Goal: Task Accomplishment & Management: Manage account settings

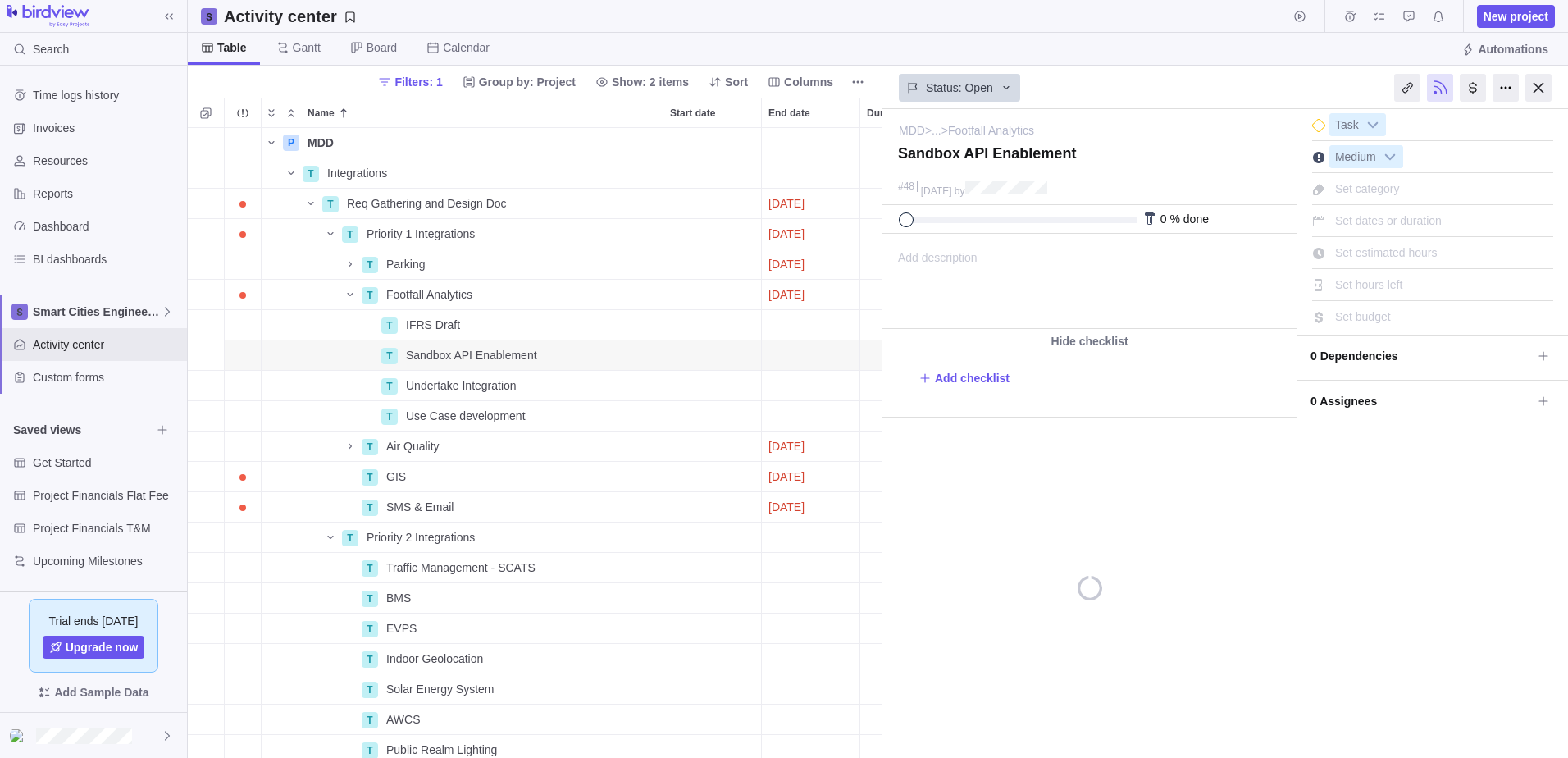
scroll to position [13, 13]
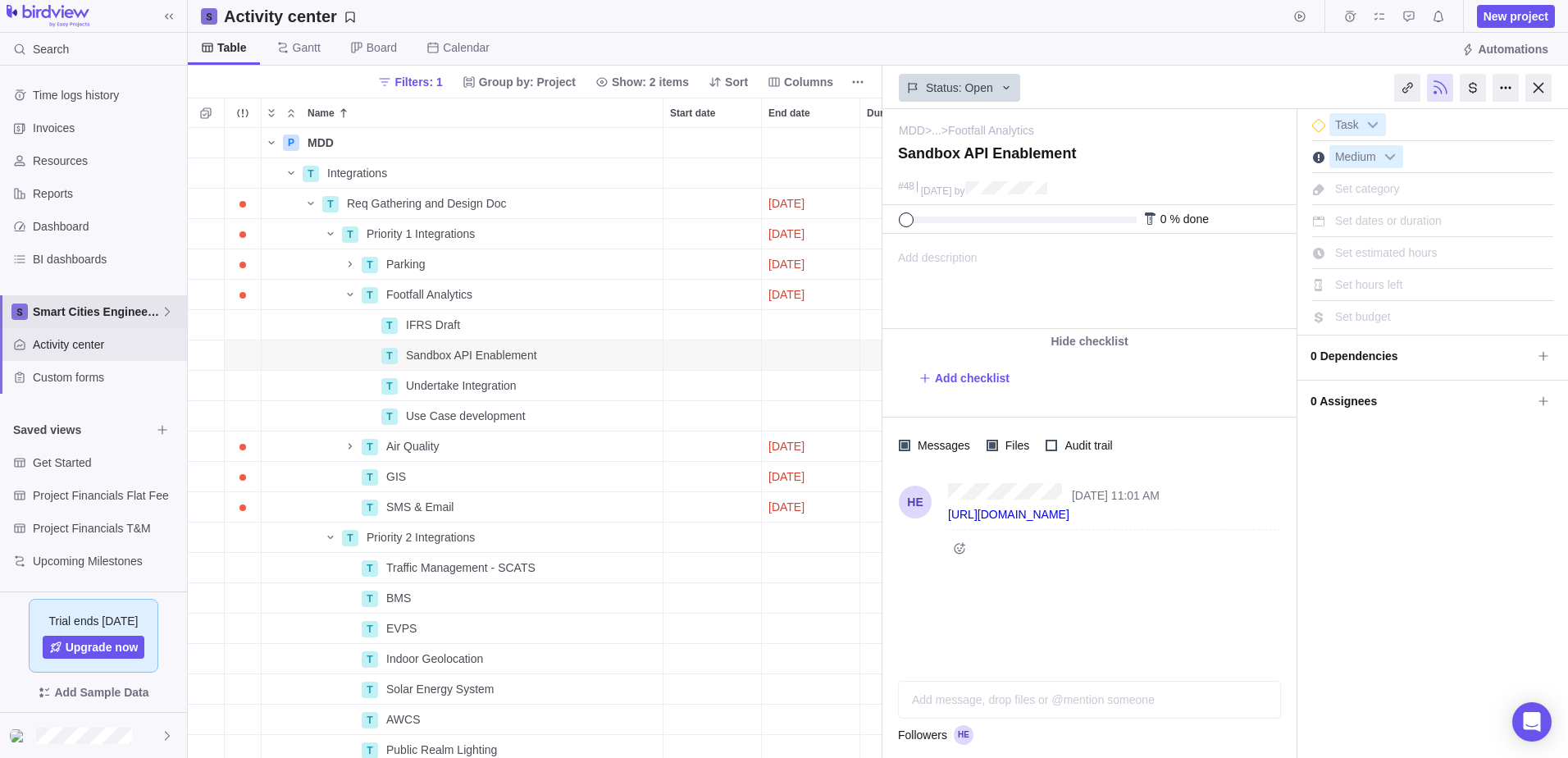
click at [168, 308] on icon at bounding box center [168, 311] width 13 height 13
click at [124, 378] on span "Smart Cities Pre-Sales" at bounding box center [94, 380] width 100 height 17
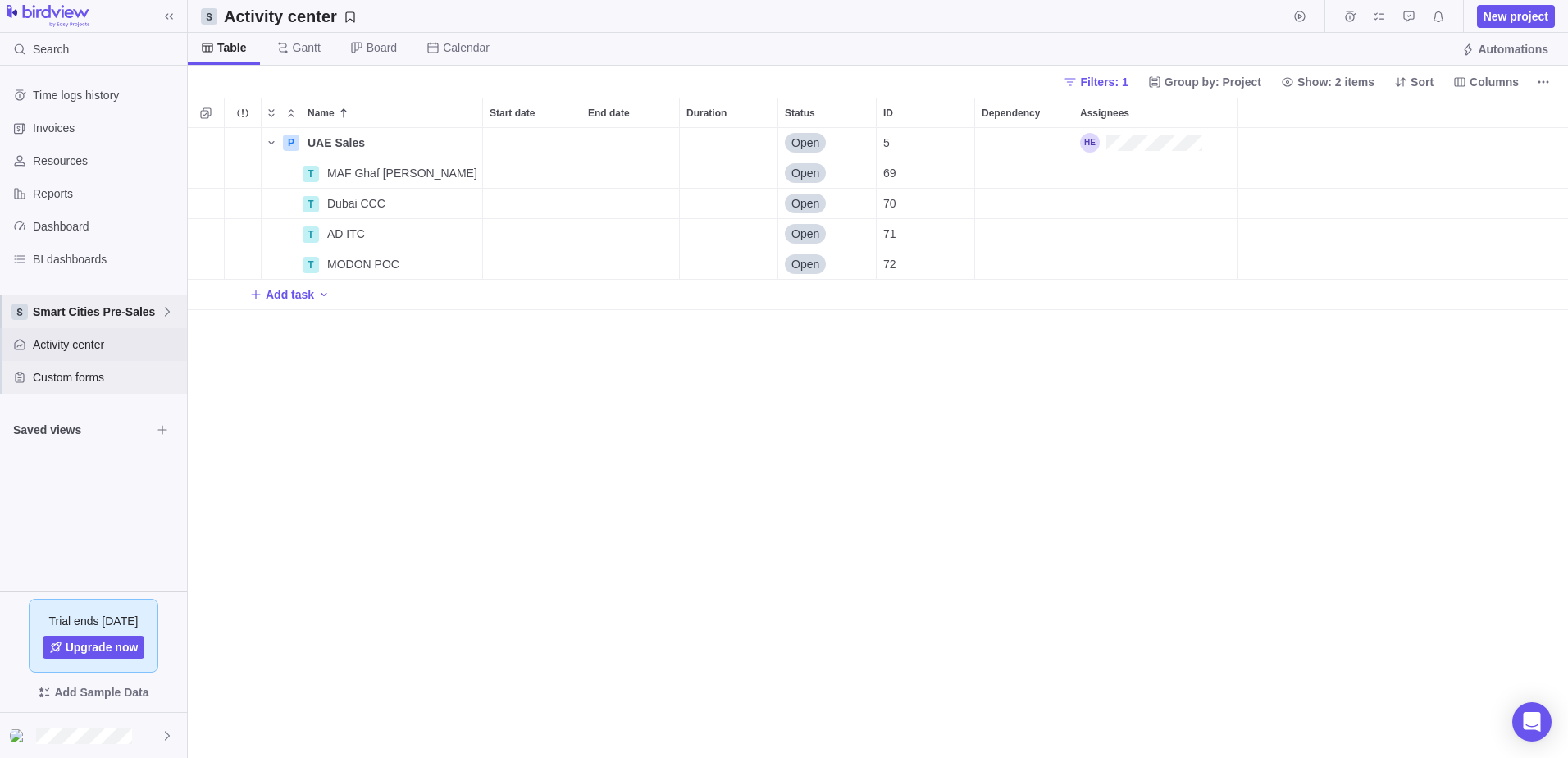
scroll to position [618, 1368]
click at [1514, 18] on span "New project" at bounding box center [1516, 17] width 65 height 17
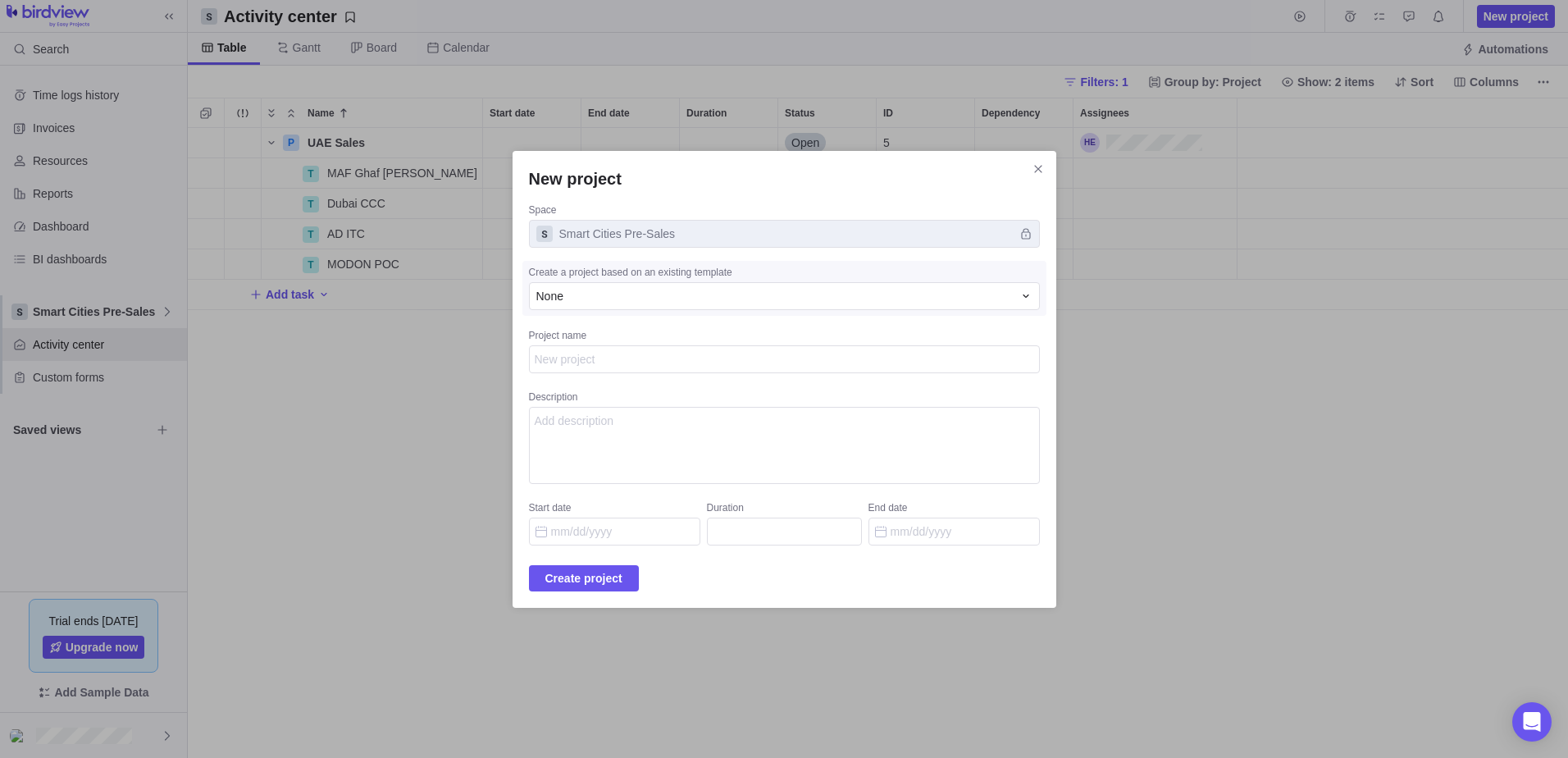
type textarea "x"
type textarea "Q"
type textarea "x"
type textarea "Qa"
type textarea "x"
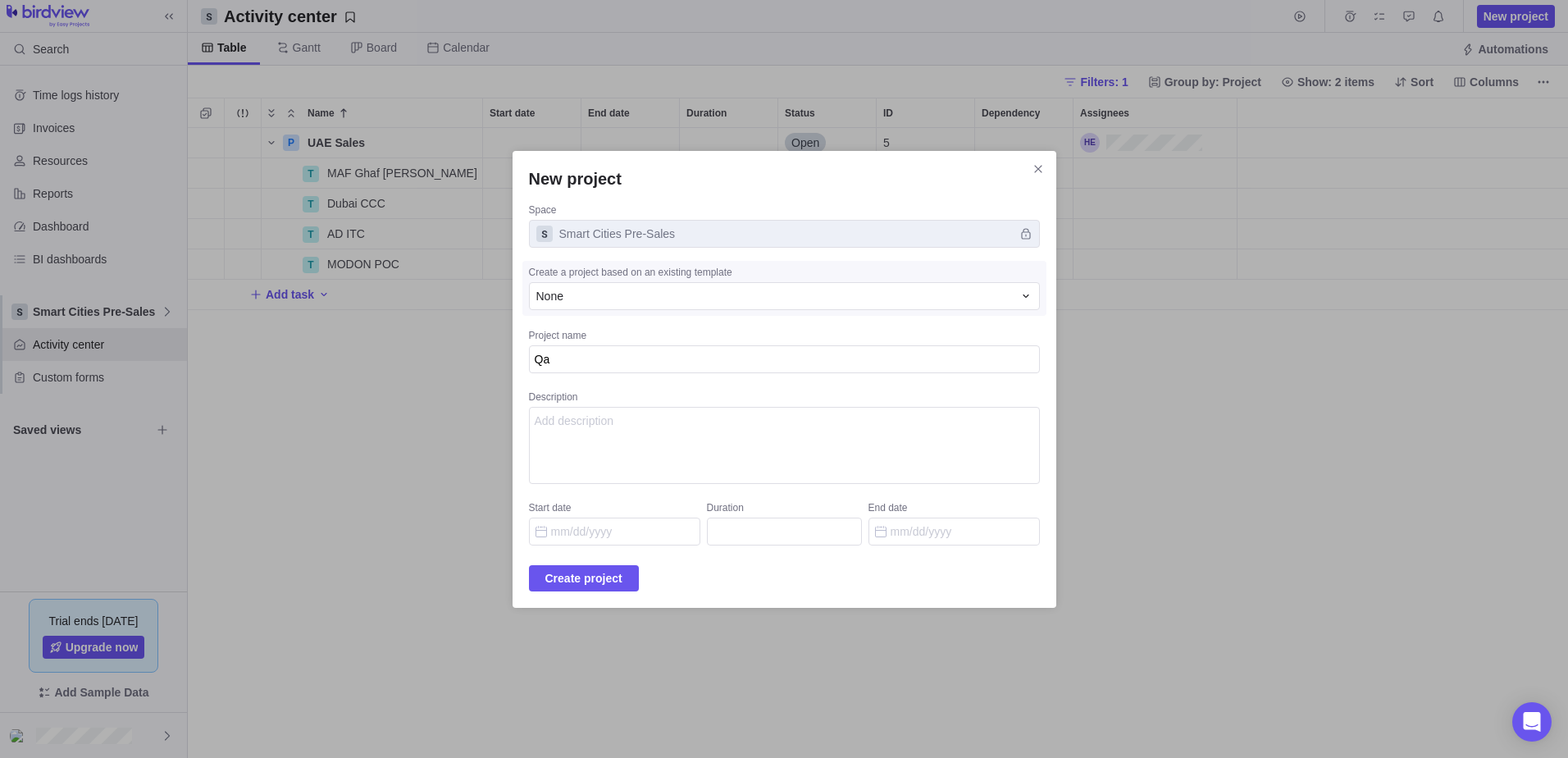
type textarea "Qat"
type textarea "x"
type textarea "Qata"
type textarea "x"
type textarea "[GEOGRAPHIC_DATA]"
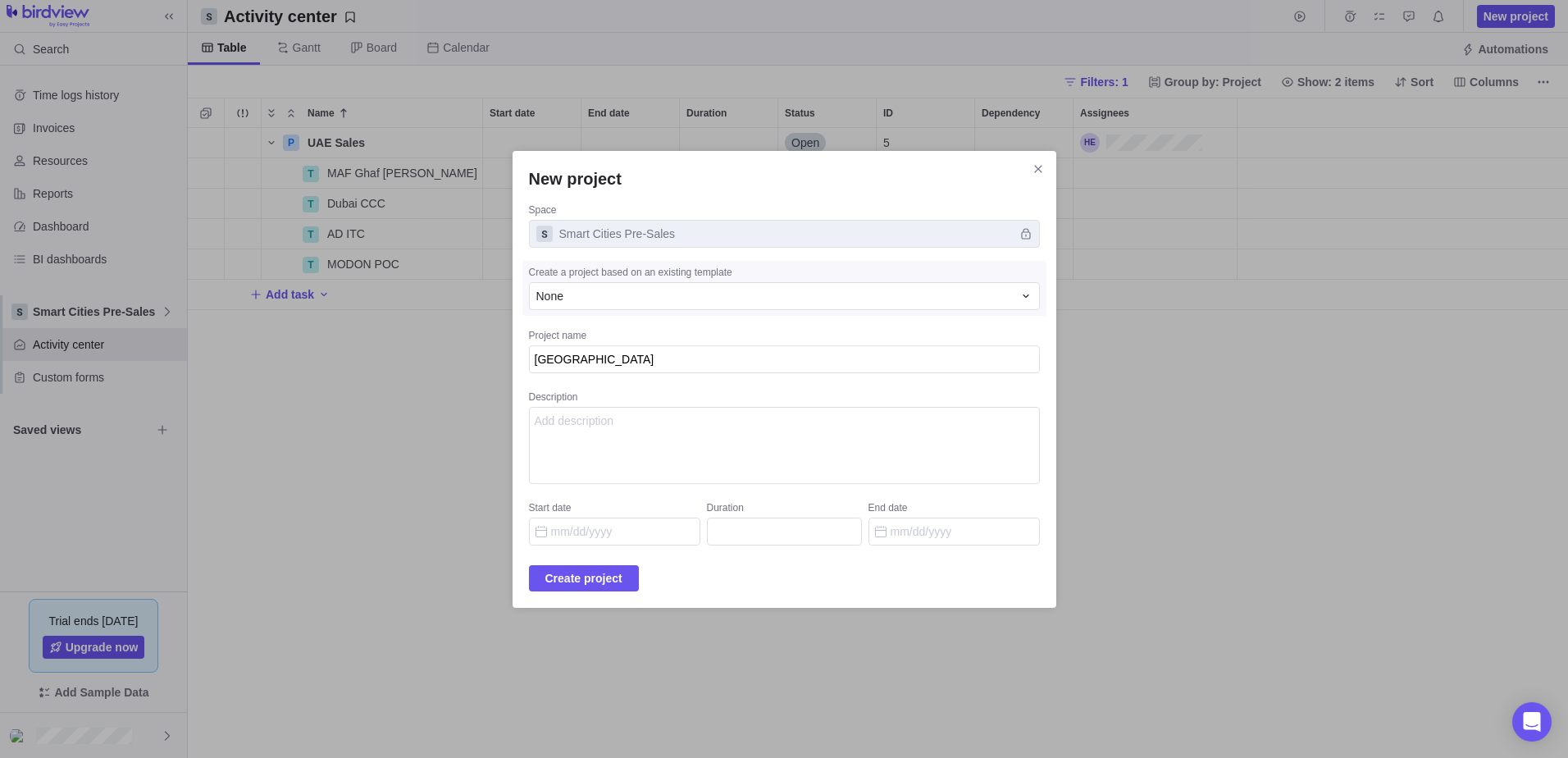
type textarea "x"
type textarea "[GEOGRAPHIC_DATA]"
type textarea "x"
type textarea "Qatar S"
type textarea "x"
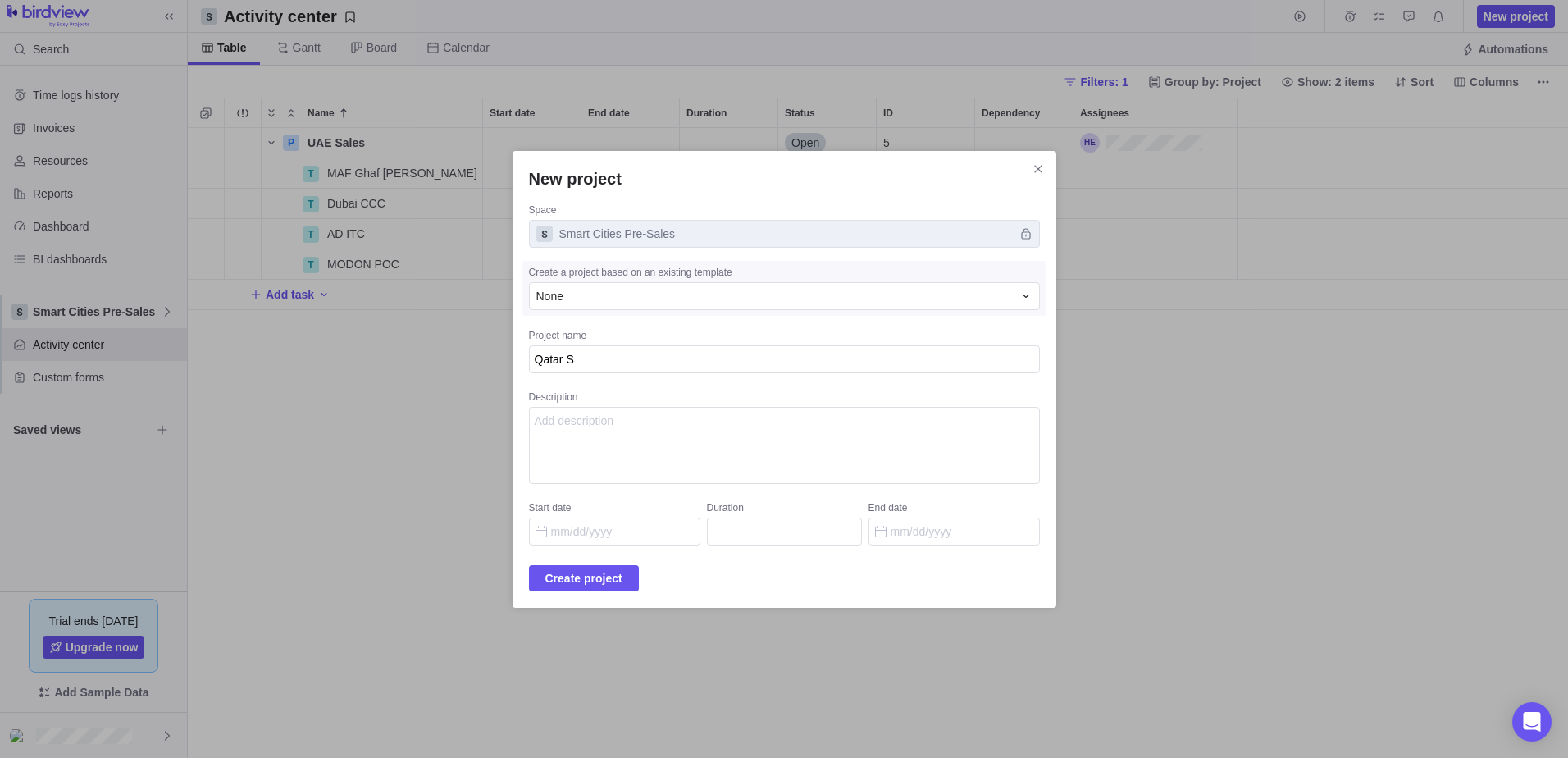
type textarea "Qatar Sa"
type textarea "x"
type textarea "Qatar [PERSON_NAME]"
type textarea "x"
type textarea "Qatar Sale"
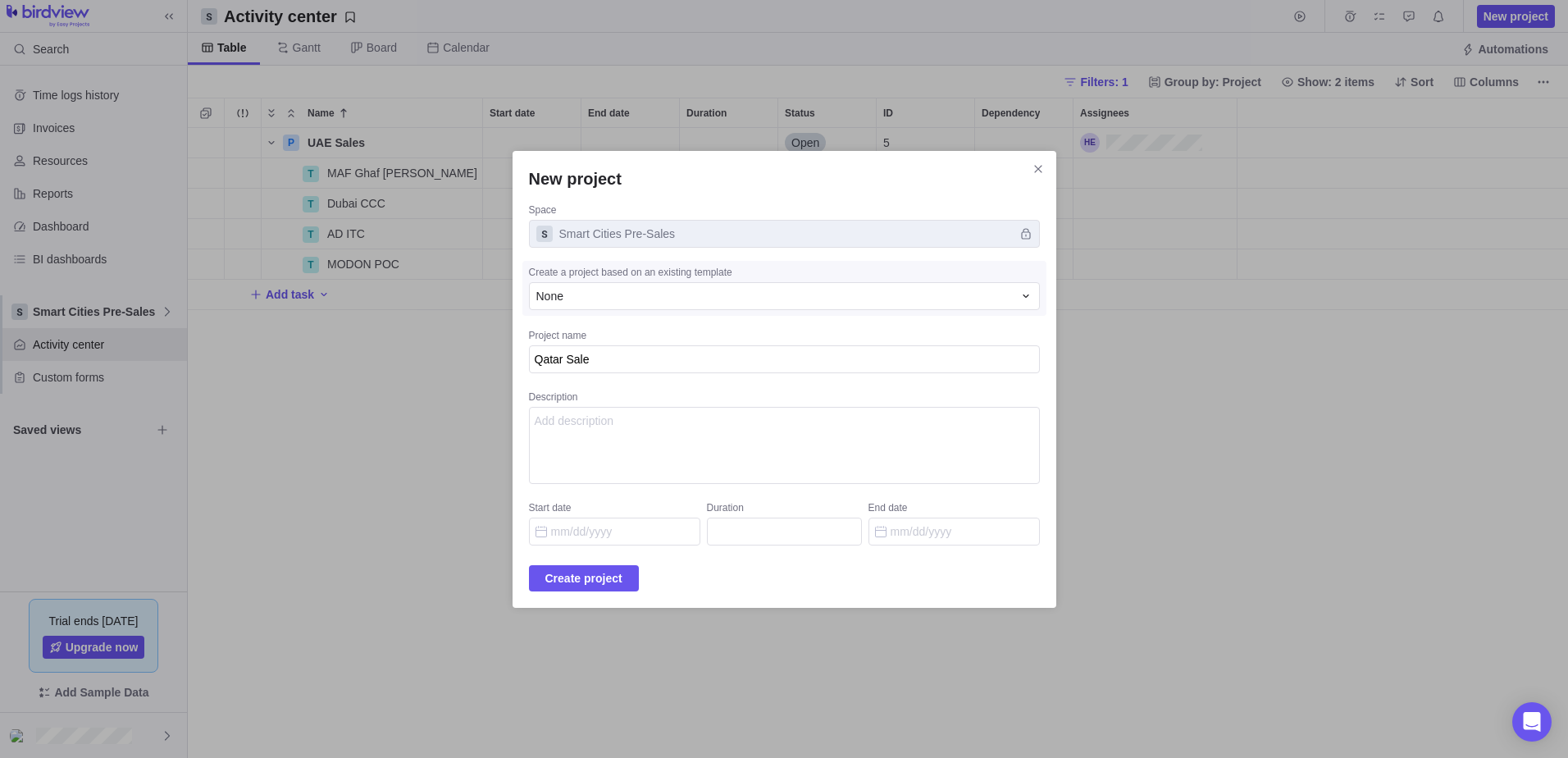
type textarea "x"
type textarea "Qatar Sales"
type textarea "x"
click at [623, 579] on span "Create project" at bounding box center [584, 579] width 77 height 20
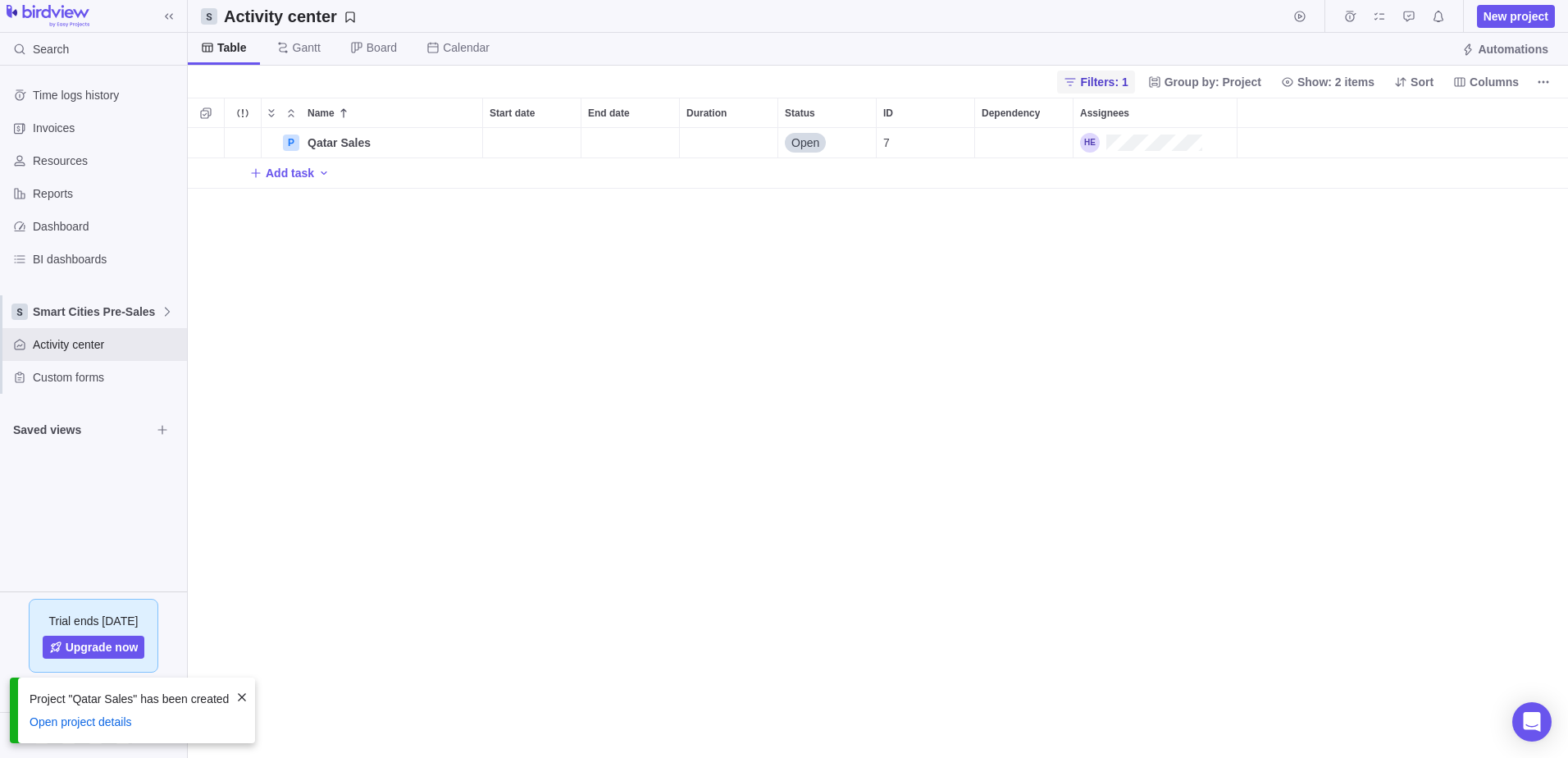
click at [1128, 78] on span "Filters: 1" at bounding box center [1104, 82] width 48 height 17
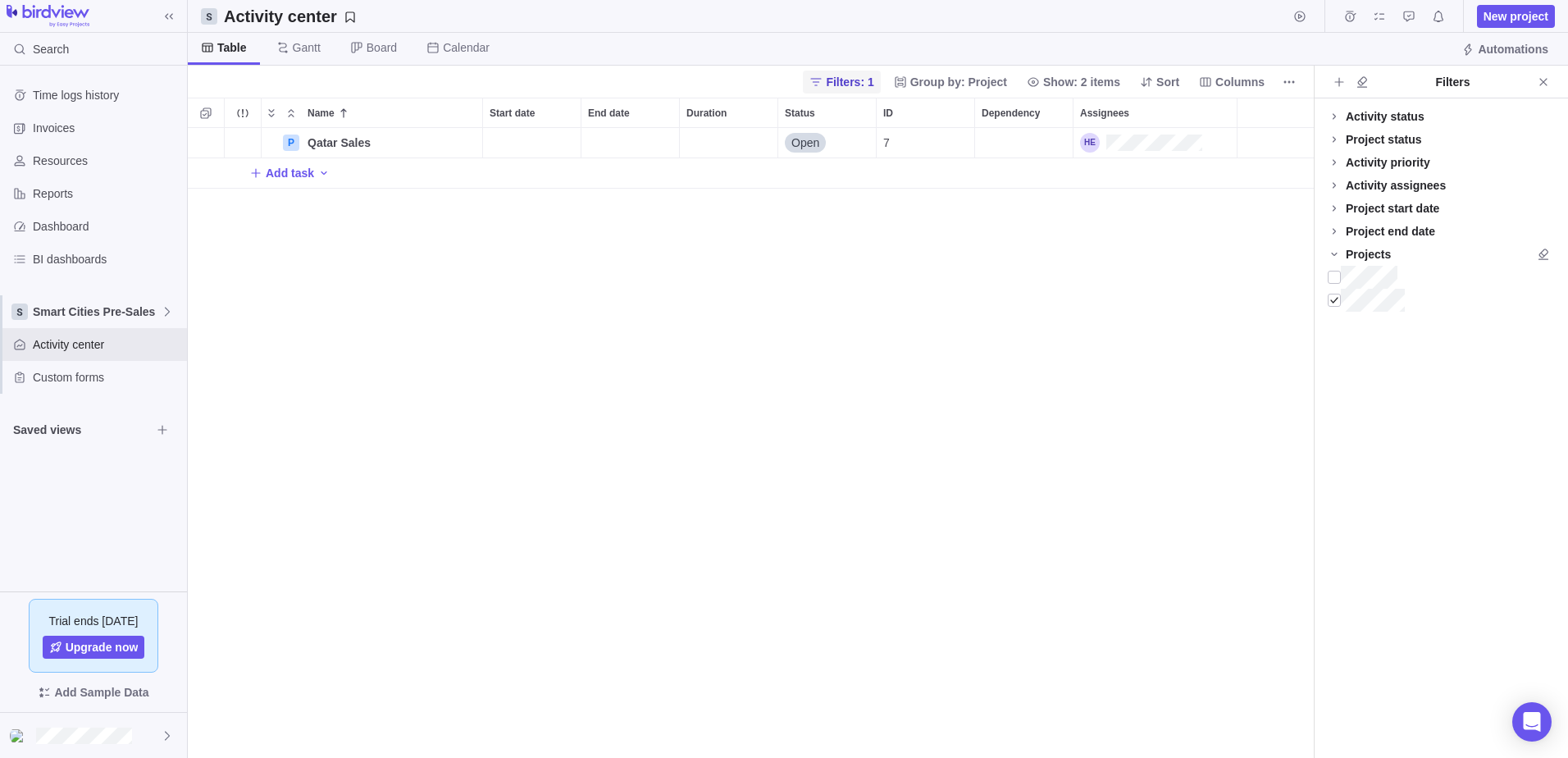
click at [869, 88] on span "Filters: 1" at bounding box center [849, 82] width 48 height 17
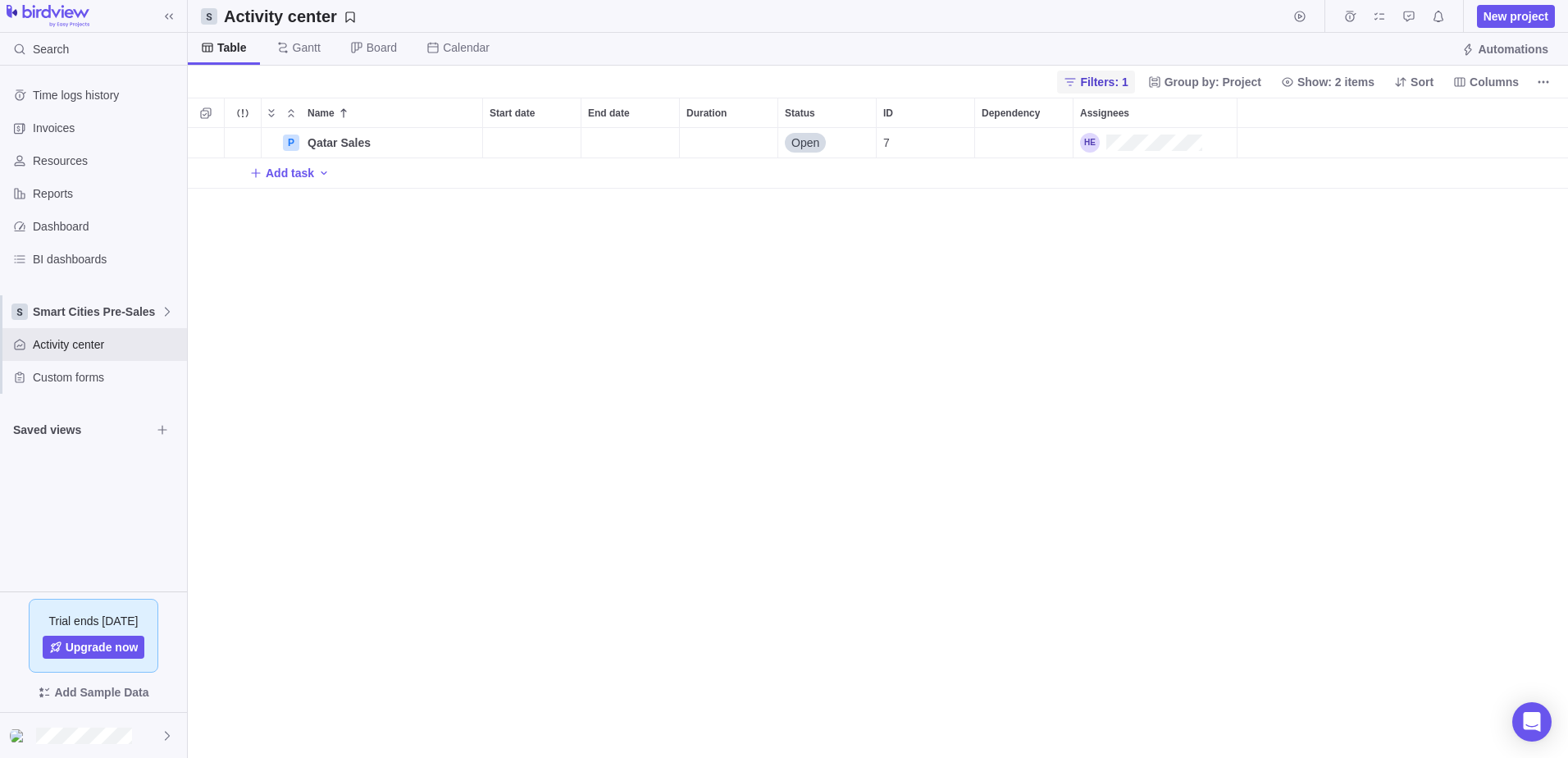
click at [1112, 78] on span "Filters: 1" at bounding box center [1104, 82] width 48 height 17
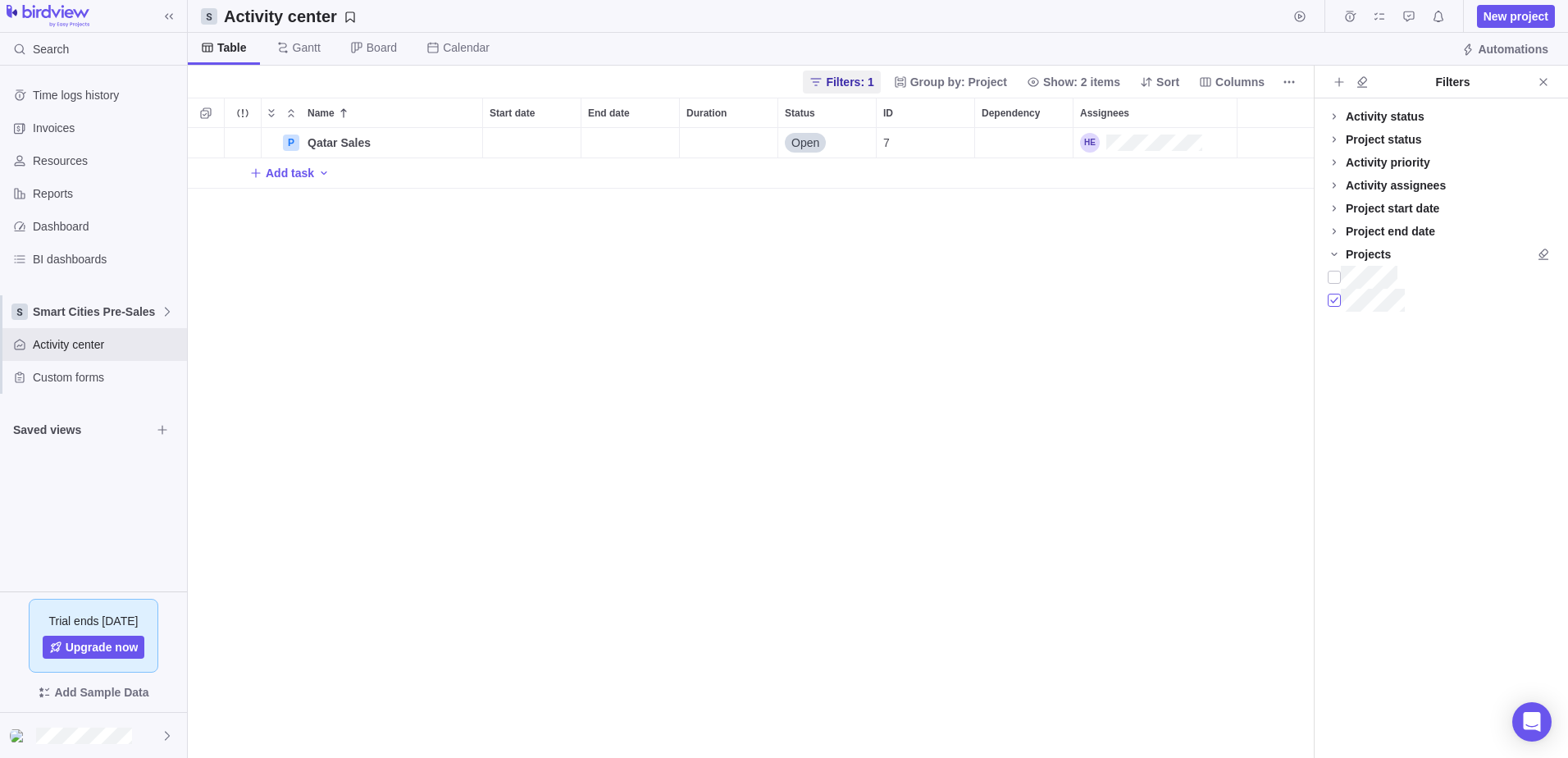
click at [1335, 300] on div at bounding box center [1334, 301] width 13 height 23
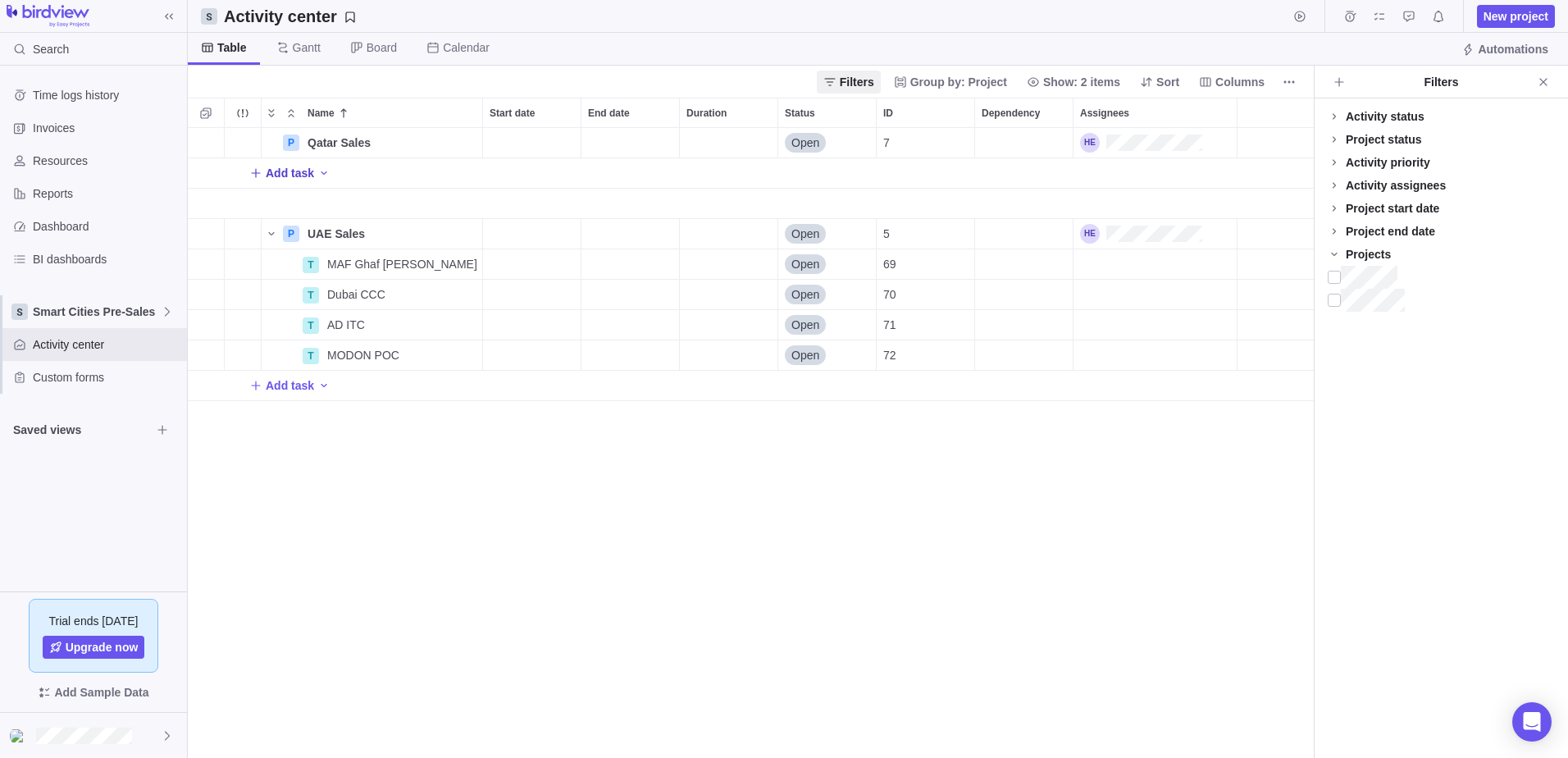
click at [255, 174] on icon "Add New" at bounding box center [256, 173] width 13 height 13
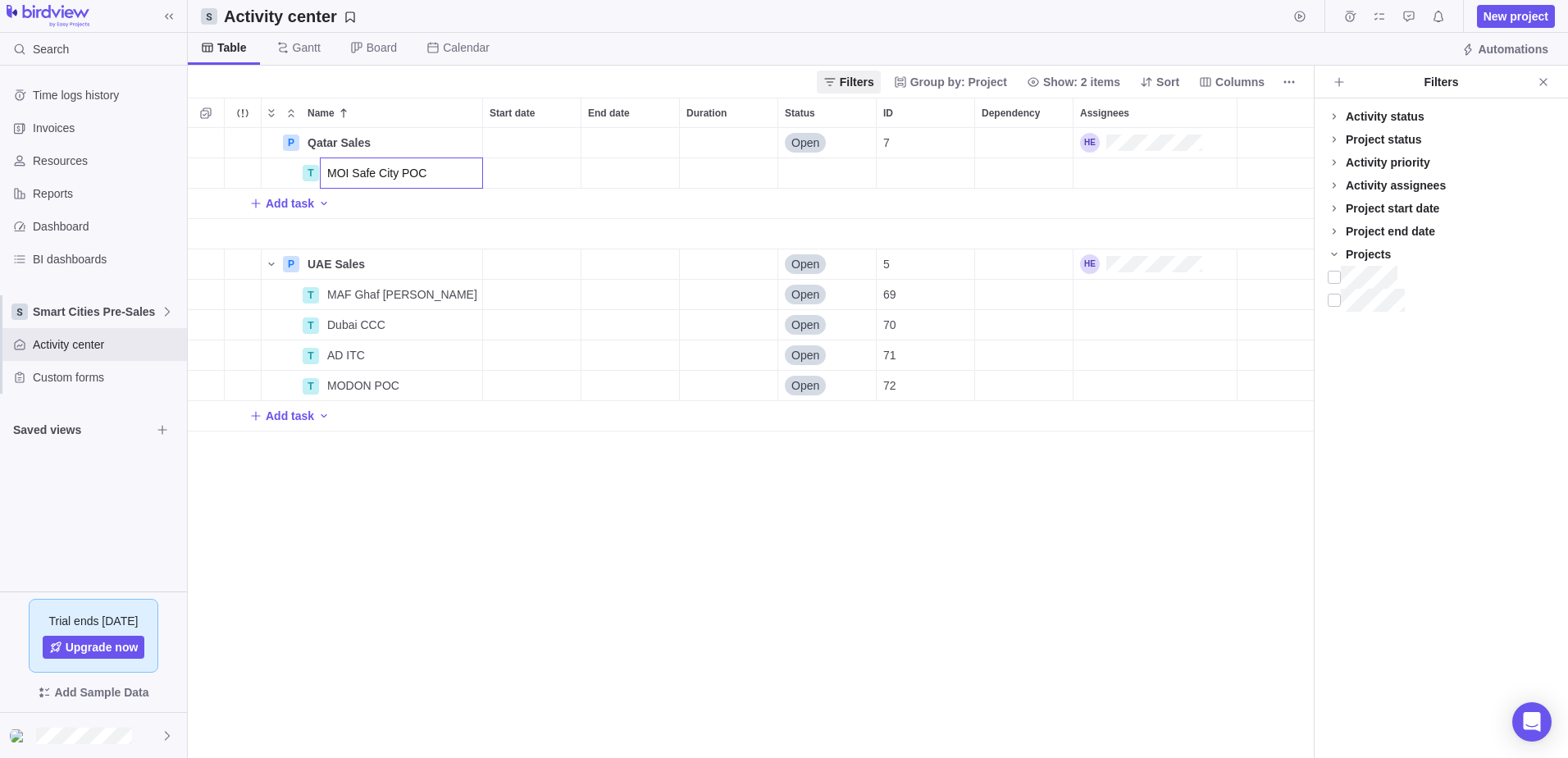
type input "MOI Safe City POC"
click at [441, 590] on div "Name Start date End date Duration Status ID Dependency Assignees P Qatar Sales …" at bounding box center [751, 427] width 1126 height 660
click at [145, 312] on span "Smart Cities Pre-Sales" at bounding box center [96, 311] width 128 height 17
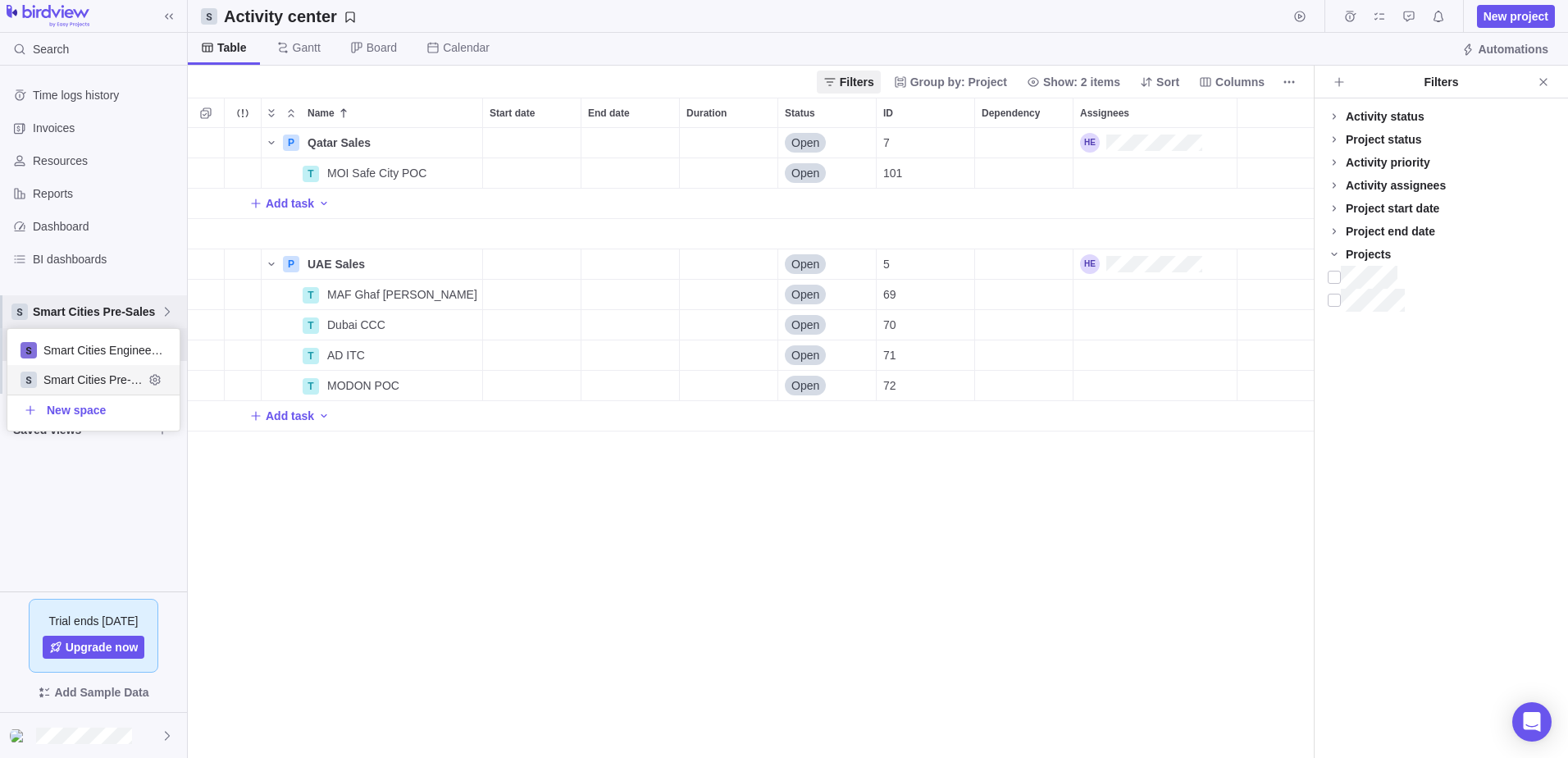
scroll to position [89, 160]
click at [126, 346] on span "Smart Cities Engineering" at bounding box center [94, 351] width 100 height 17
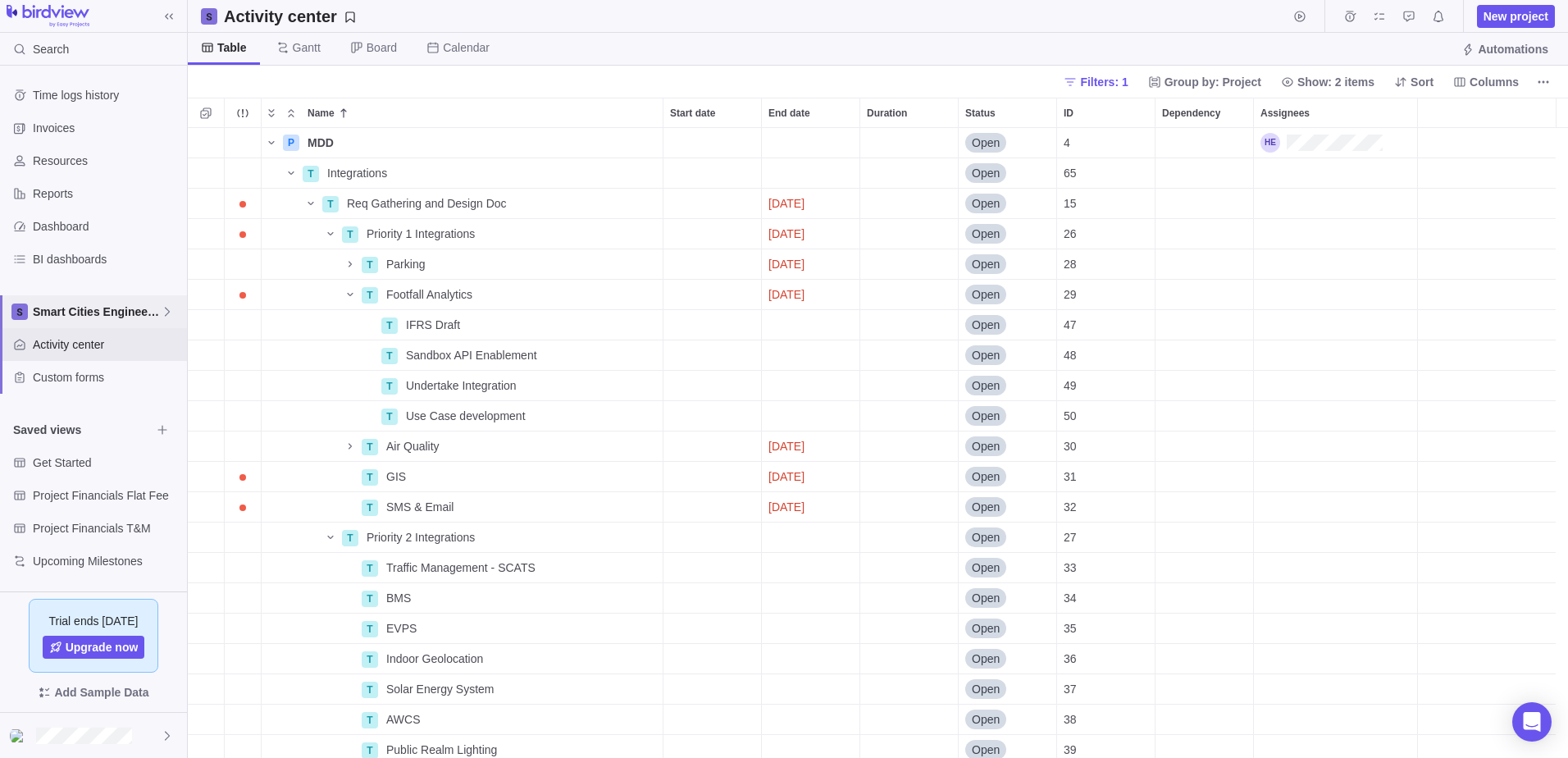
scroll to position [618, 1368]
click at [306, 198] on icon "Name" at bounding box center [311, 204] width 13 height 13
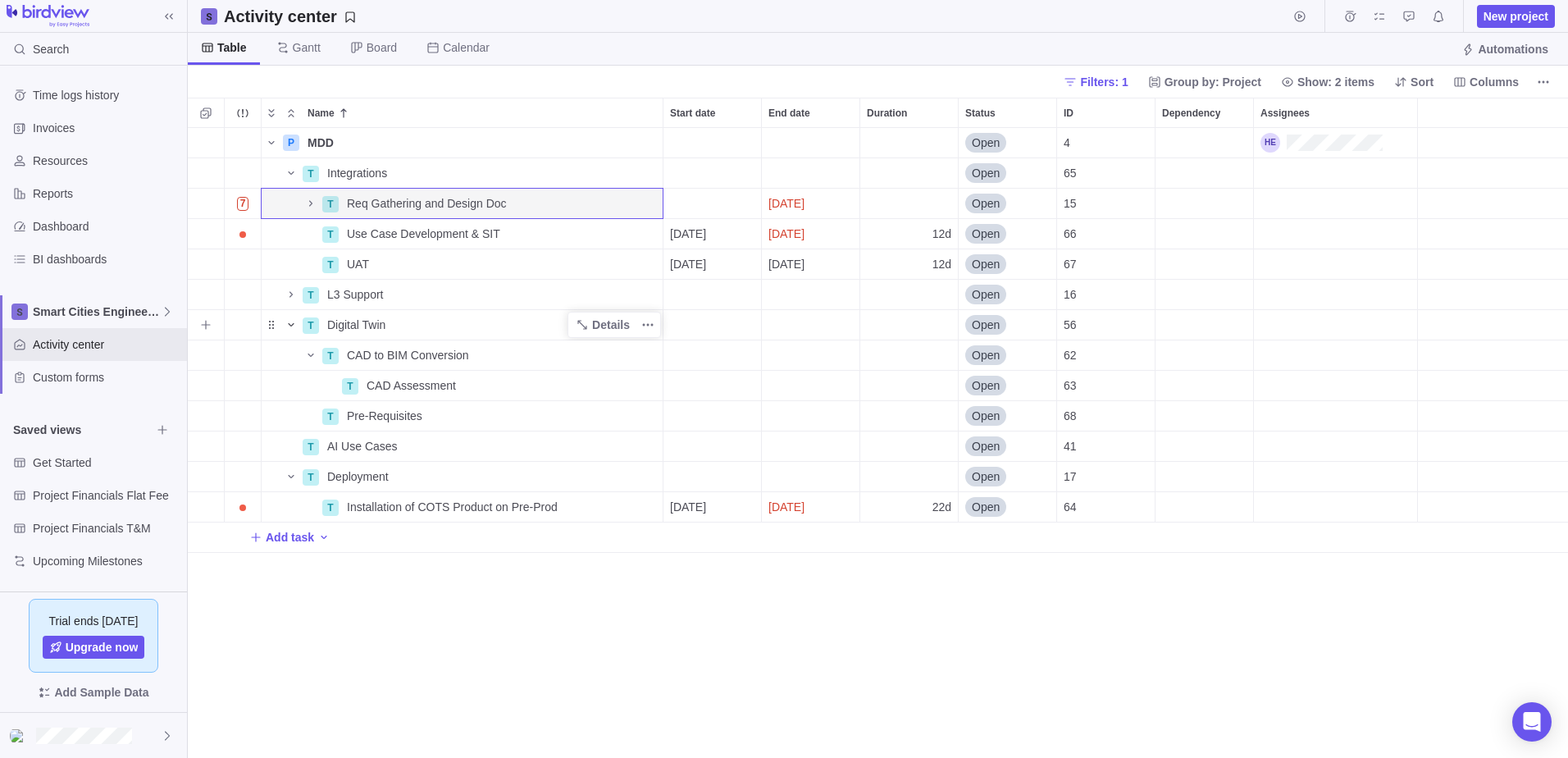
click at [295, 325] on icon "Name" at bounding box center [291, 325] width 13 height 13
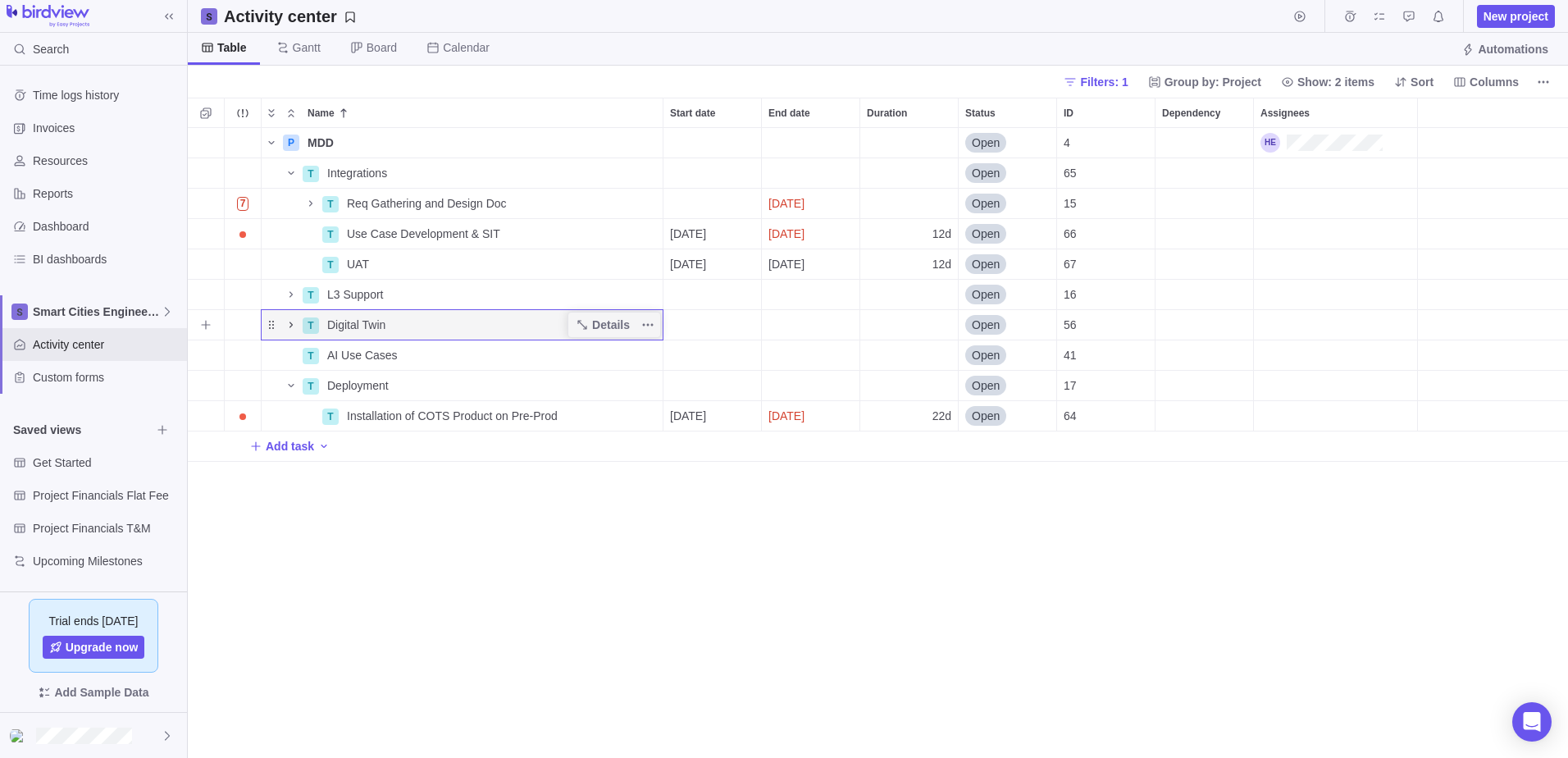
click at [295, 325] on icon "Name" at bounding box center [291, 325] width 13 height 13
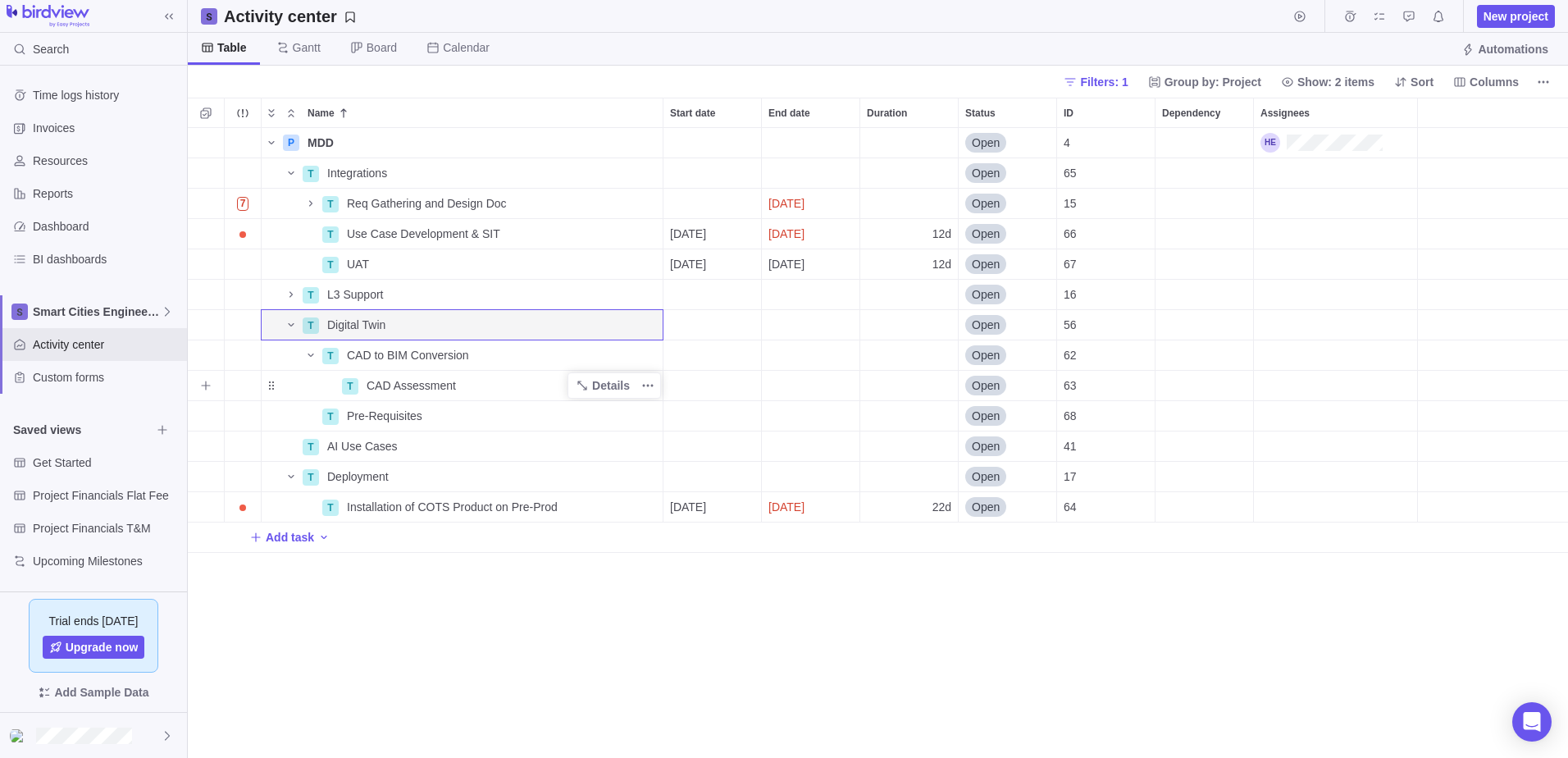
click at [429, 380] on span "CAD Assessment" at bounding box center [411, 386] width 89 height 17
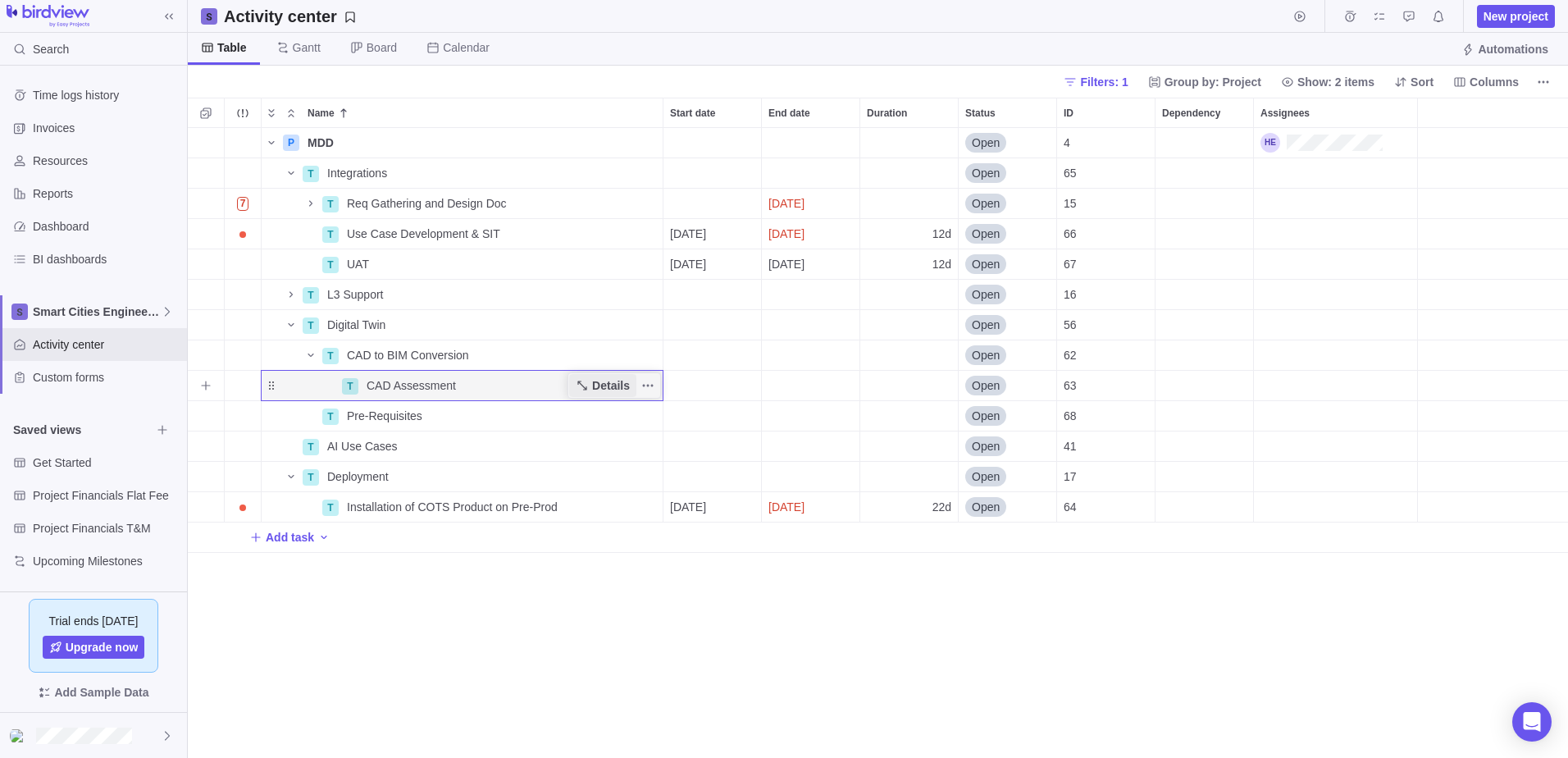
click at [604, 387] on span "Details" at bounding box center [610, 386] width 38 height 17
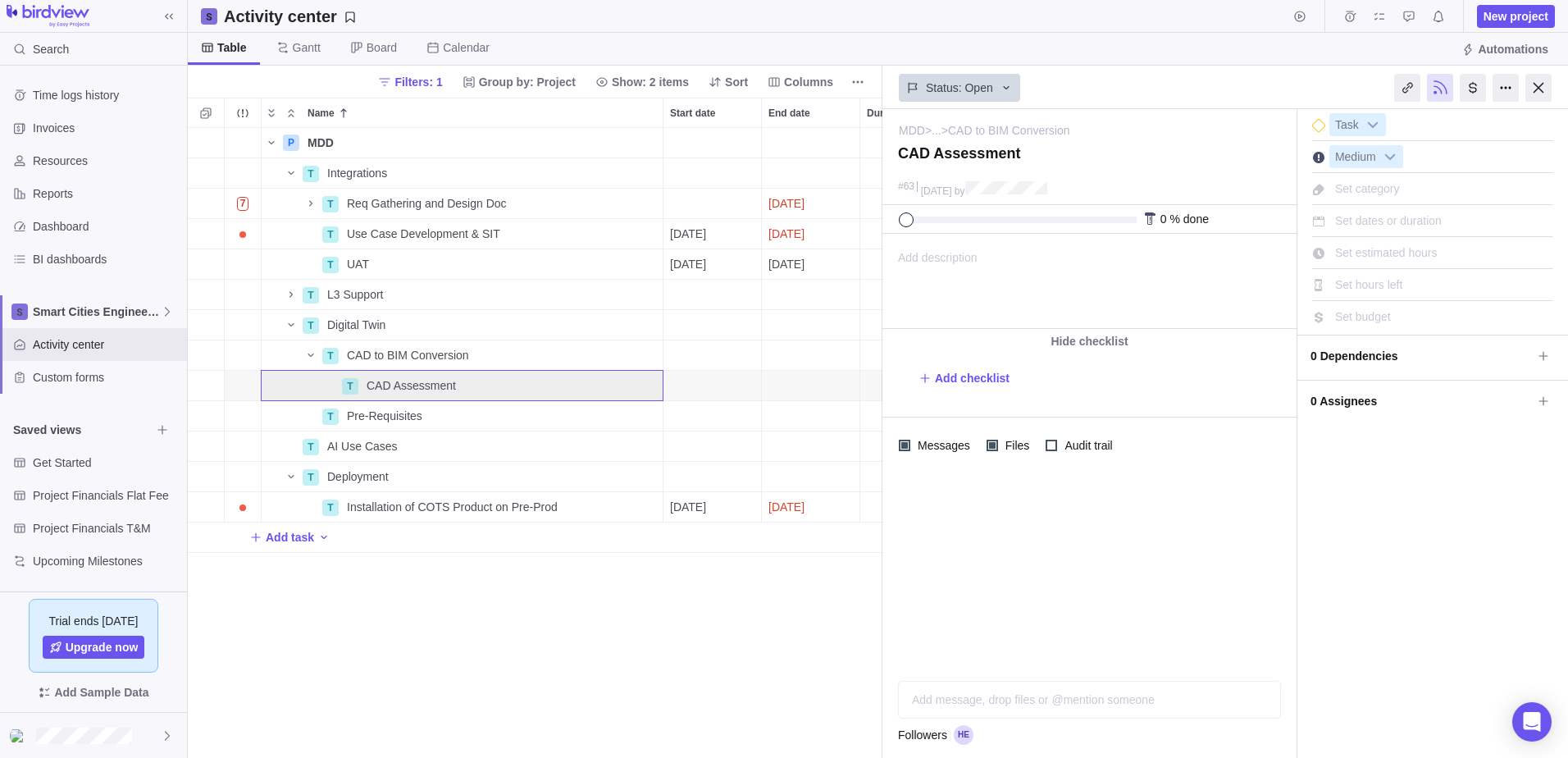
click at [965, 686] on div "Add message, drop files or @mention someone" at bounding box center [1090, 699] width 382 height 36
click at [1265, 700] on icon "Post" at bounding box center [1262, 700] width 13 height 13
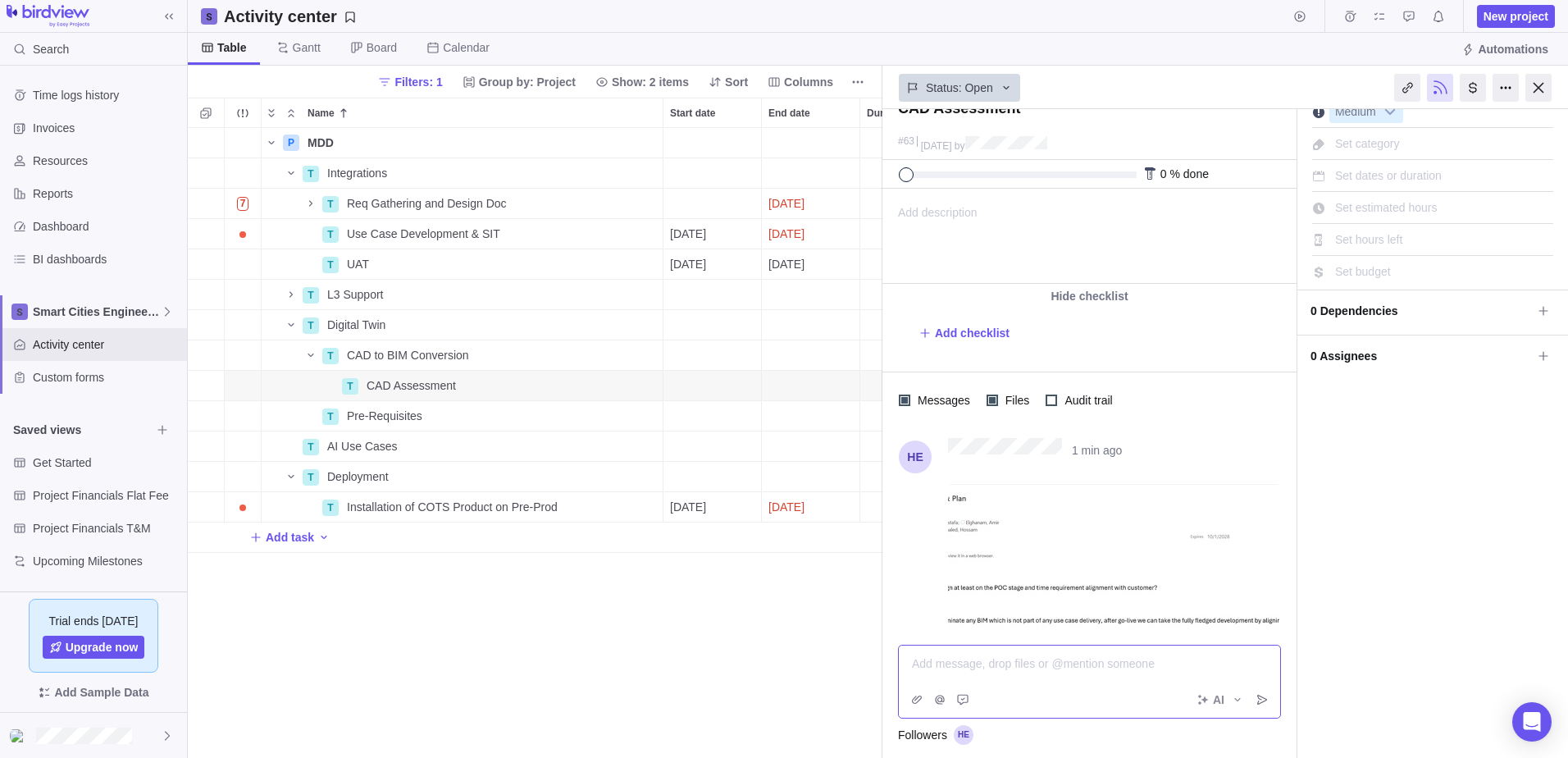
scroll to position [163, 0]
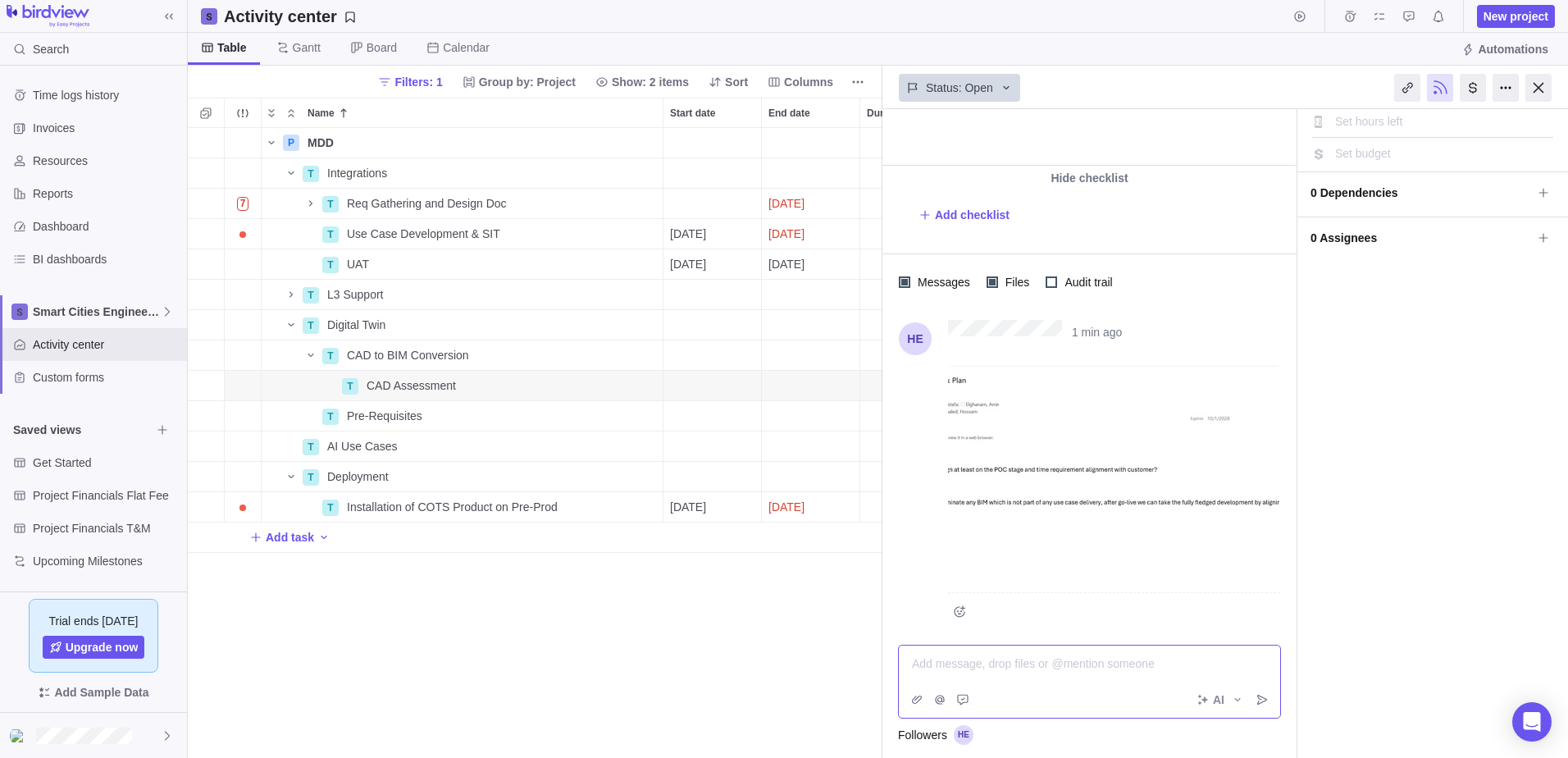
click at [710, 646] on div "P MDD Details Open 4 T Integrations Details Open 65 7 T Req Gathering and Desig…" at bounding box center [535, 442] width 695 height 629
click at [1014, 415] on img at bounding box center [1113, 472] width 331 height 213
click at [311, 356] on icon "Name" at bounding box center [310, 355] width 6 height 3
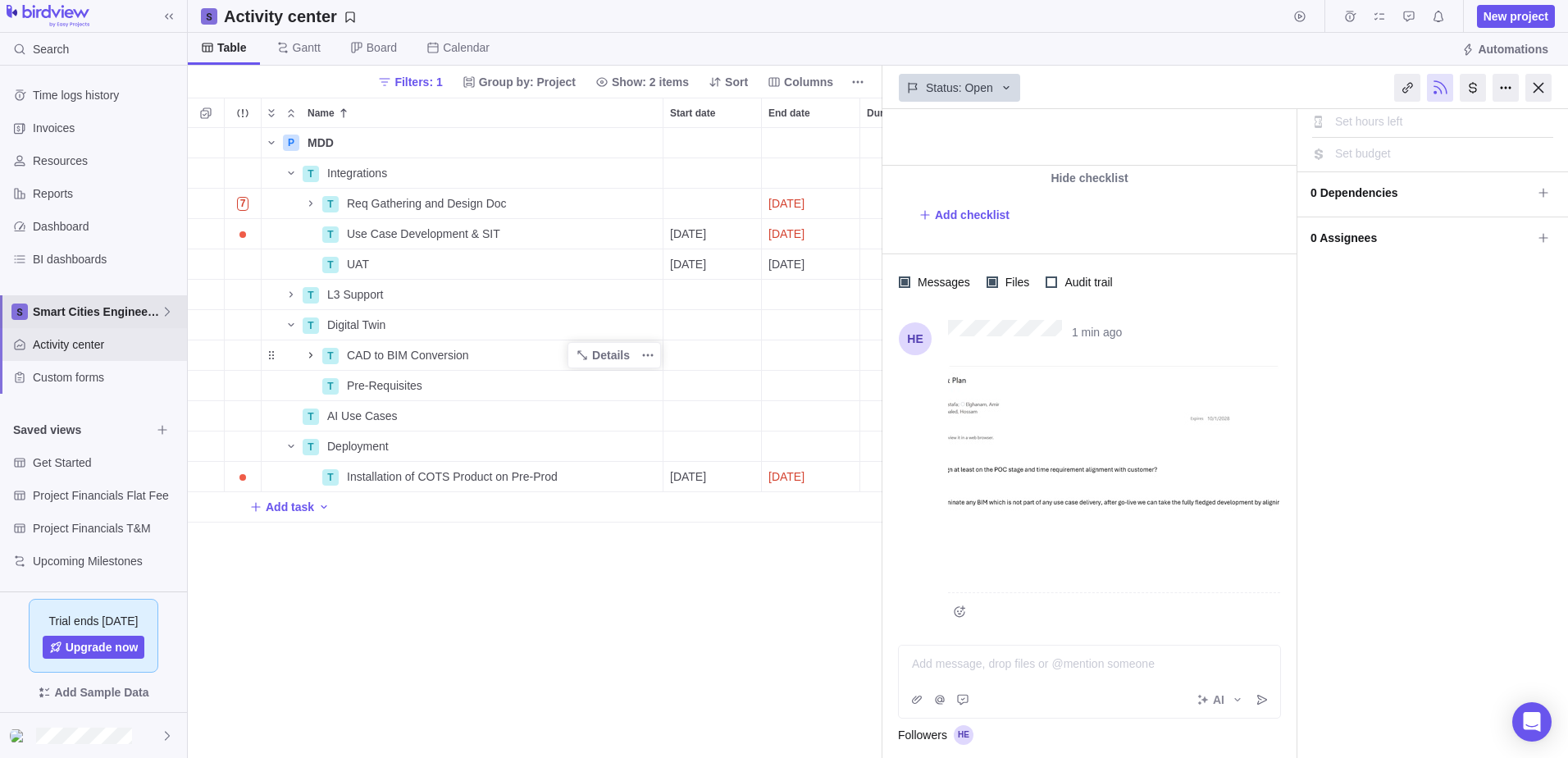
click at [154, 311] on span "Smart Cities Engineering" at bounding box center [96, 311] width 128 height 17
click at [83, 389] on div "Smart Cities Pre-Sales" at bounding box center [94, 379] width 172 height 29
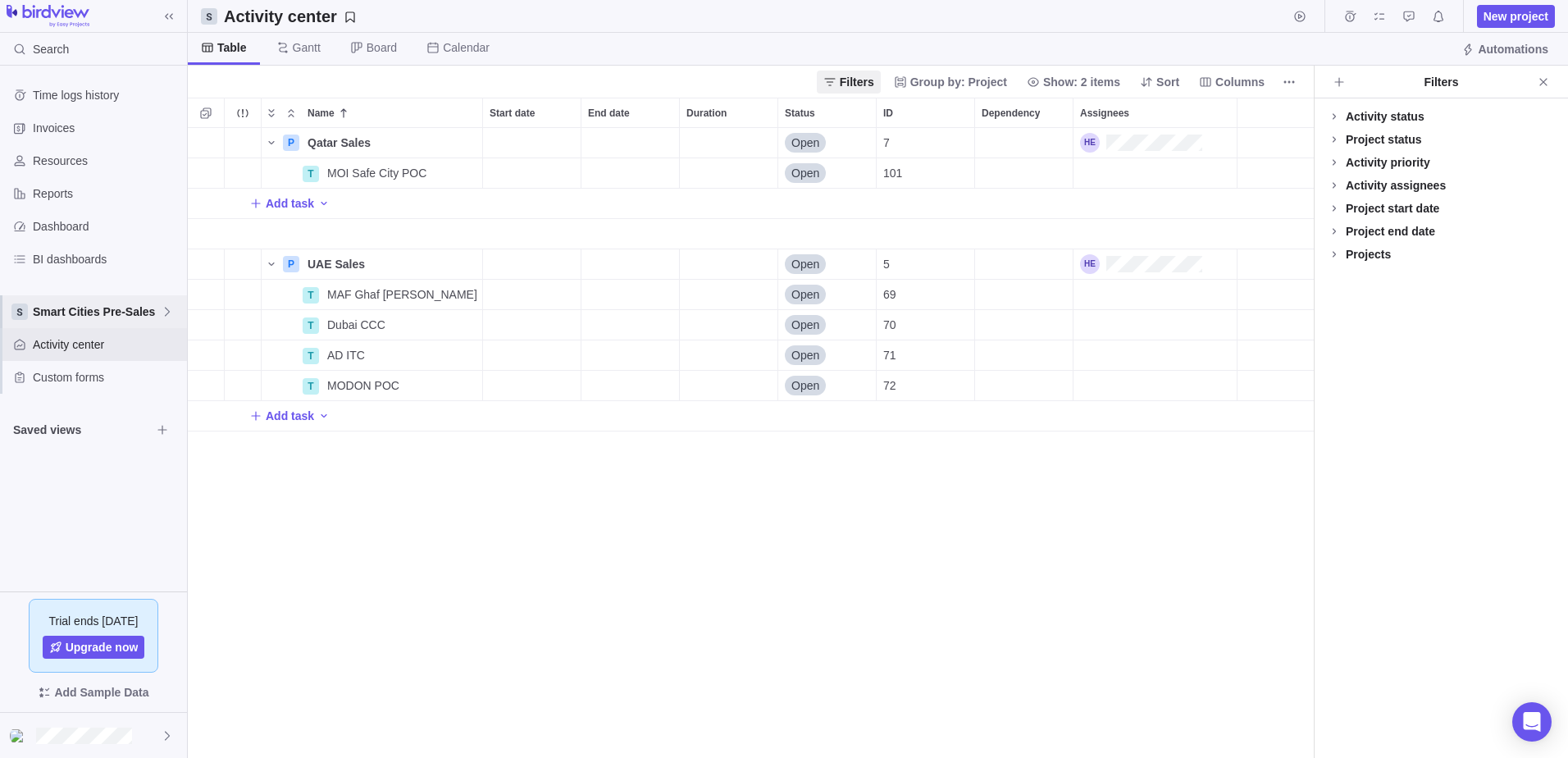
scroll to position [618, 1114]
click at [250, 416] on icon "Add New" at bounding box center [256, 416] width 13 height 13
type input "DP IOP CCC"
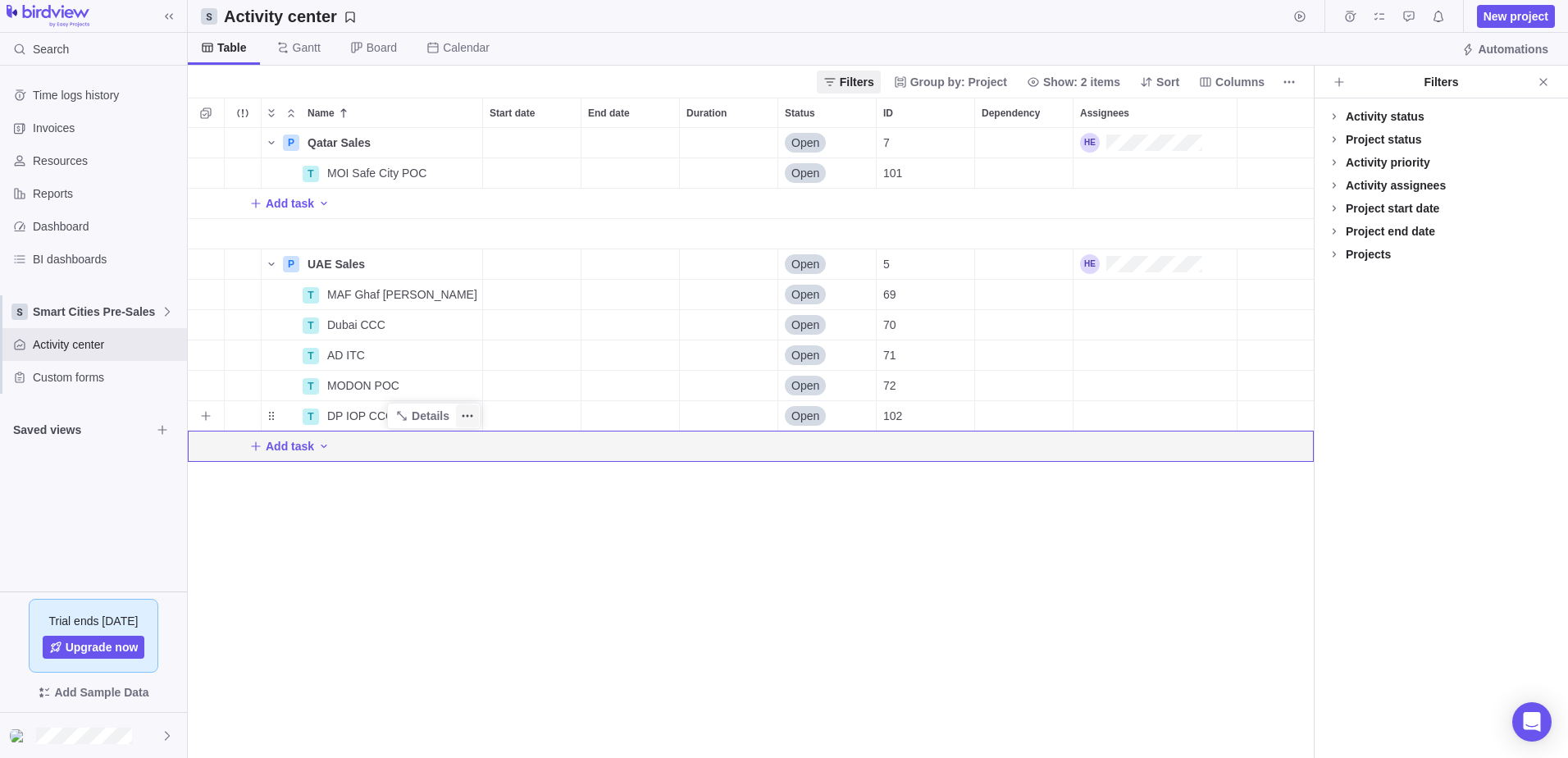
click at [458, 411] on span "More actions" at bounding box center [468, 416] width 23 height 23
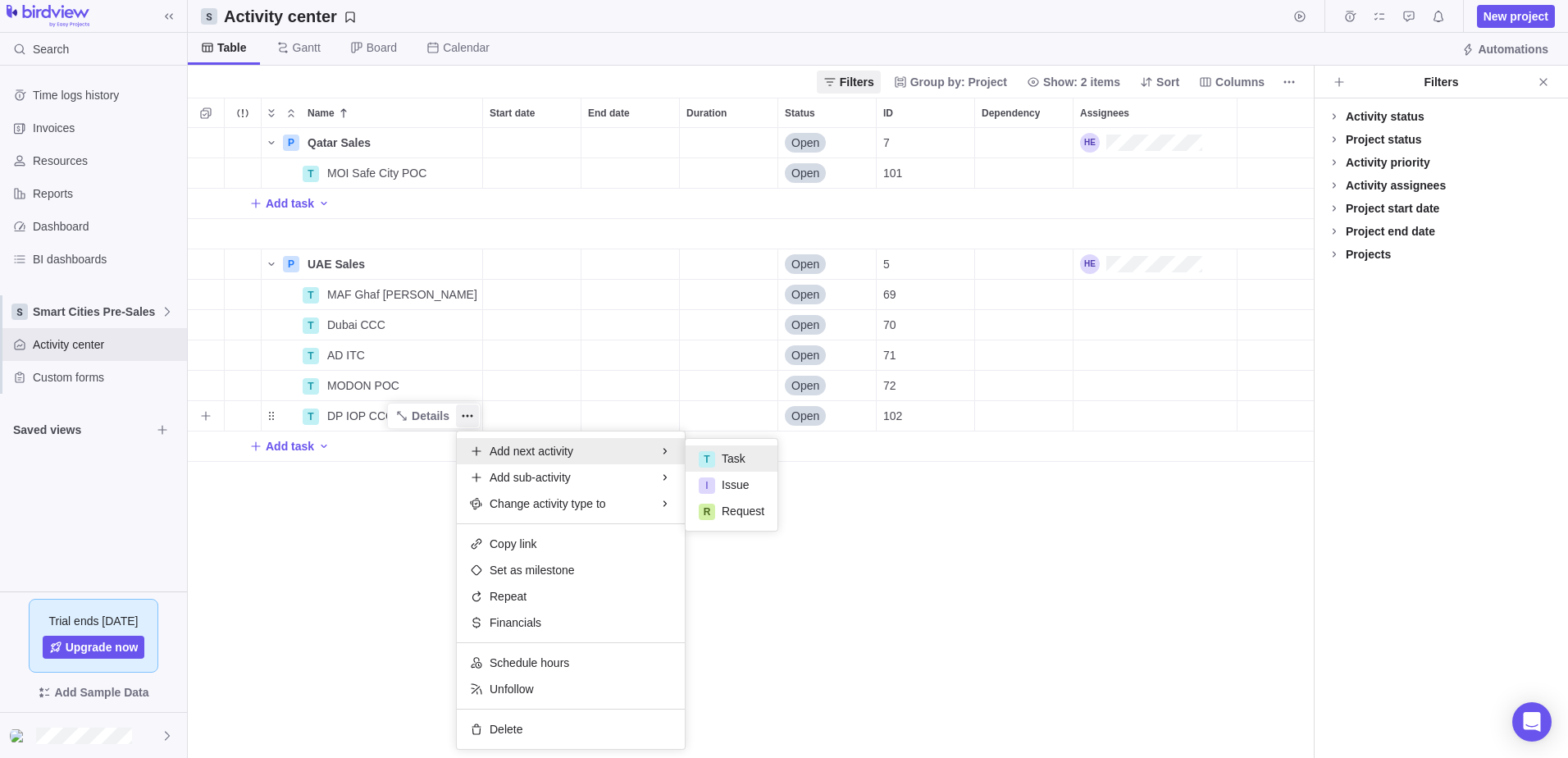
click at [744, 454] on div "T Task" at bounding box center [731, 457] width 92 height 26
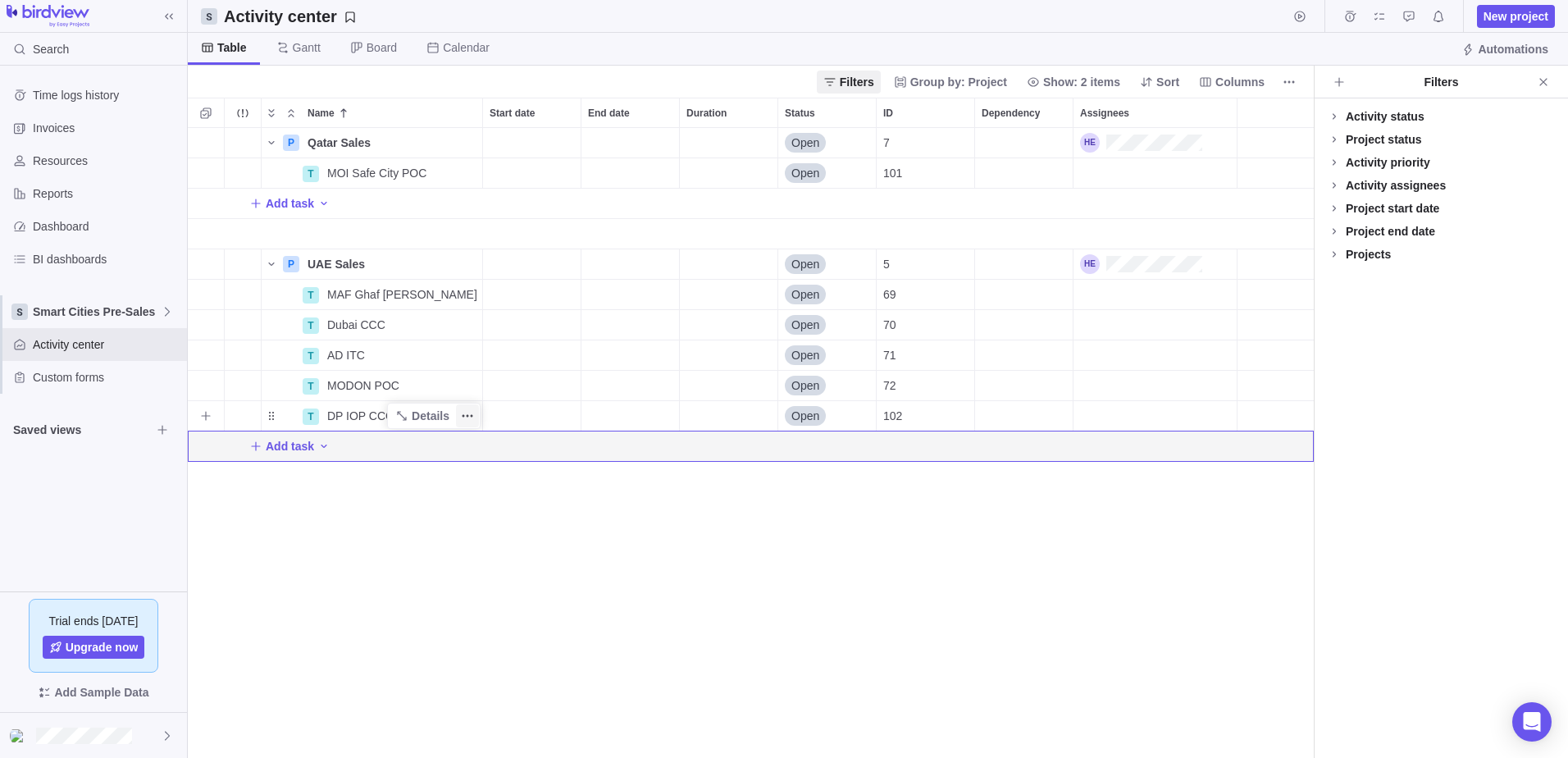
click at [468, 412] on icon "More actions" at bounding box center [468, 416] width 13 height 13
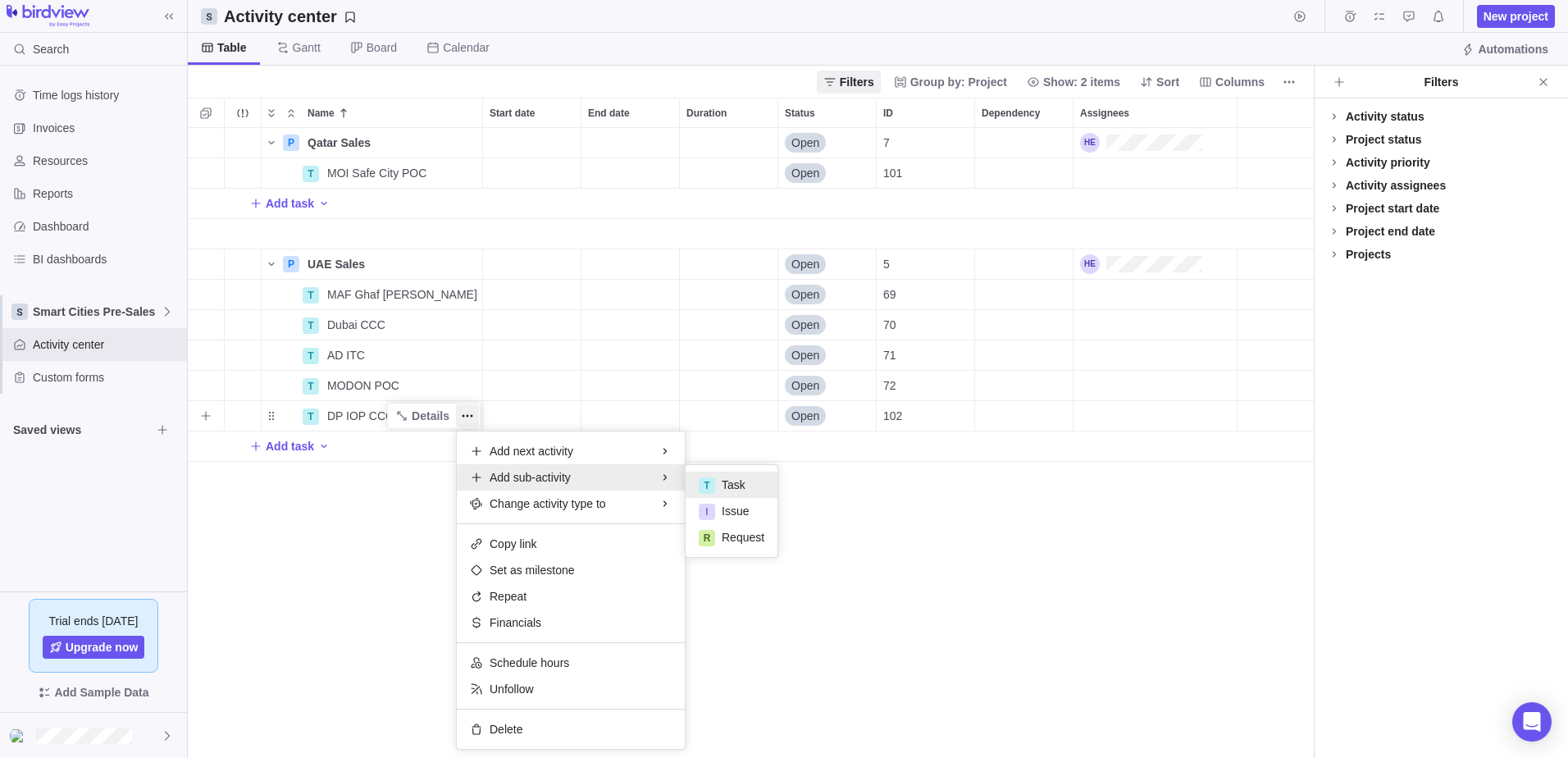
click at [731, 483] on span "Task" at bounding box center [733, 485] width 23 height 17
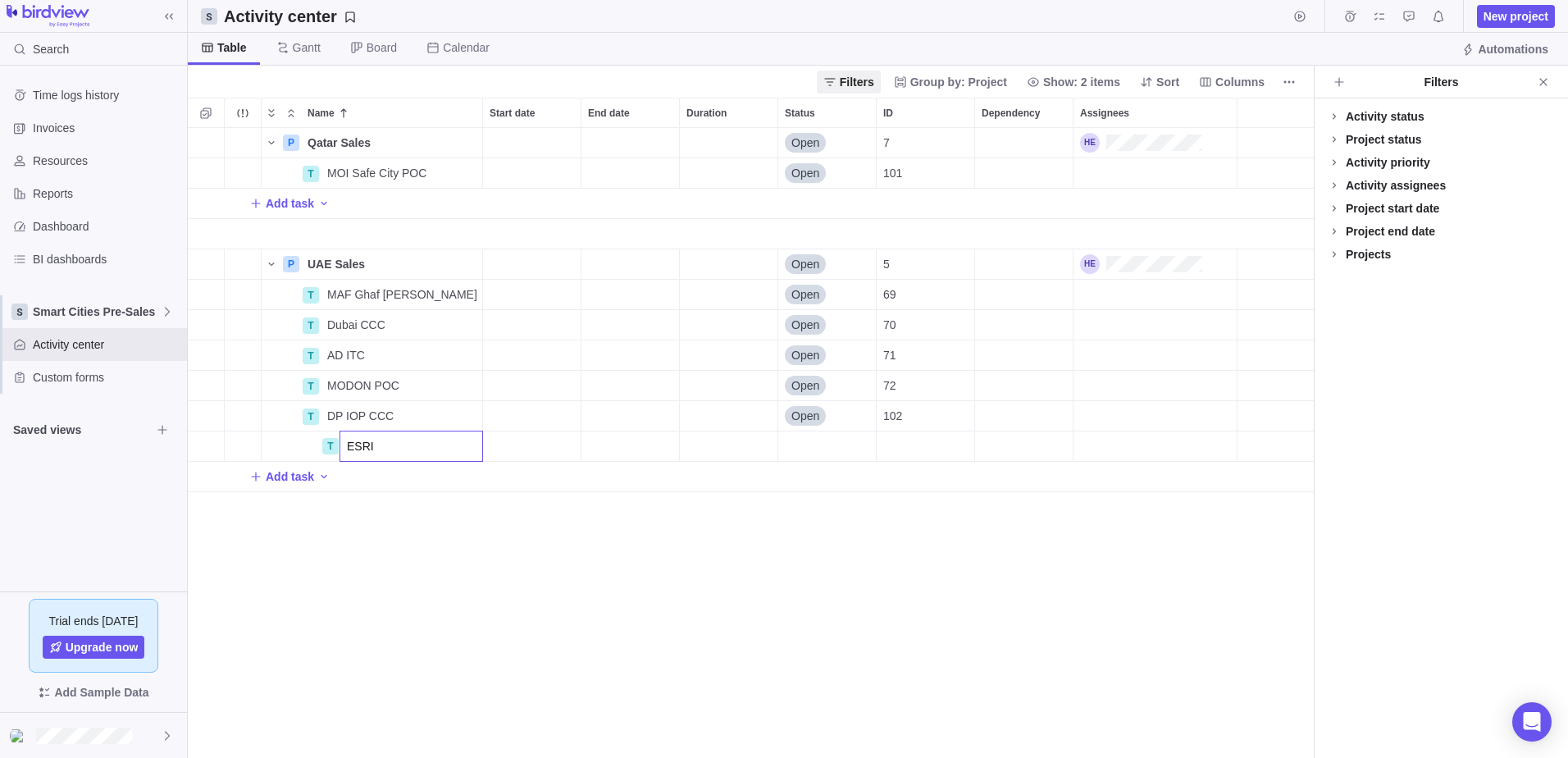
type input "ESRI"
type input "Follow up Questions"
click at [516, 616] on div "Name Start date End date Duration Status ID Dependency Assignees P Qatar Sales …" at bounding box center [751, 427] width 1126 height 660
click at [466, 168] on icon "More actions" at bounding box center [468, 173] width 13 height 13
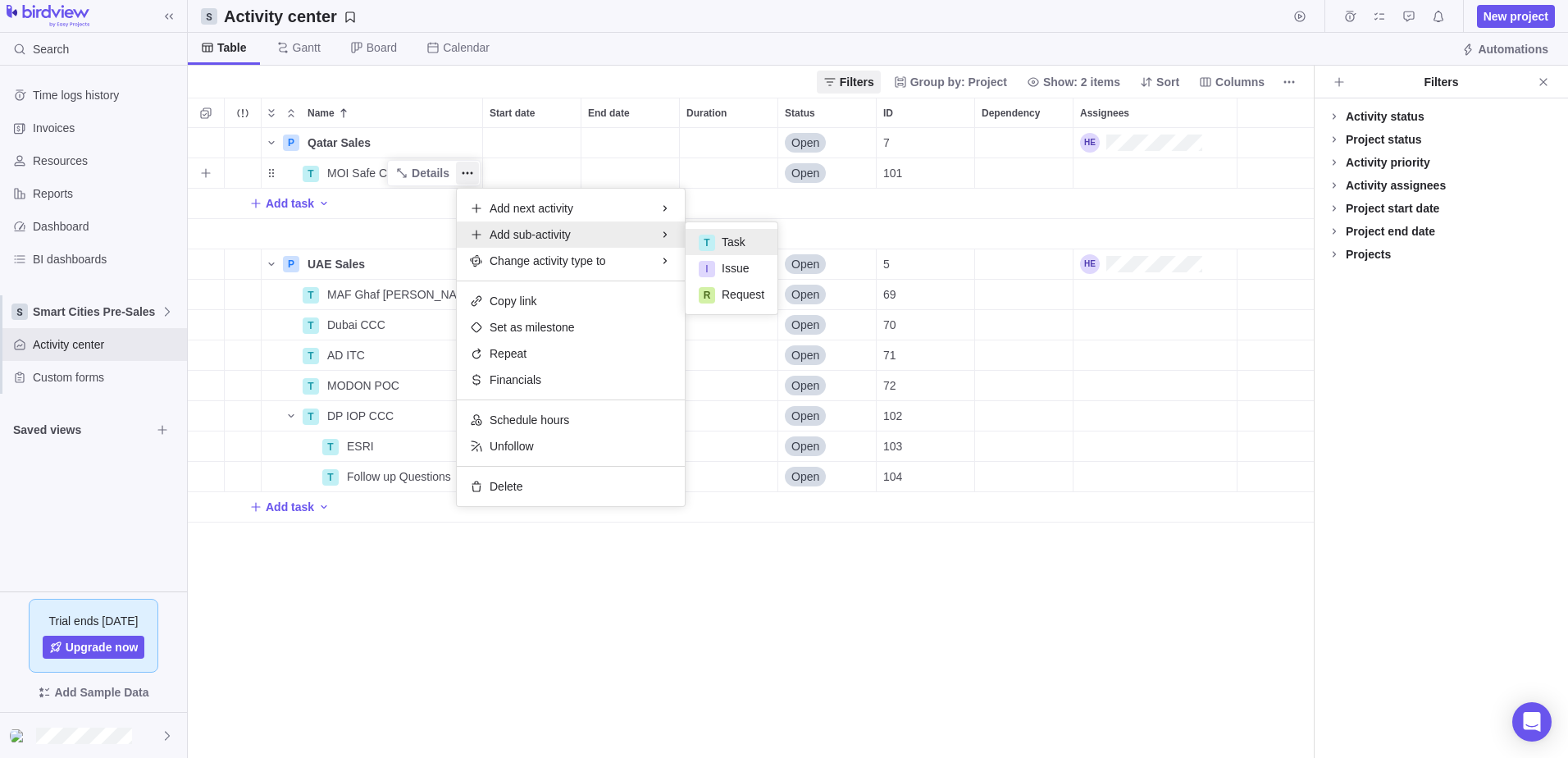
click at [730, 234] on span "Task" at bounding box center [733, 242] width 23 height 17
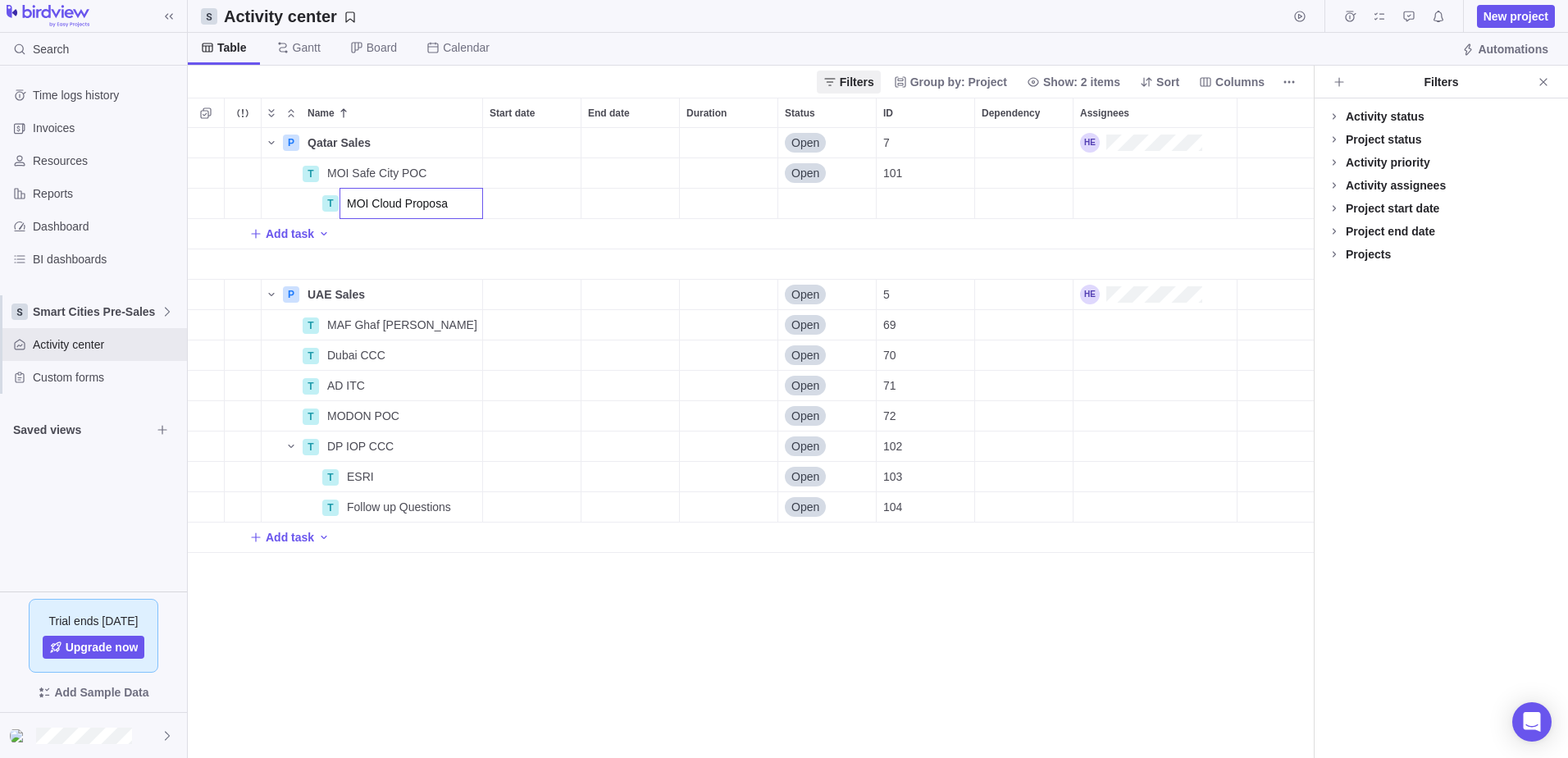
type input "MOI Cloud Proposal"
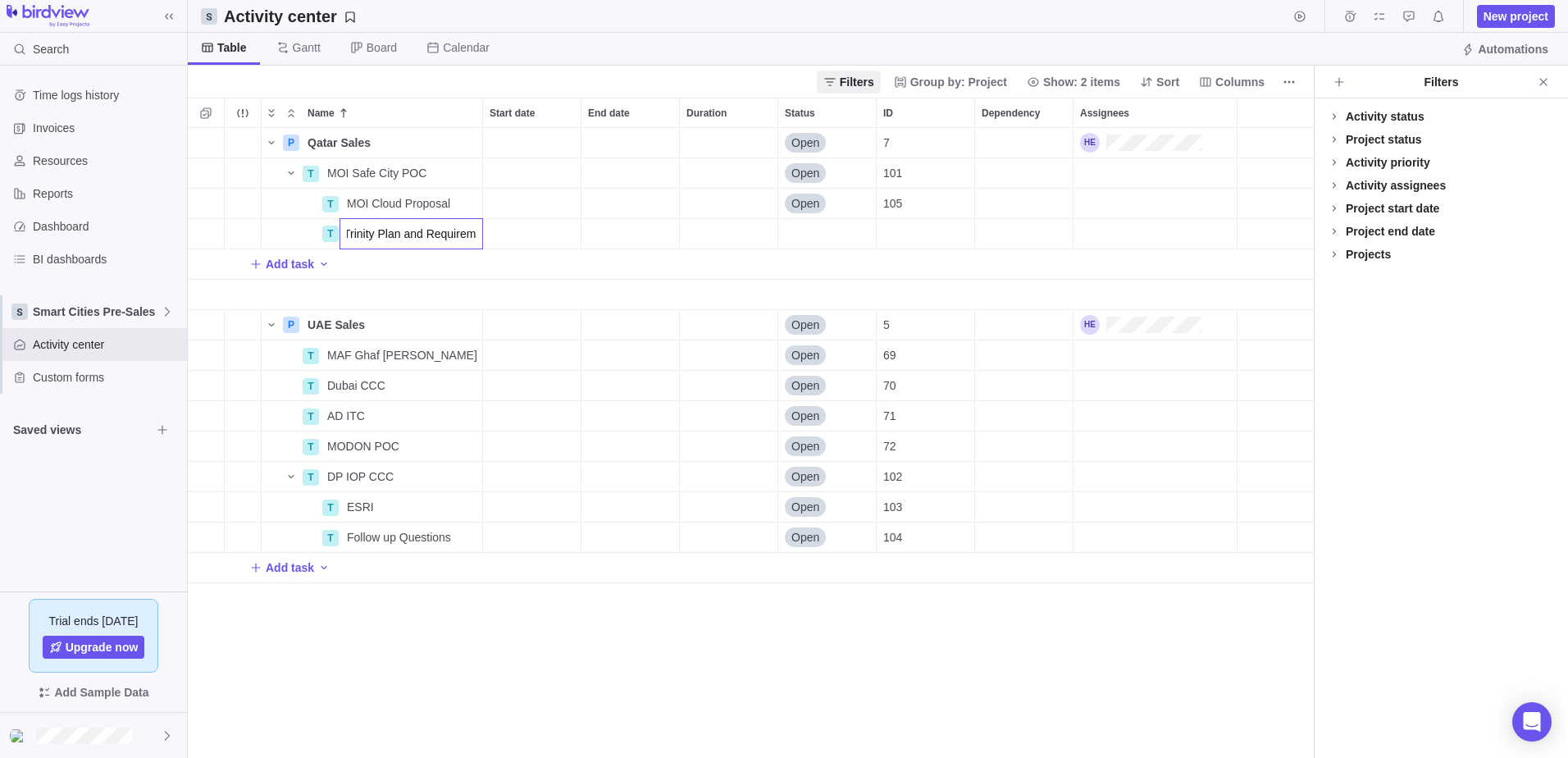
scroll to position [0, 0]
type input "Trinity Plan and Clinet Response"
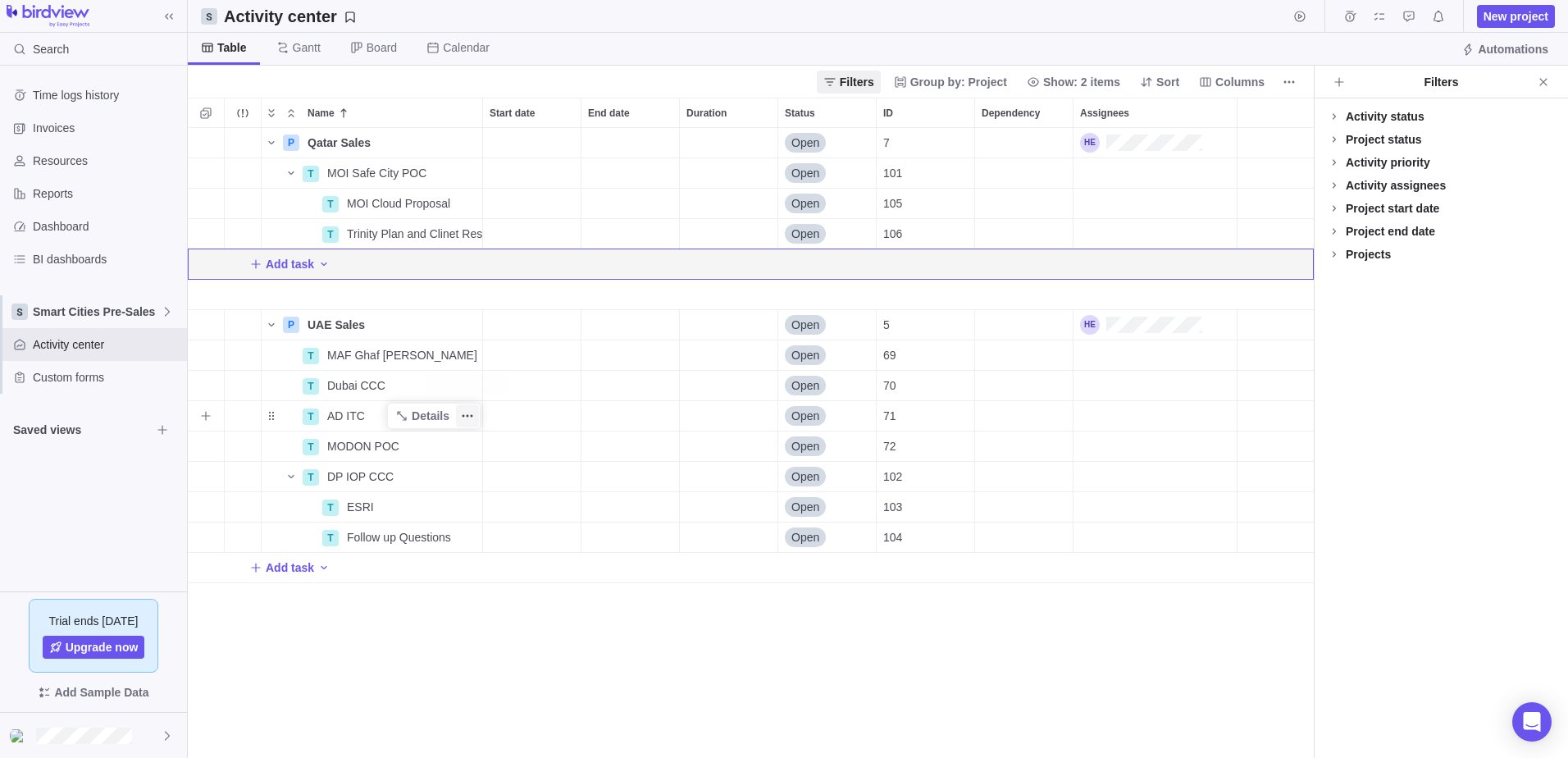
click at [461, 416] on icon "More actions" at bounding box center [468, 416] width 13 height 13
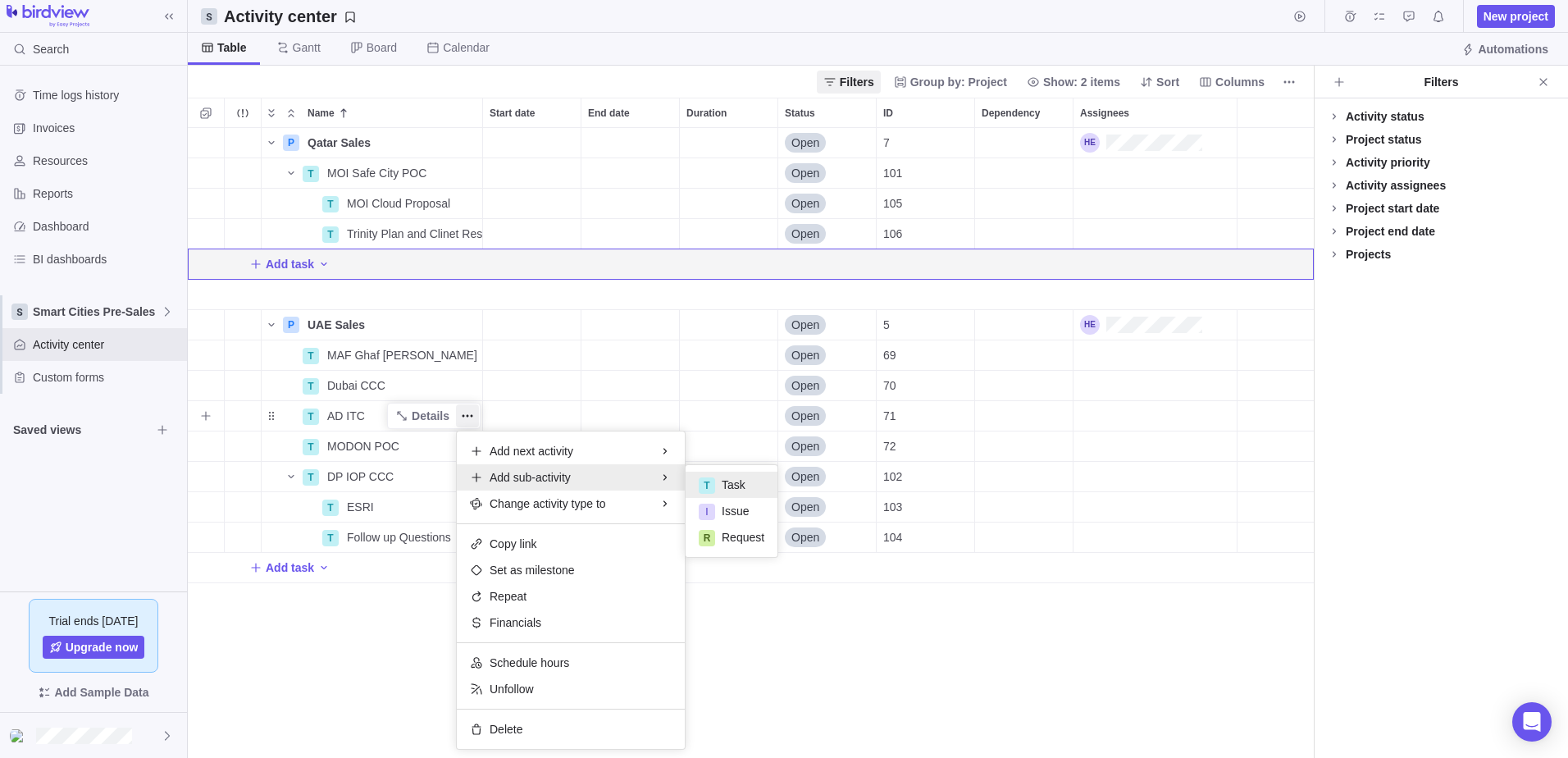
drag, startPoint x: 716, startPoint y: 489, endPoint x: 704, endPoint y: 484, distance: 13.0
click at [715, 489] on div "T Task" at bounding box center [731, 484] width 92 height 26
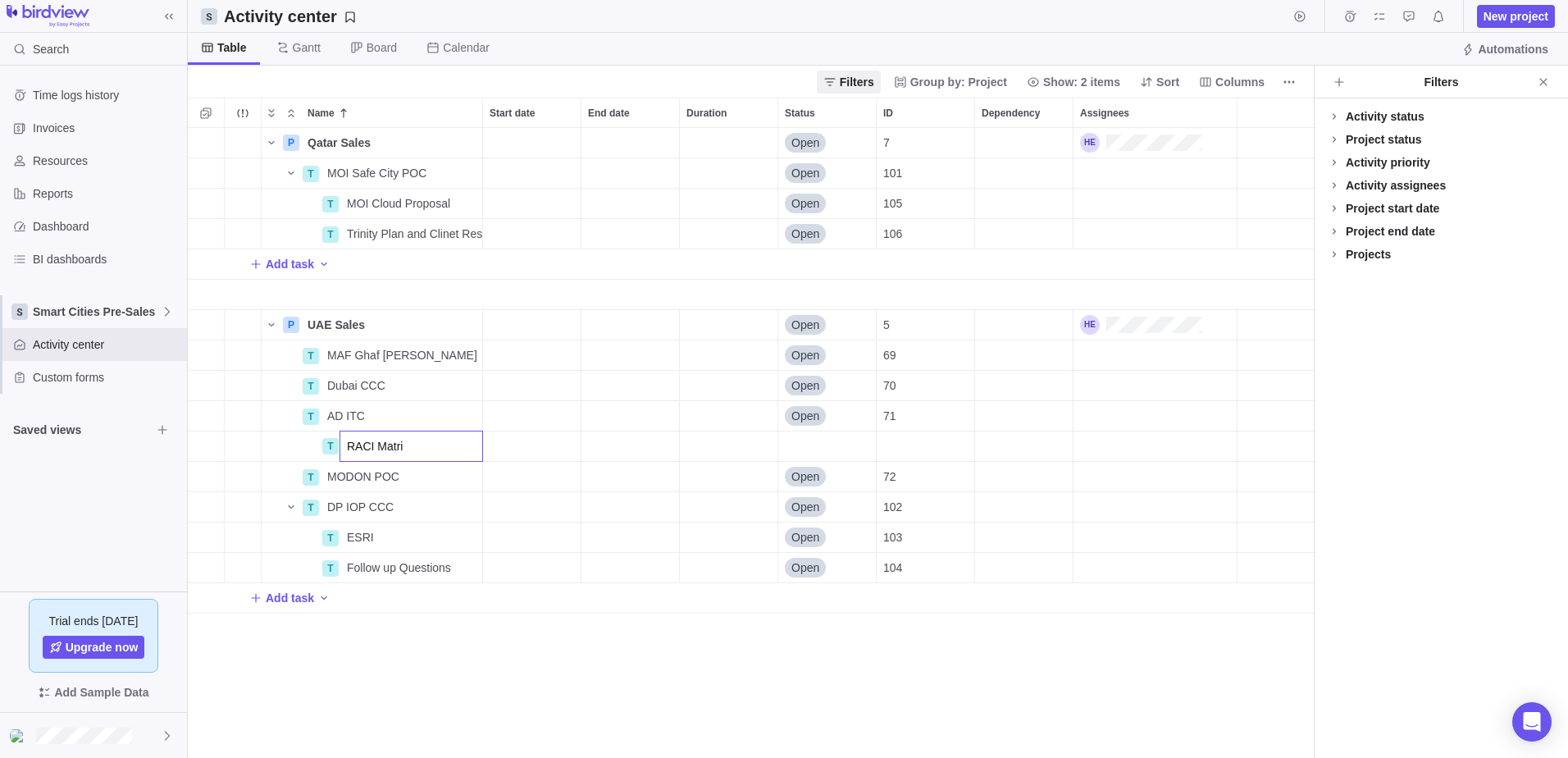
type input "RACI Matrix"
type input "SOW Review"
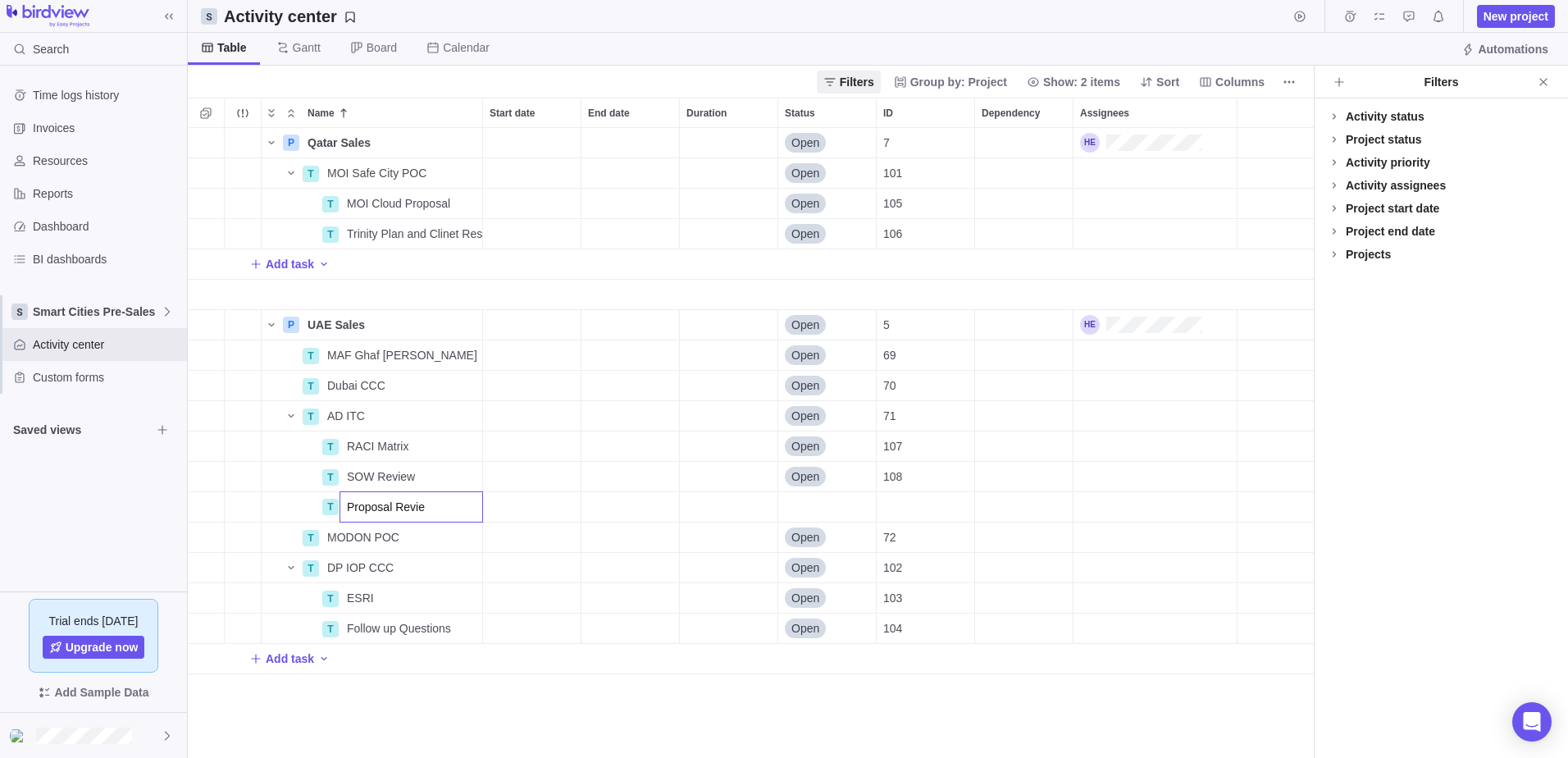
type input "Proposal Review"
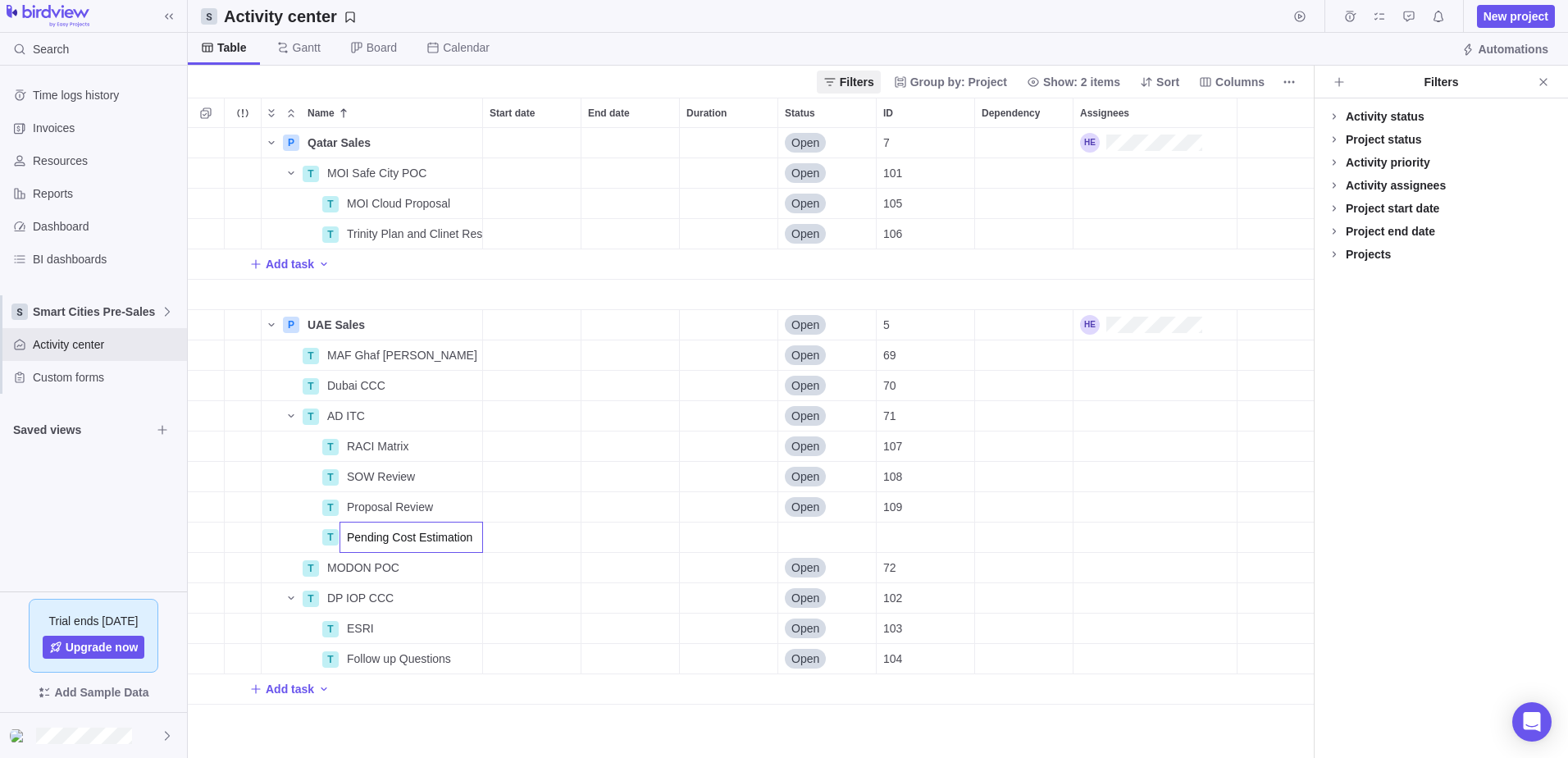
type input "Pending Cost Estimations"
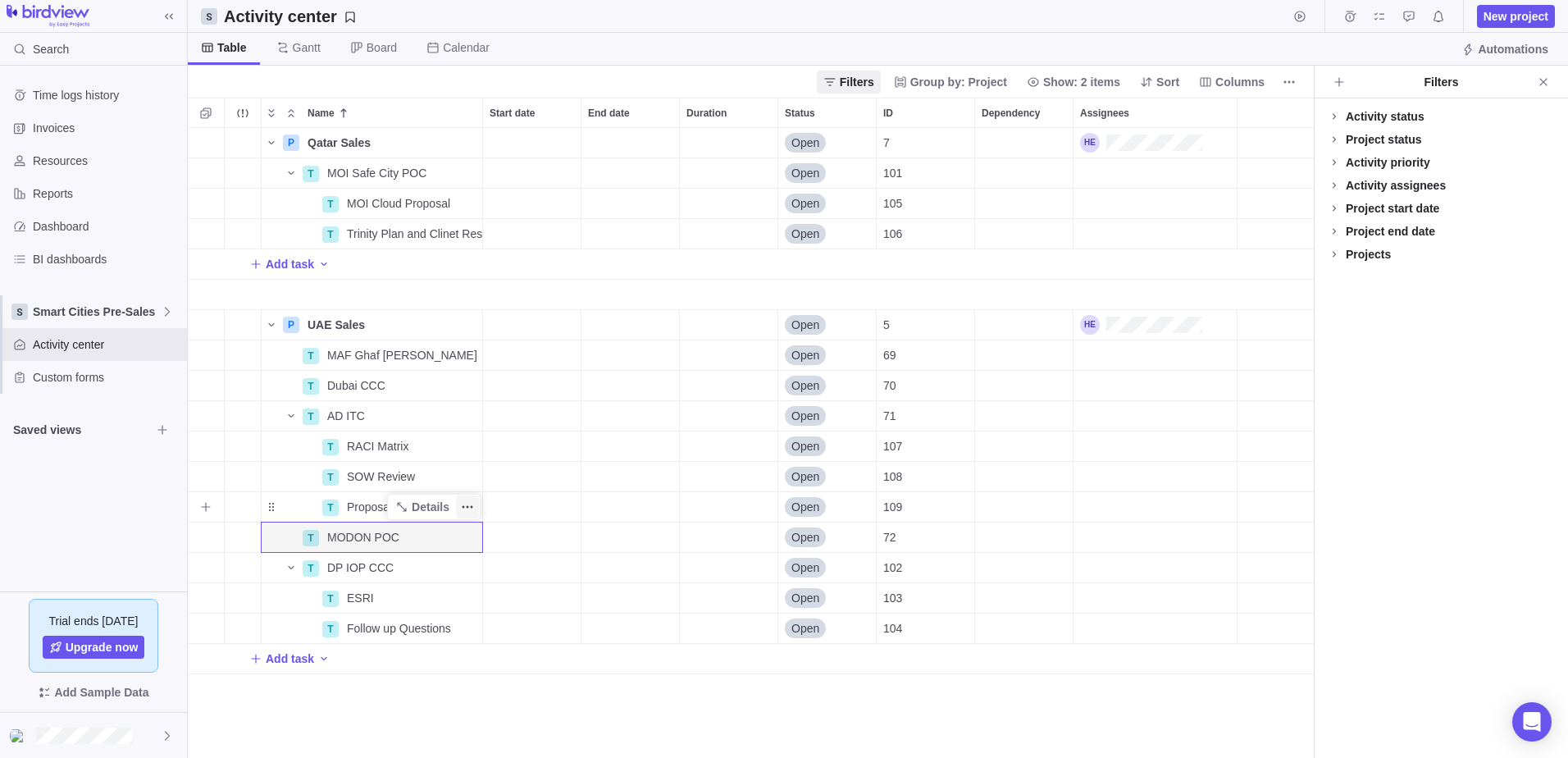
click at [473, 503] on icon "More actions" at bounding box center [468, 507] width 13 height 13
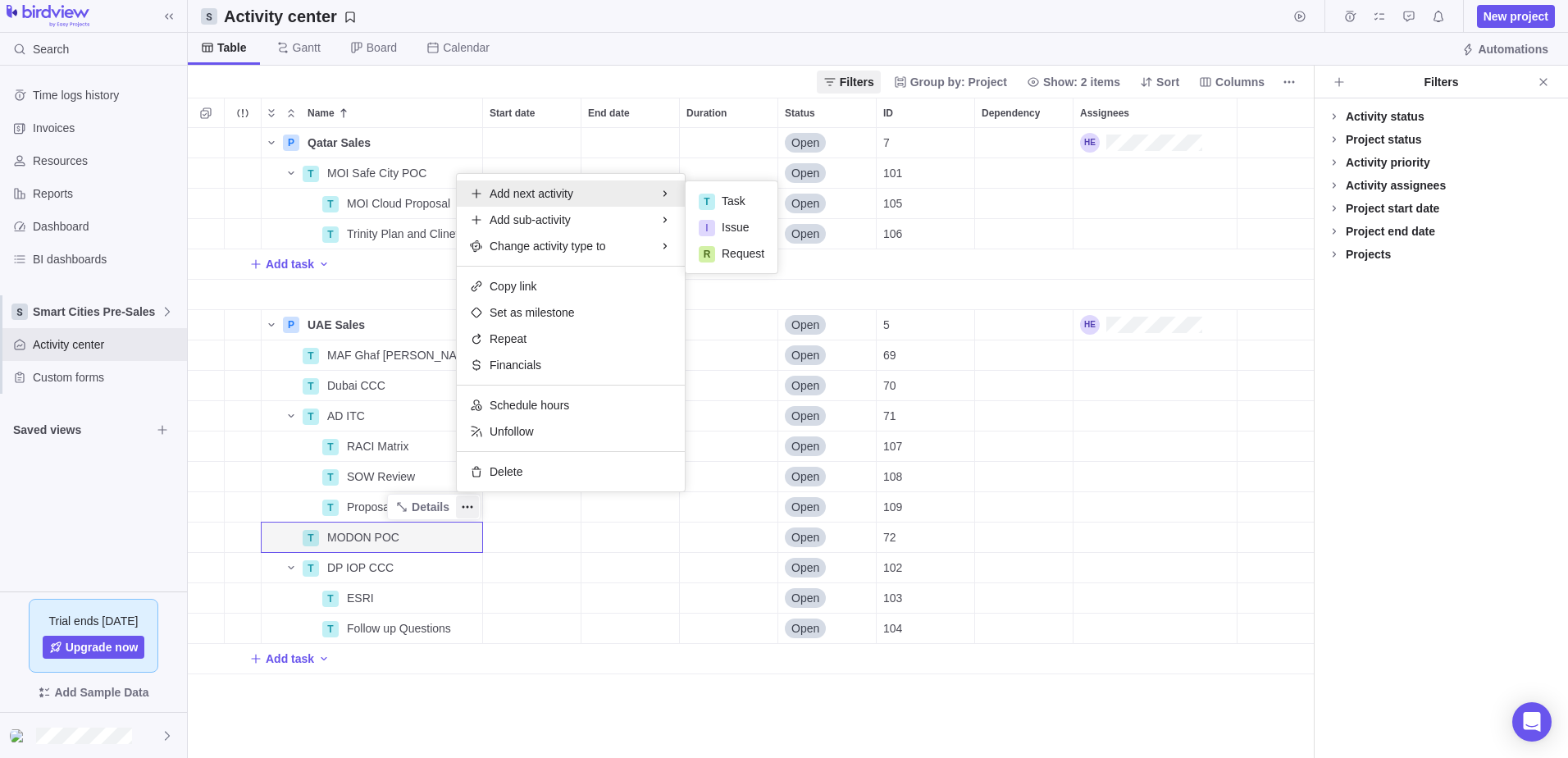
click at [365, 513] on div "Name Start date End date Duration Status ID Dependency Assignees P Qatar Sales …" at bounding box center [751, 427] width 1126 height 660
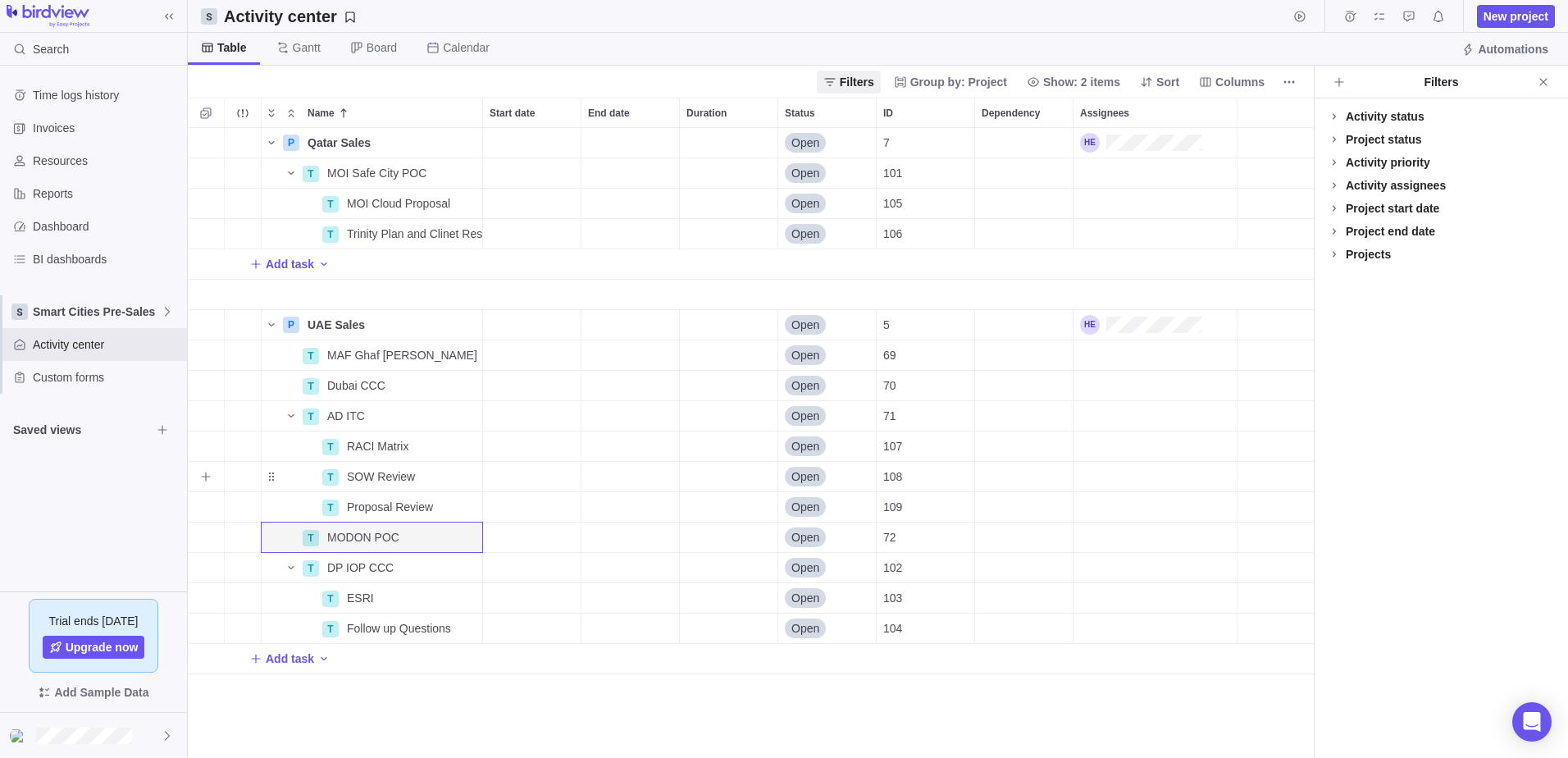
click at [577, 490] on div "Start date" at bounding box center [532, 476] width 98 height 29
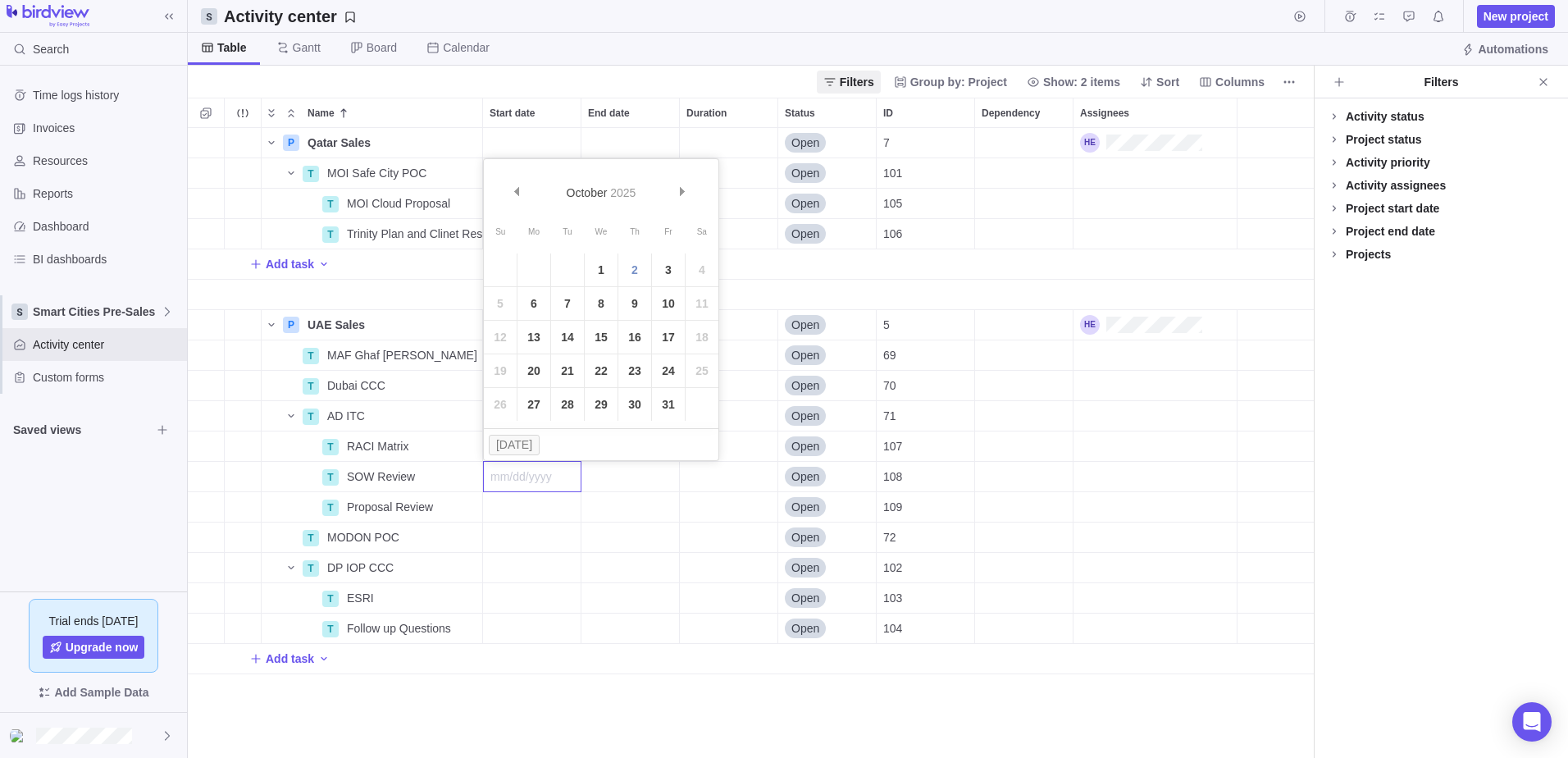
click at [458, 497] on div "Name Start date End date Duration Status ID Dependency Assignees P Qatar Sales …" at bounding box center [751, 427] width 1126 height 660
click at [467, 505] on icon "More actions" at bounding box center [468, 507] width 13 height 13
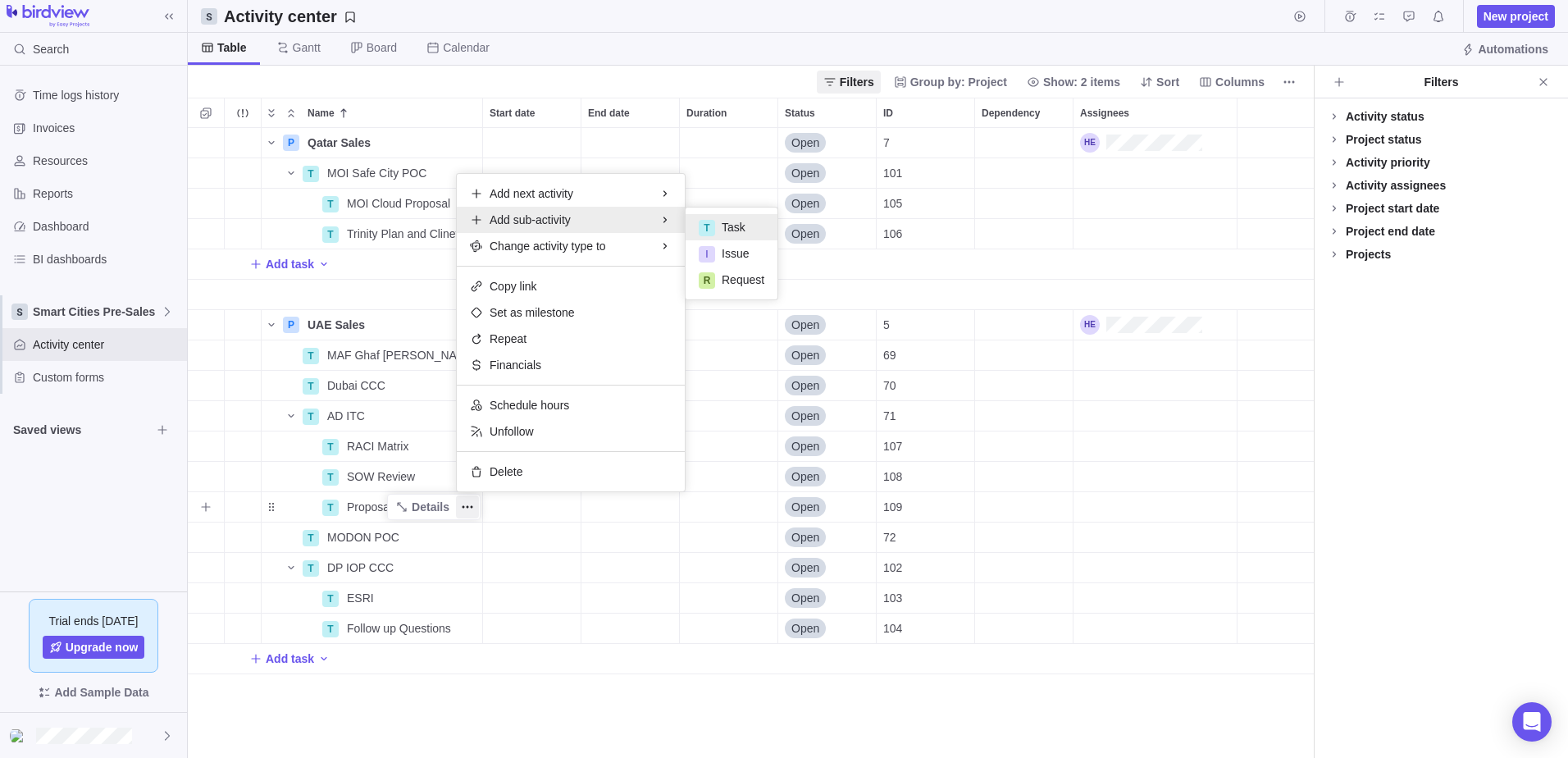
click at [736, 230] on span "Task" at bounding box center [733, 227] width 23 height 17
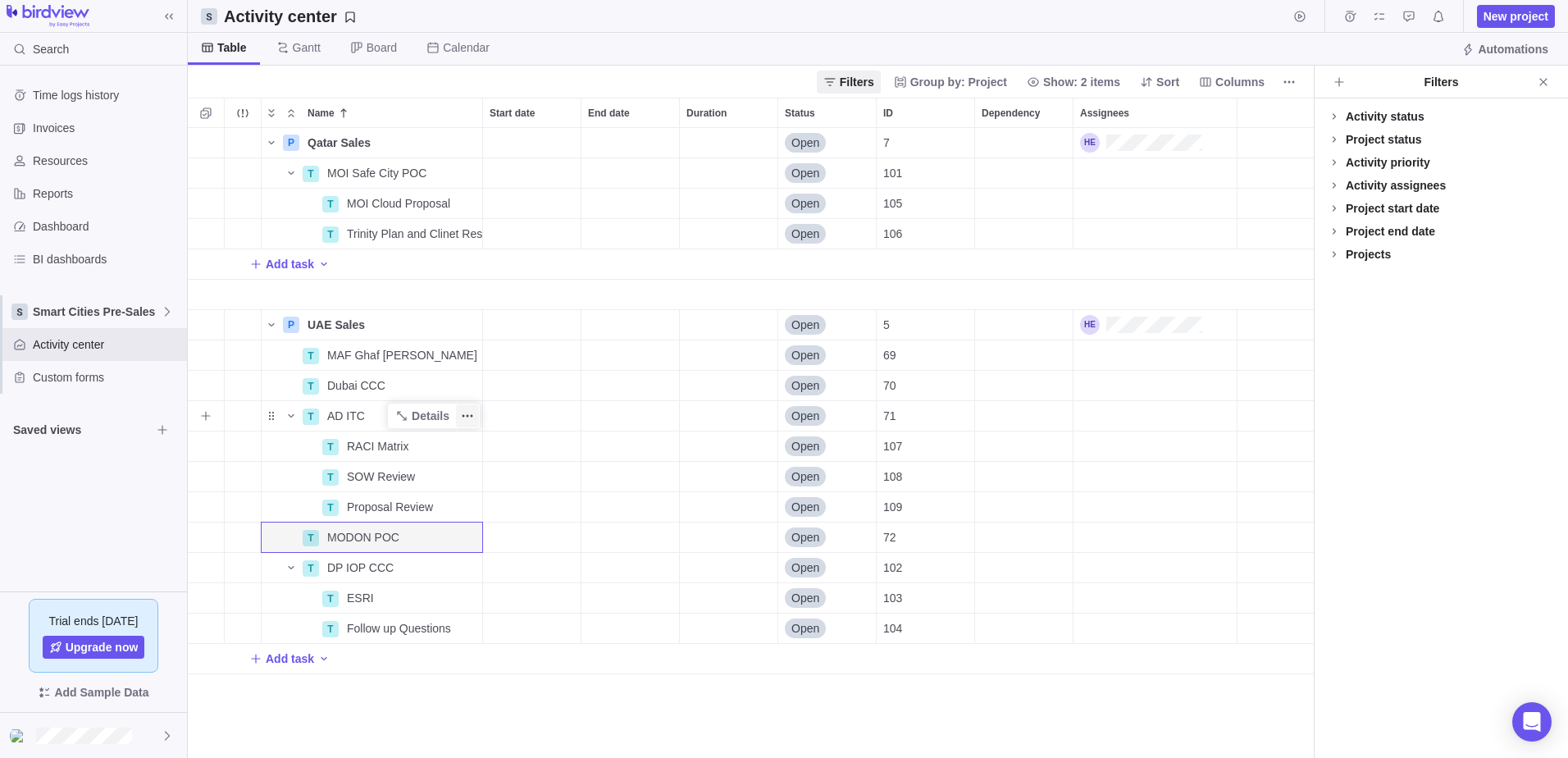
click at [476, 421] on span "More actions" at bounding box center [468, 416] width 23 height 23
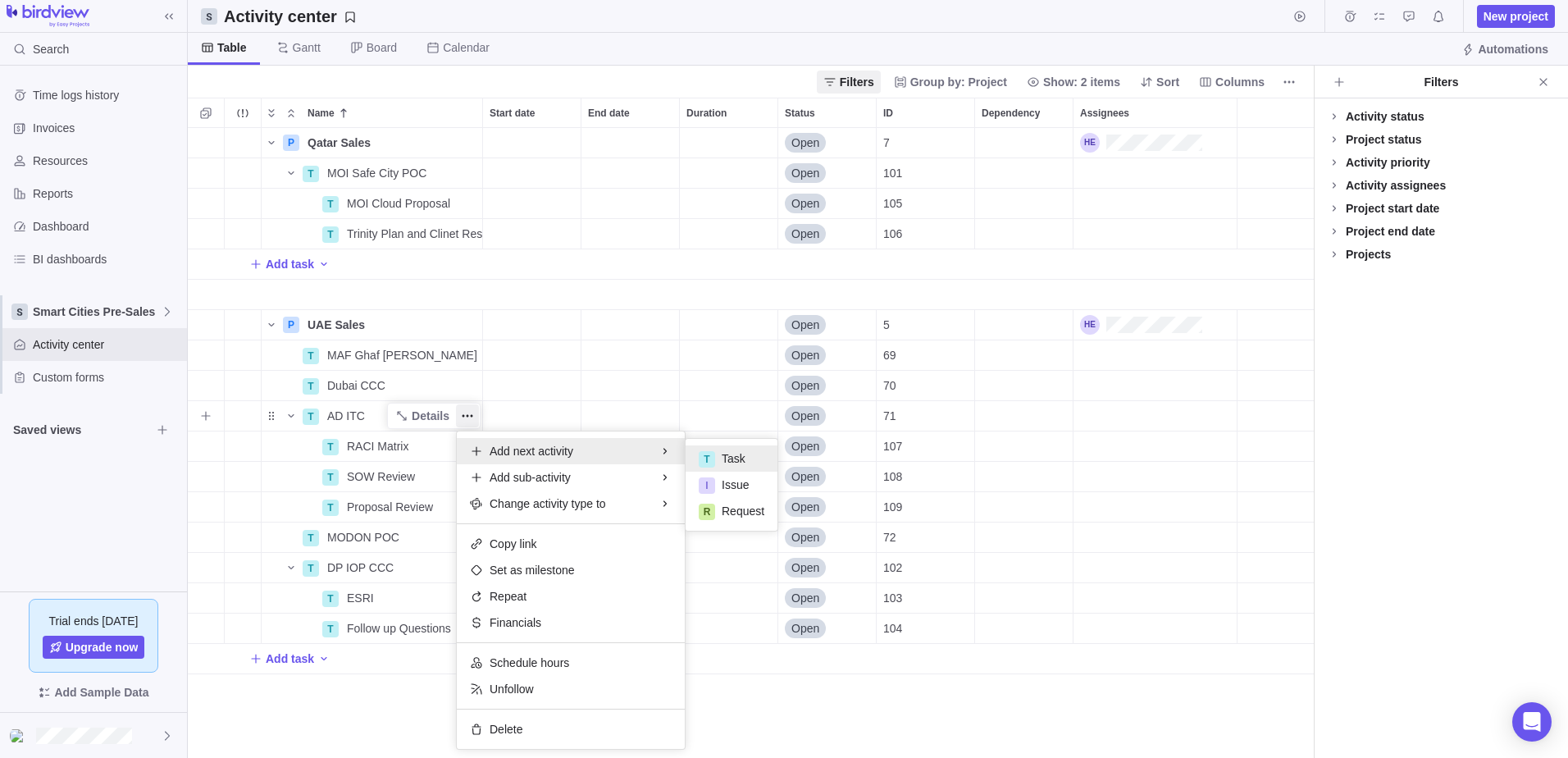
click at [716, 462] on div "T Task" at bounding box center [731, 457] width 92 height 26
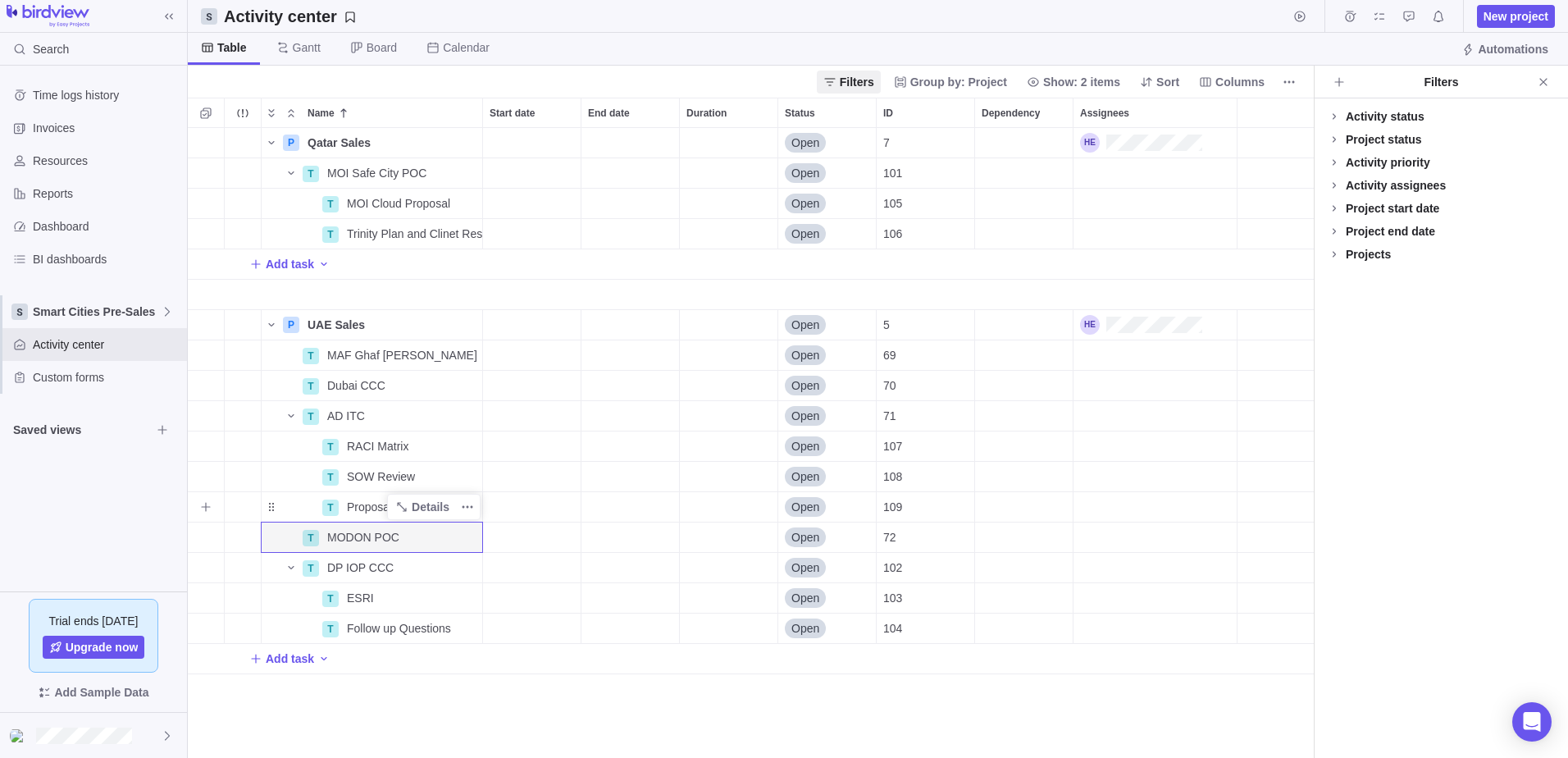
click at [372, 499] on span "Proposal Review" at bounding box center [389, 507] width 86 height 17
click at [475, 504] on span "More actions" at bounding box center [468, 507] width 23 height 23
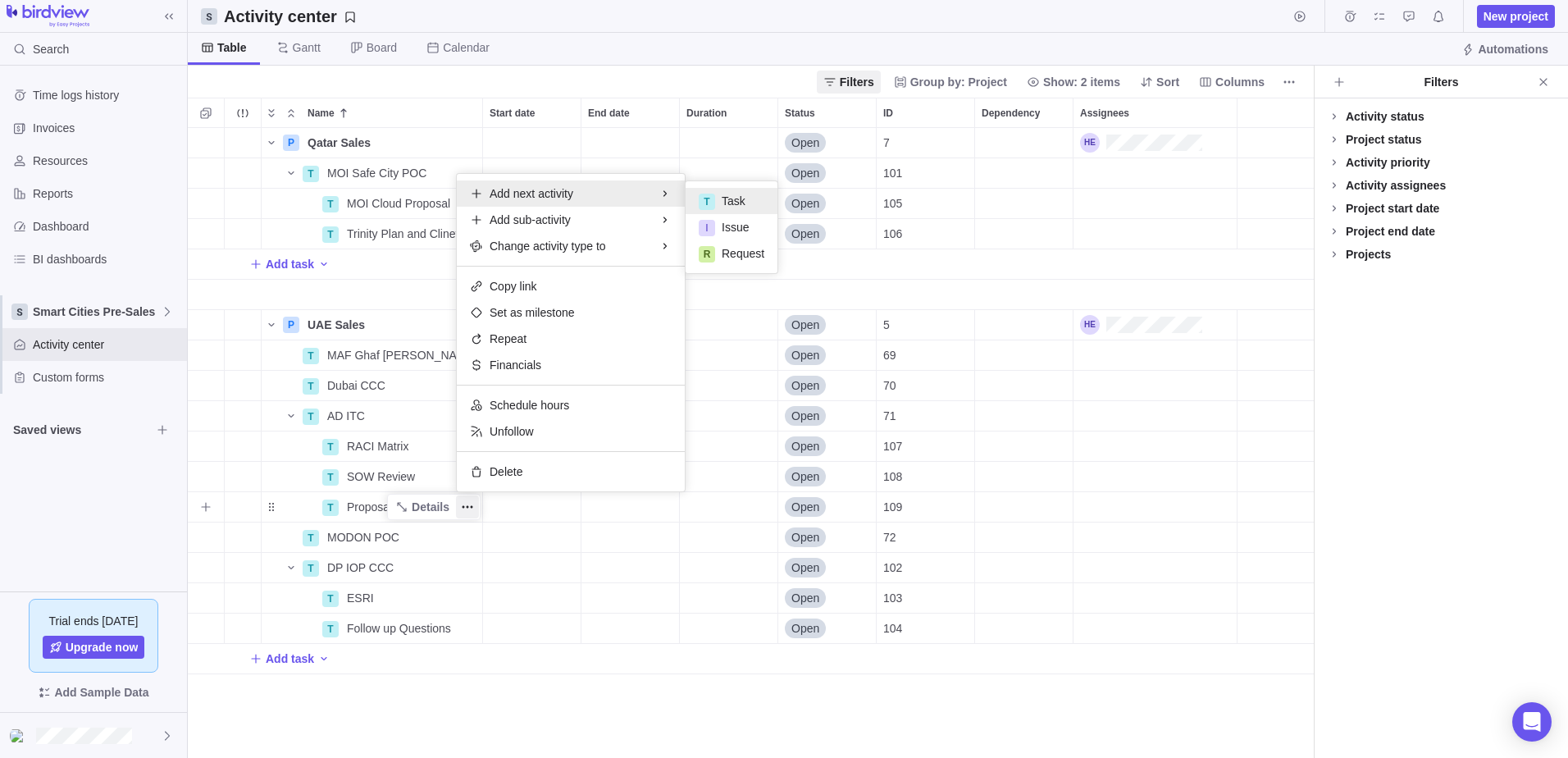
click at [733, 204] on span "Task" at bounding box center [733, 201] width 23 height 17
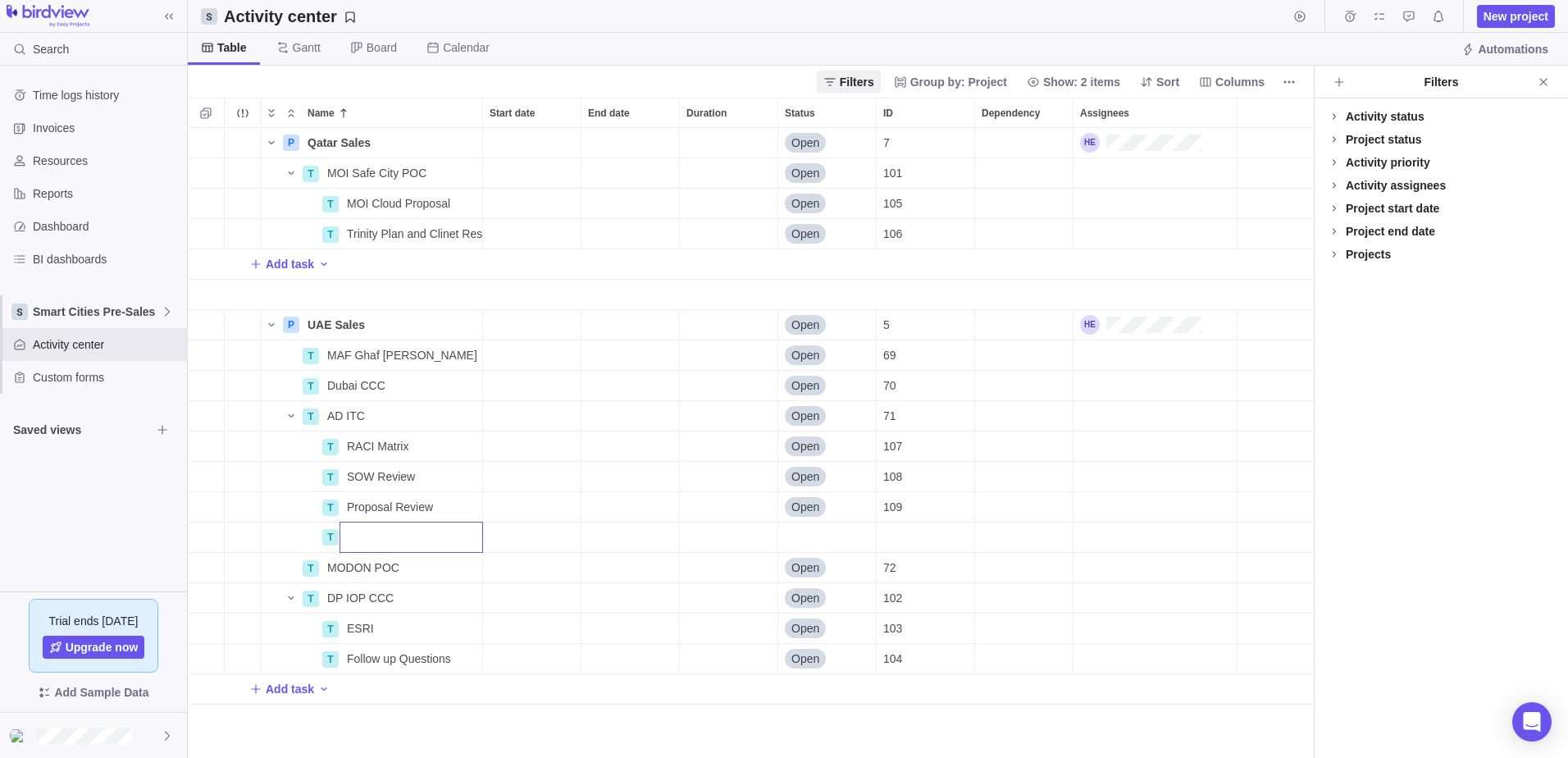
click at [422, 545] on input "Name" at bounding box center [412, 537] width 144 height 31
type input "Pending Cost Estimations"
click at [510, 581] on div "Name Start date End date Duration Status ID Dependency Assignees P Qatar Sales …" at bounding box center [751, 427] width 1126 height 660
click at [151, 315] on span "Smart Cities Pre-Sales" at bounding box center [96, 311] width 128 height 17
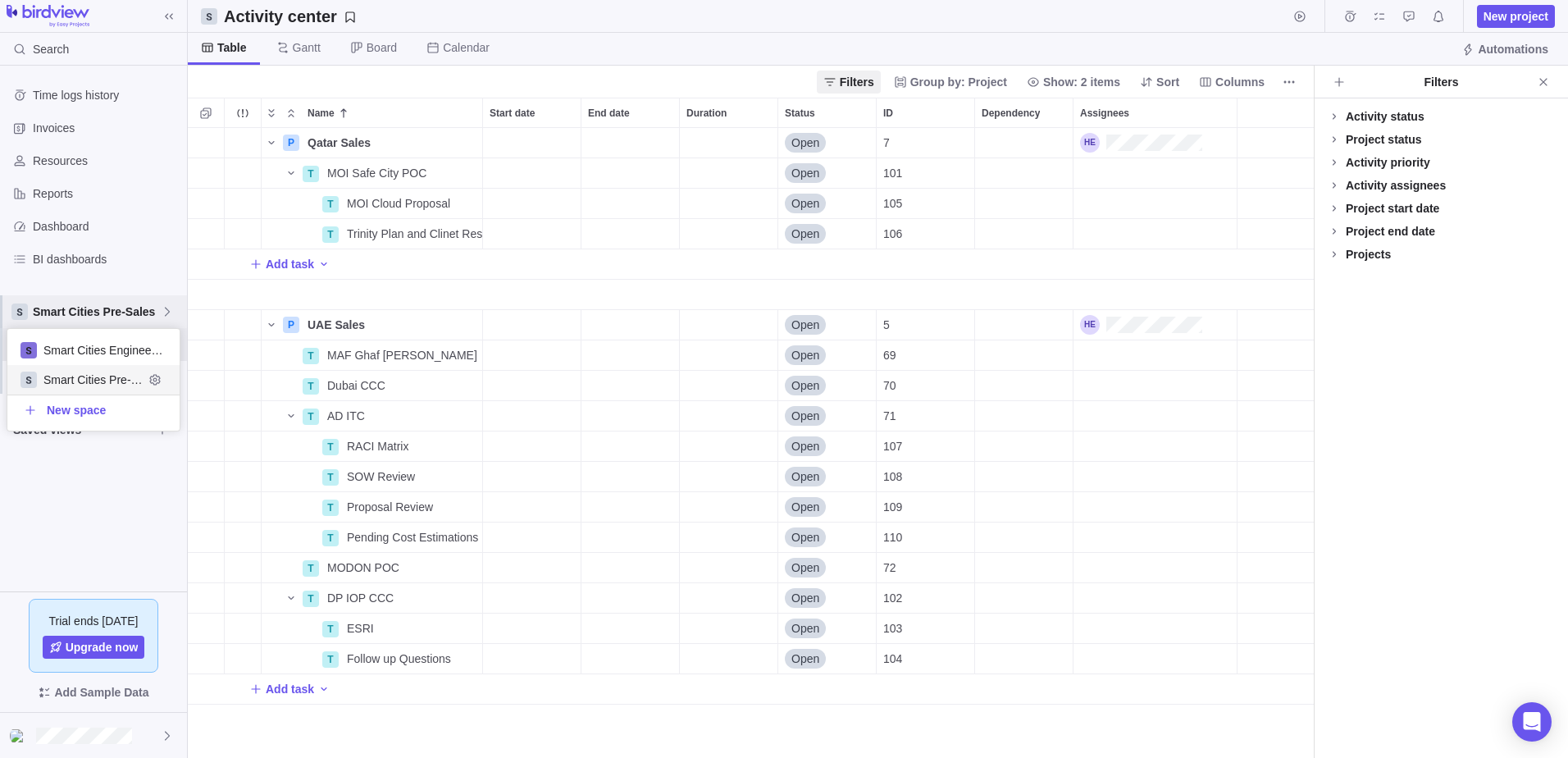
scroll to position [89, 160]
click at [120, 338] on div "Smart Cities Engineering" at bounding box center [94, 350] width 172 height 29
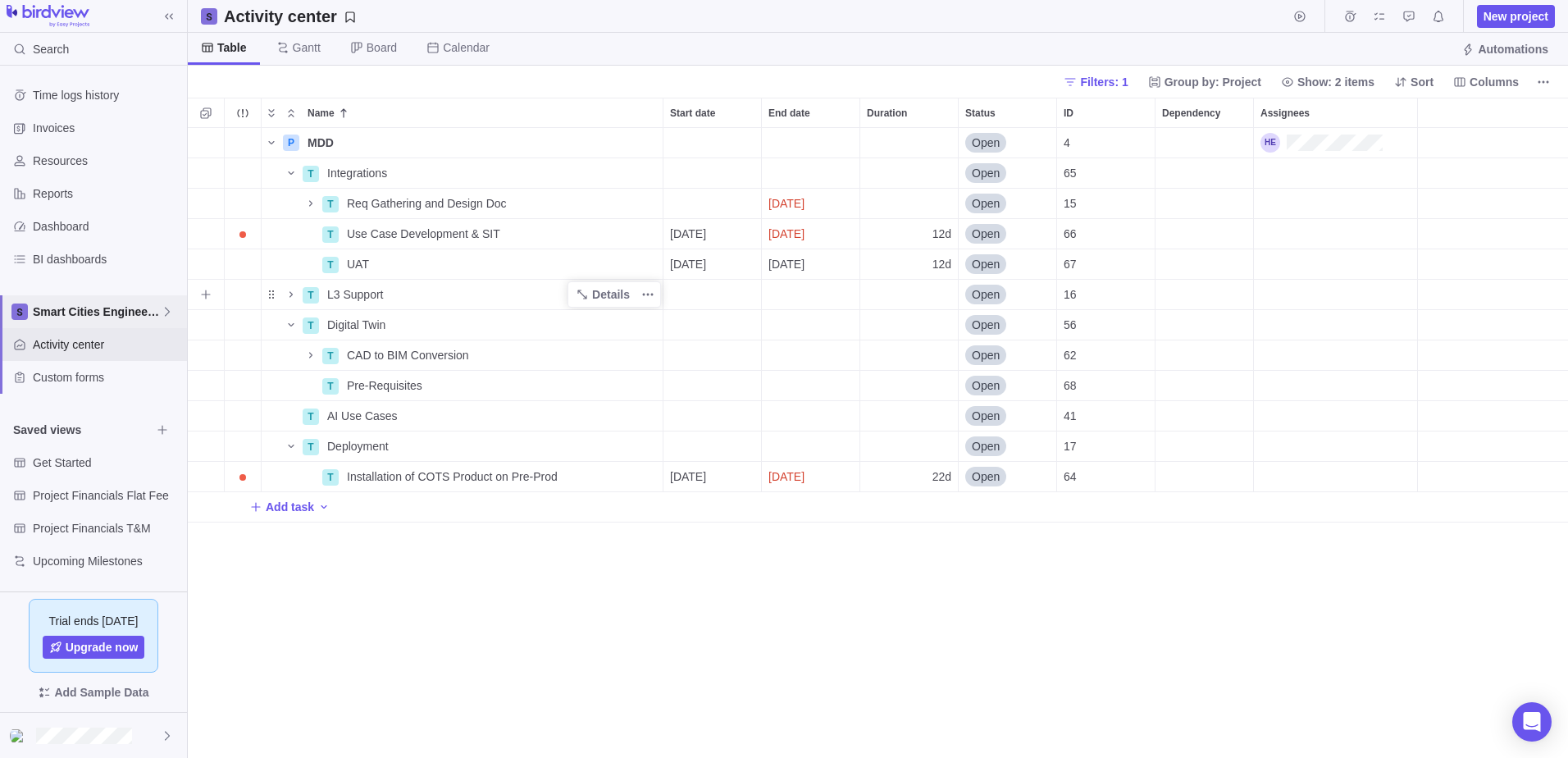
scroll to position [618, 1368]
click at [306, 201] on icon "Name" at bounding box center [311, 204] width 13 height 13
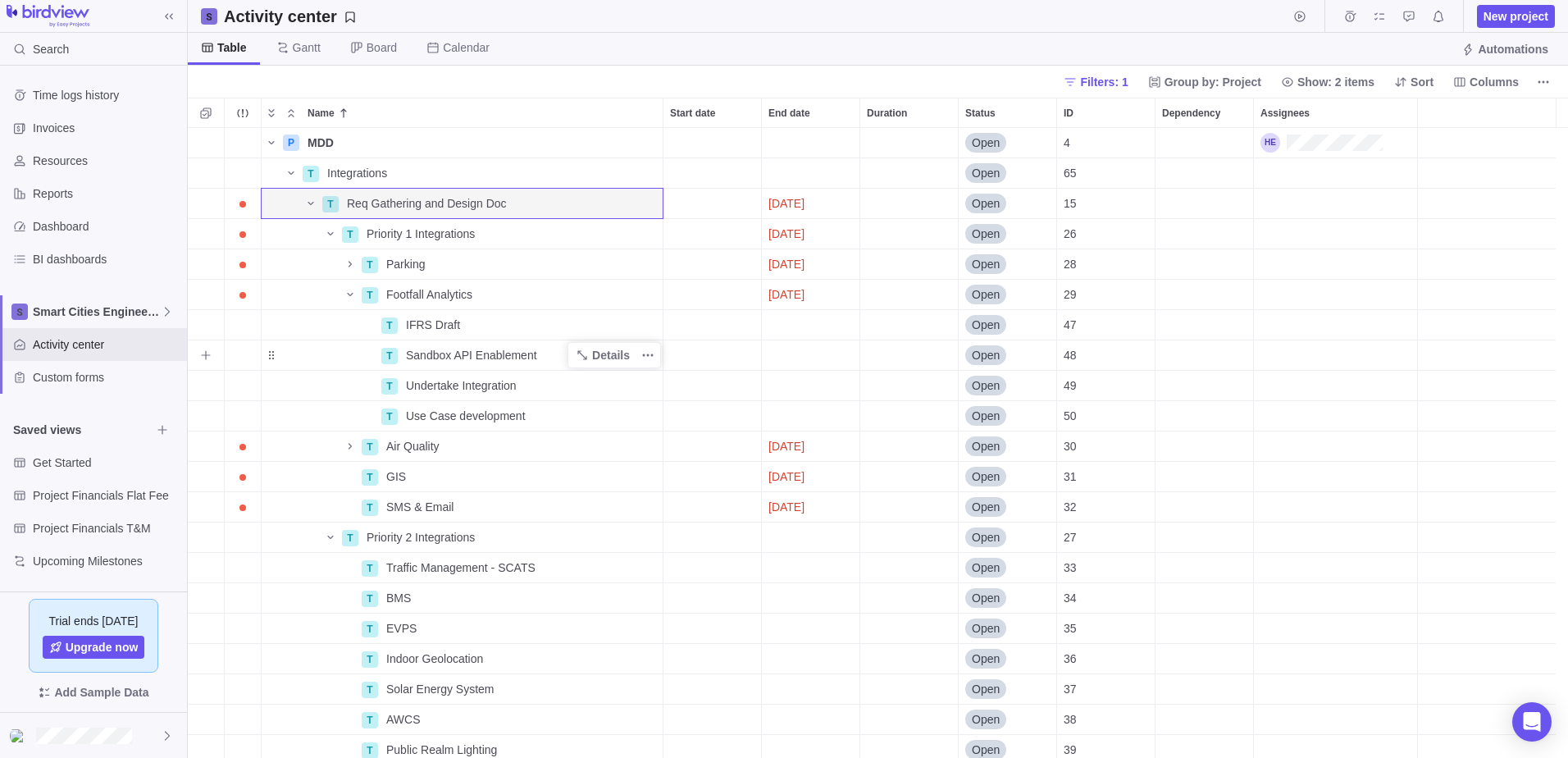
click at [448, 357] on span "Sandbox API Enablement" at bounding box center [471, 355] width 131 height 17
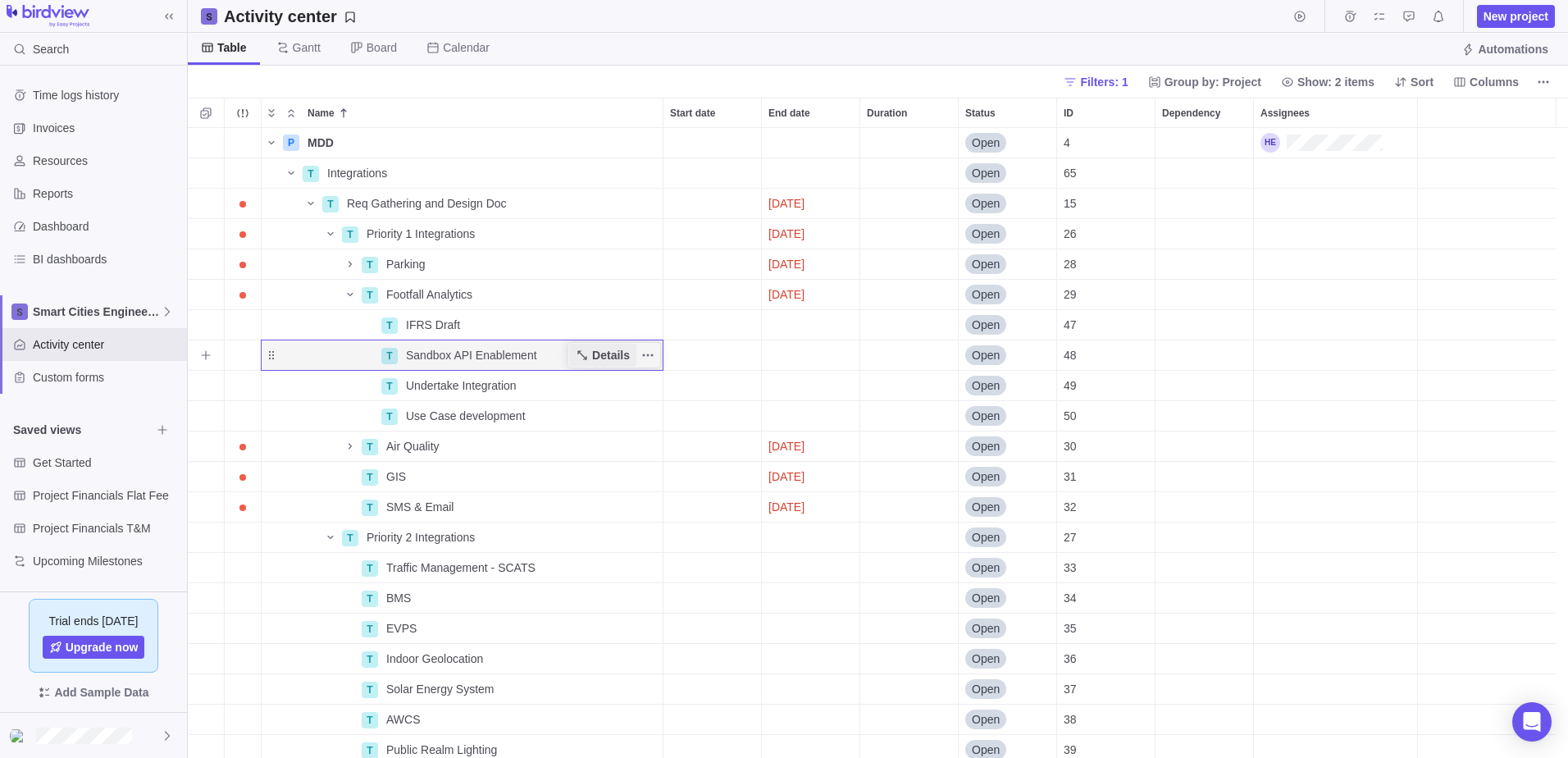
click at [607, 356] on span "Details" at bounding box center [610, 355] width 38 height 17
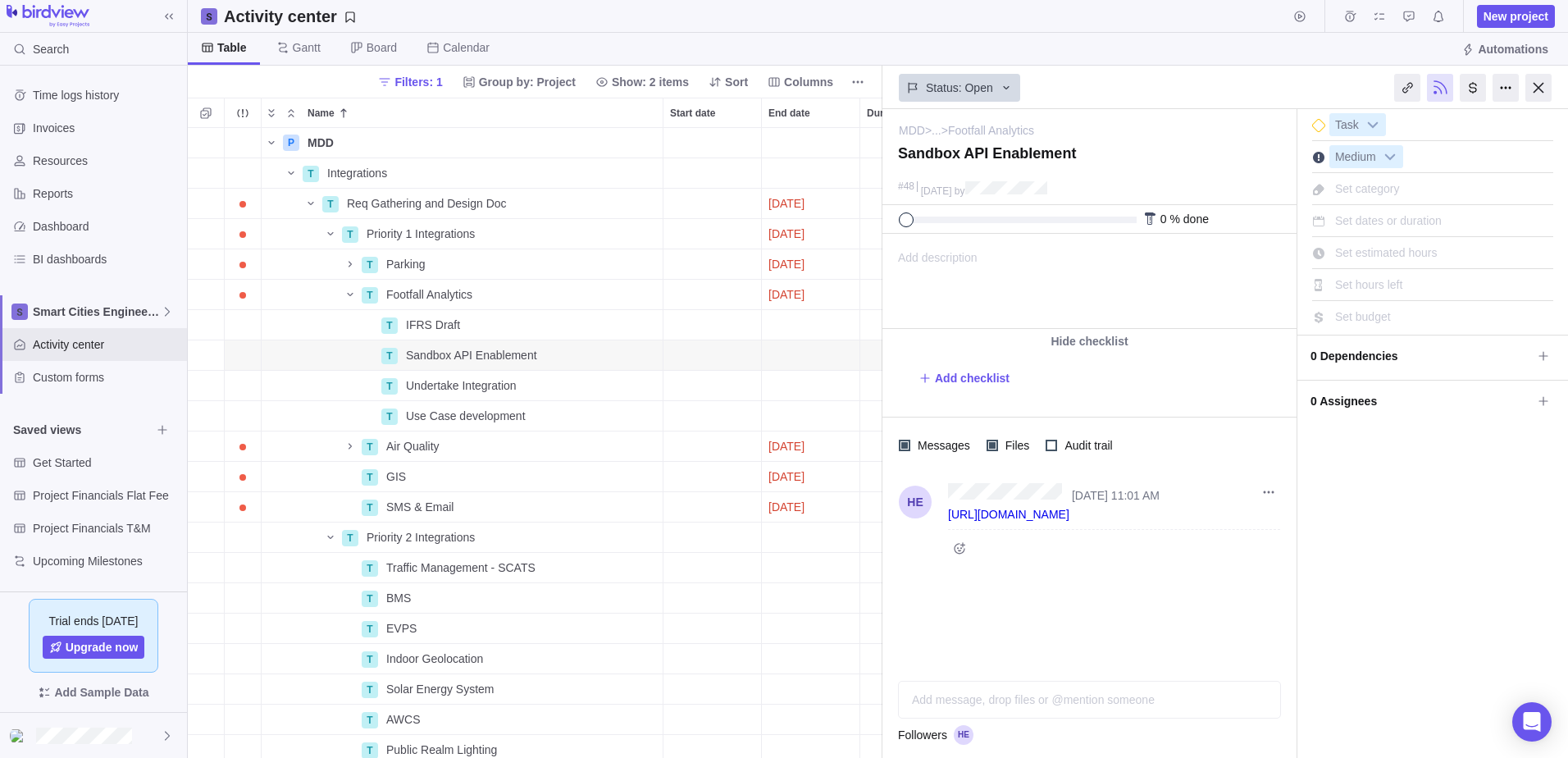
click at [1039, 514] on link "[URL][DOMAIN_NAME]" at bounding box center [1008, 514] width 121 height 13
click at [1004, 705] on div "Add message, drop files or @mention someone AI" at bounding box center [1090, 699] width 383 height 38
click at [580, 354] on icon "Name" at bounding box center [581, 354] width 9 height 9
click at [652, 352] on icon "More actions" at bounding box center [648, 355] width 13 height 13
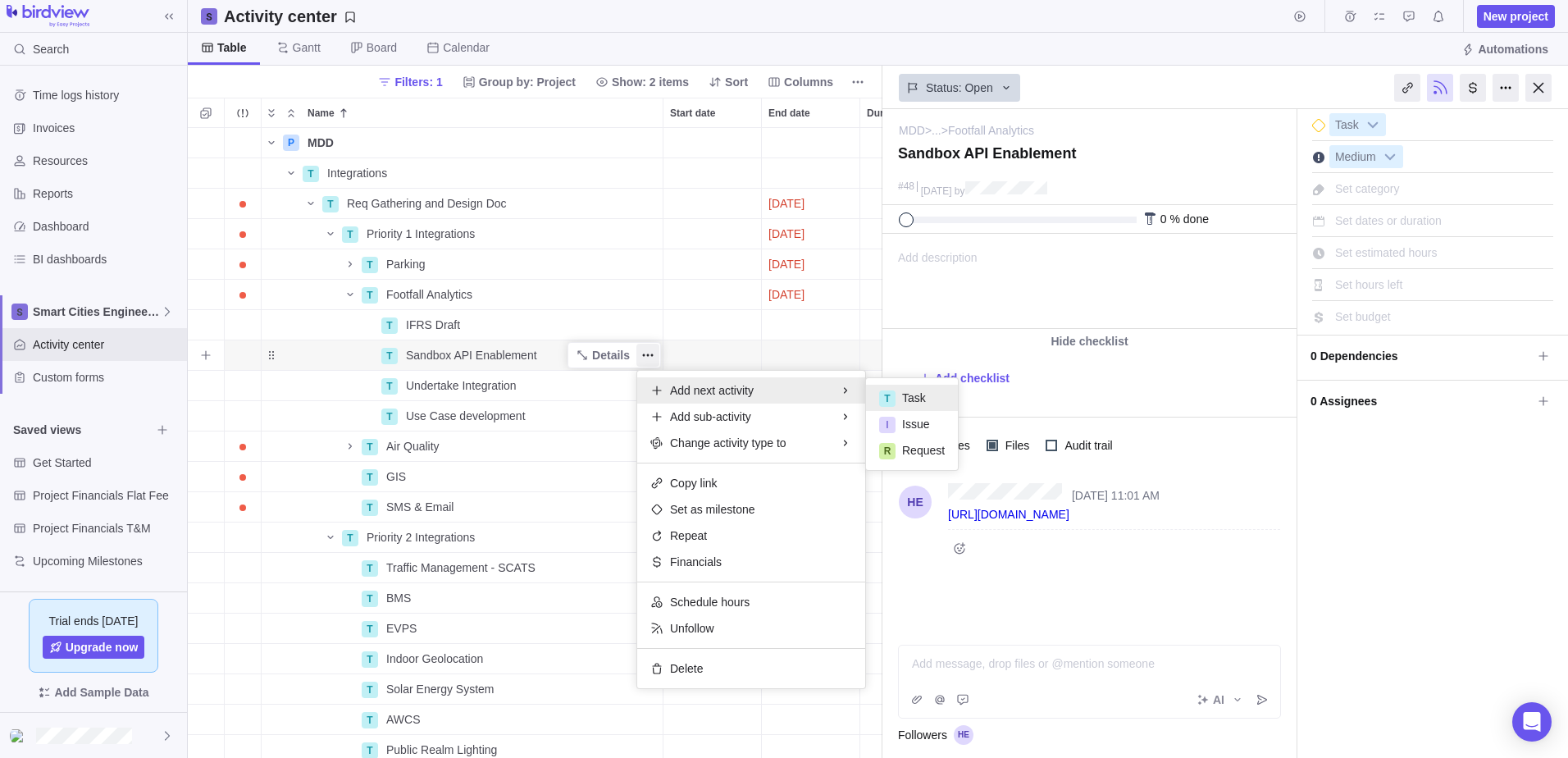
click at [894, 393] on div "T" at bounding box center [888, 399] width 17 height 17
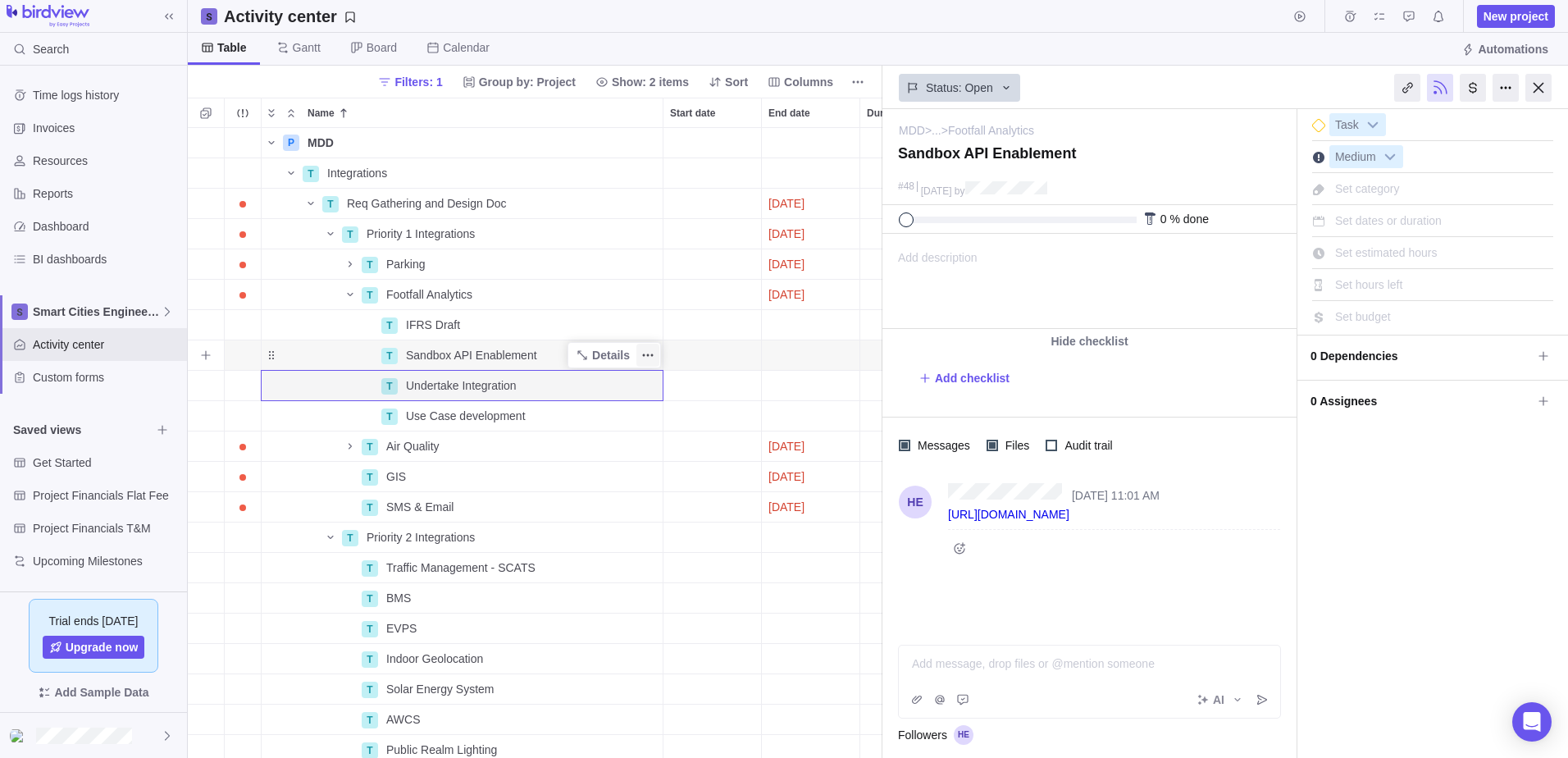
click at [658, 358] on span "More actions" at bounding box center [648, 356] width 23 height 23
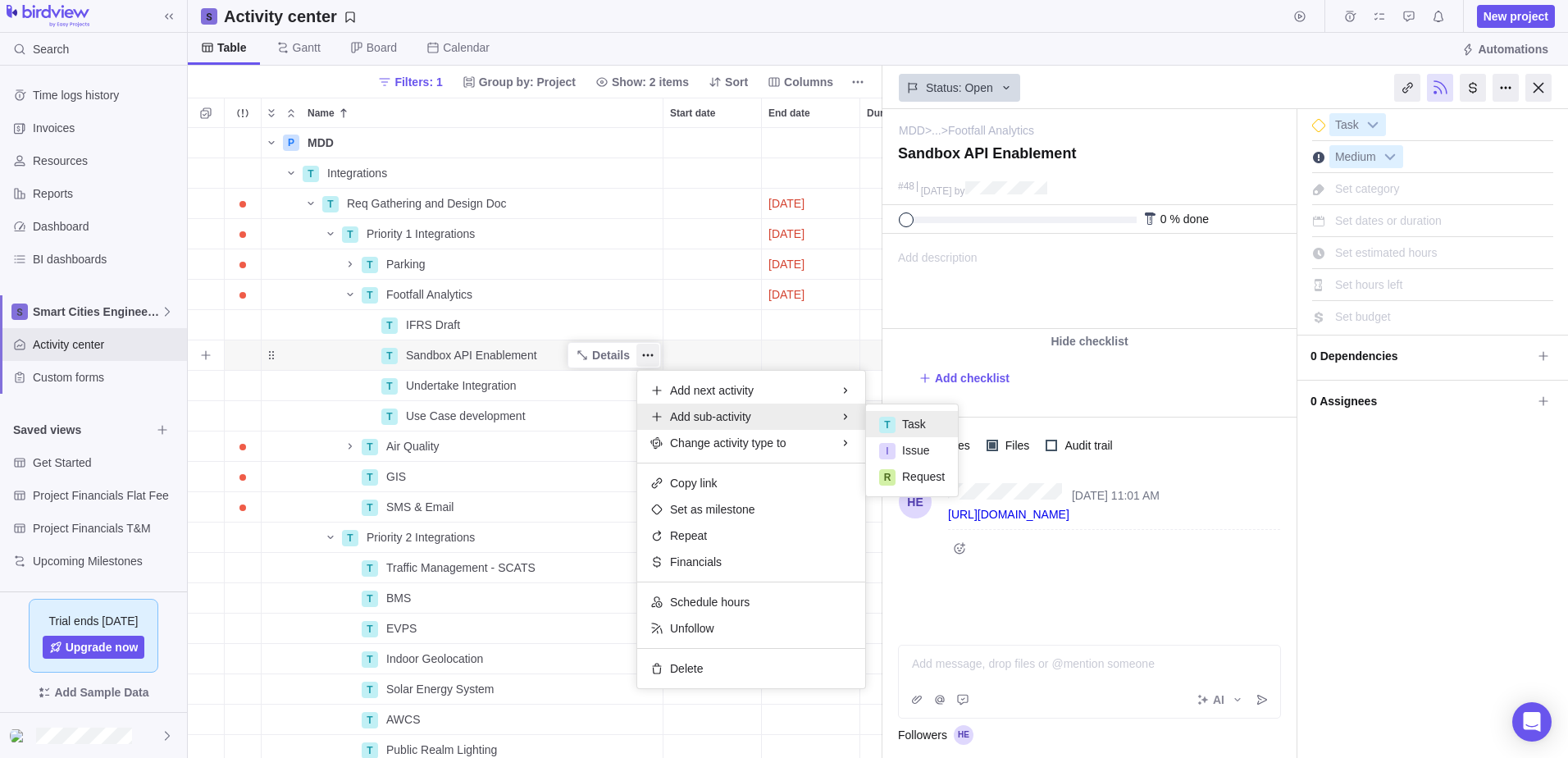
click at [902, 421] on span "Task" at bounding box center [913, 424] width 23 height 17
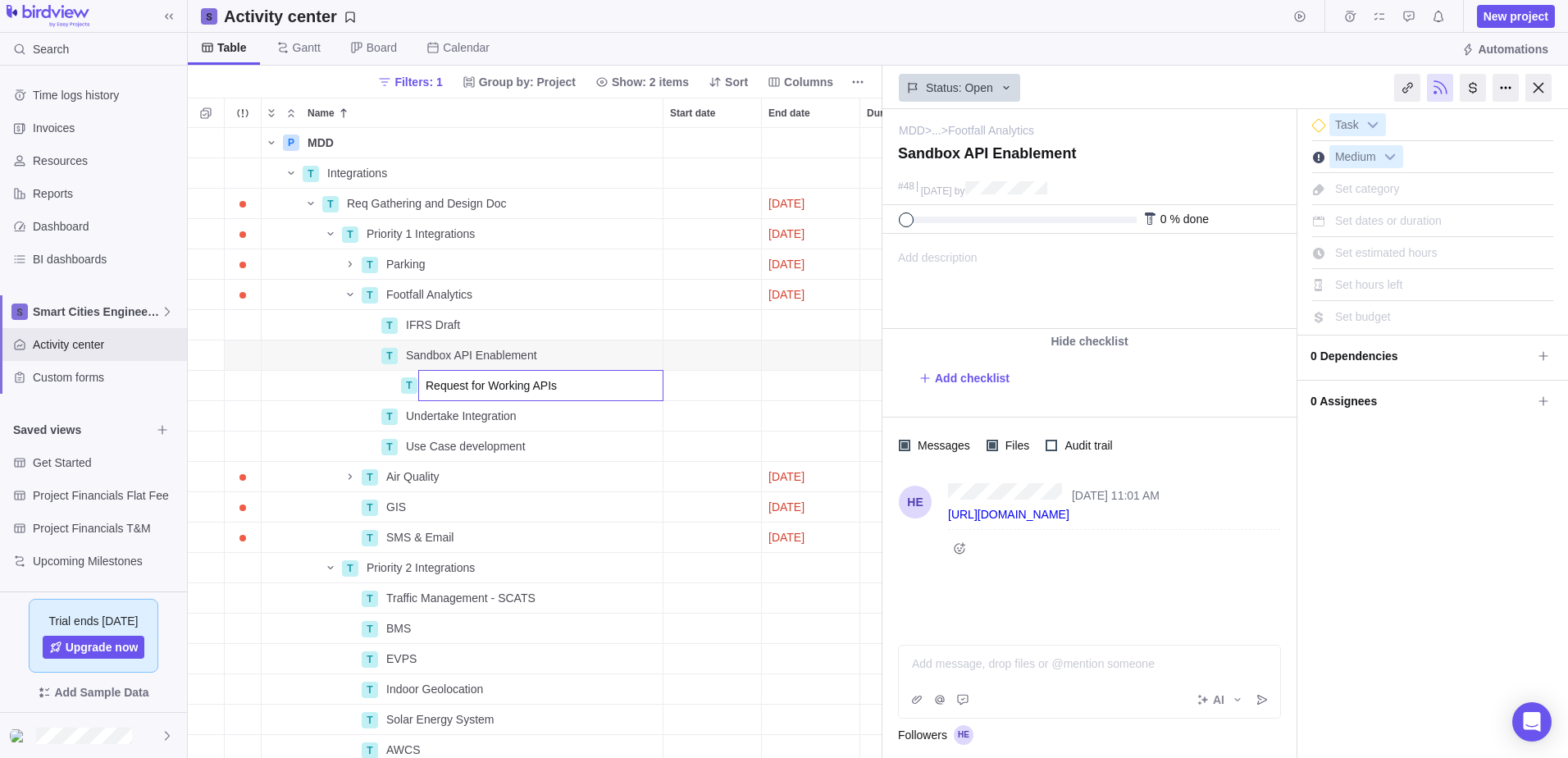
type input "Request for Working APIs"
click at [792, 371] on div "P MDD Details Open 4 T Integrations Details Open 65 T Req Gathering and Design …" at bounding box center [535, 442] width 695 height 629
click at [805, 389] on div "End date" at bounding box center [810, 385] width 98 height 29
click at [1540, 85] on body "Search Time logs history Invoices Resources Reports Dashboard BI dashboards Sma…" at bounding box center [784, 379] width 1568 height 758
click at [1540, 93] on div at bounding box center [1538, 87] width 26 height 28
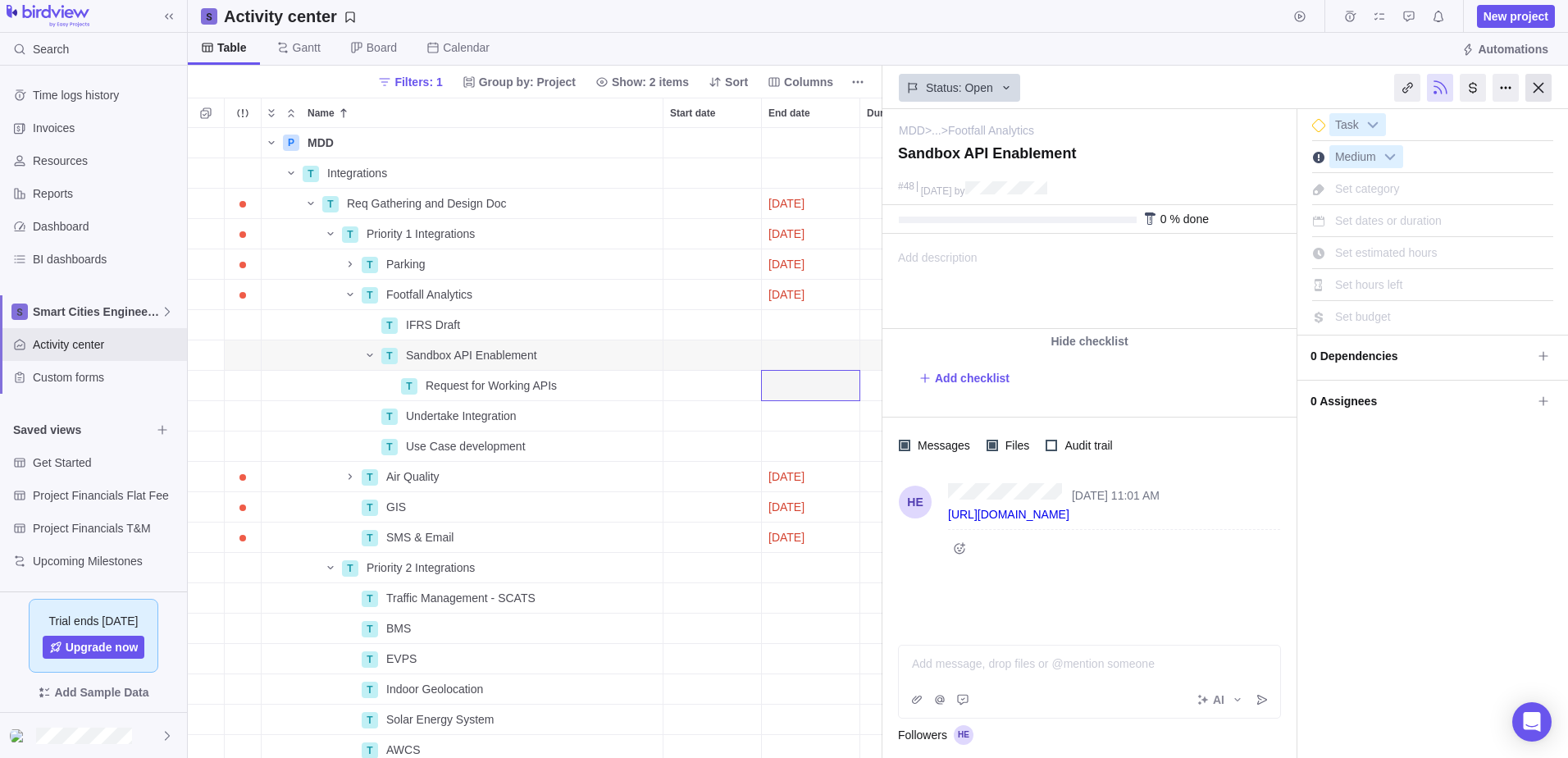
scroll to position [618, 1368]
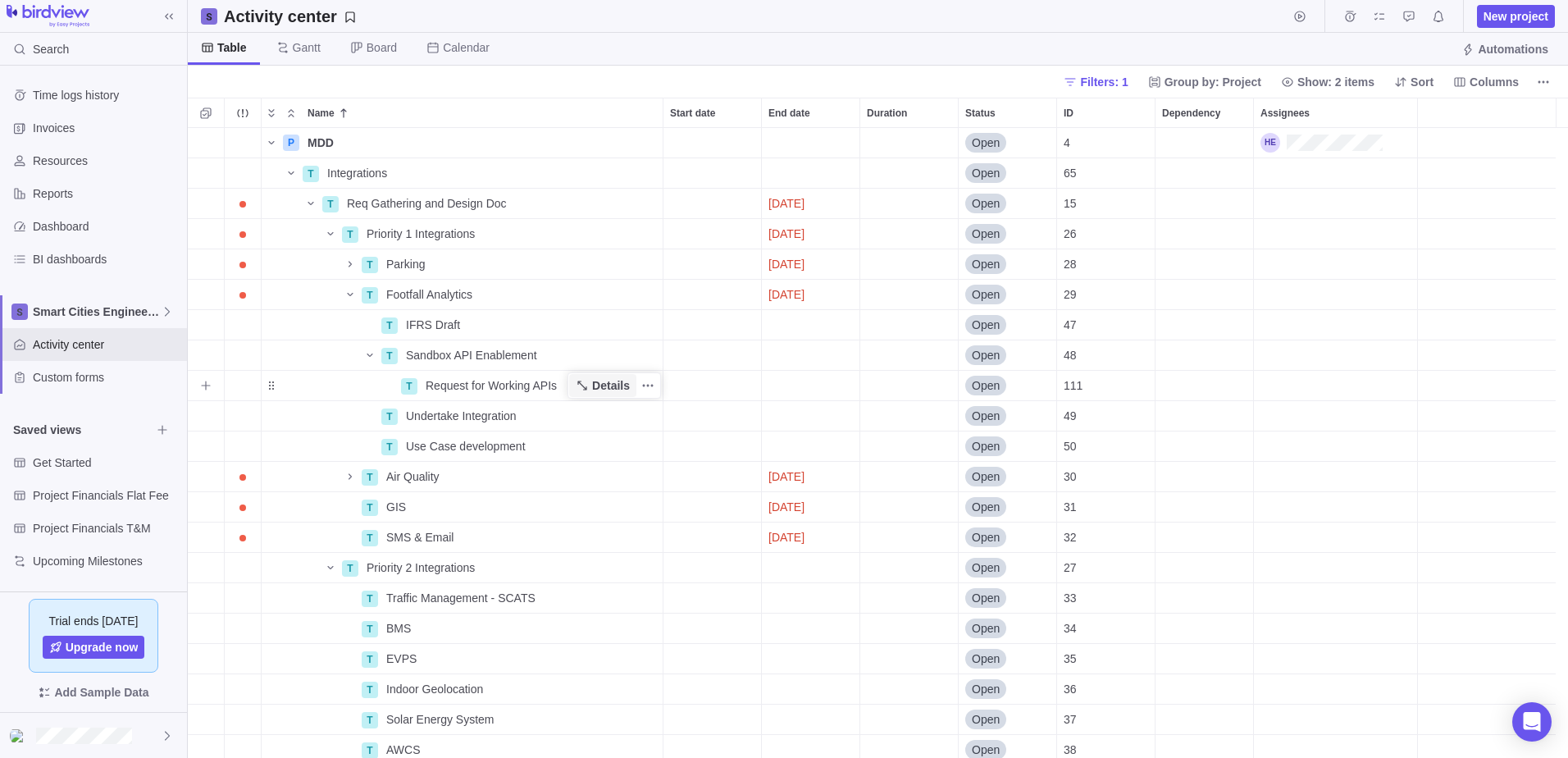
click at [606, 389] on span "Details" at bounding box center [610, 386] width 38 height 17
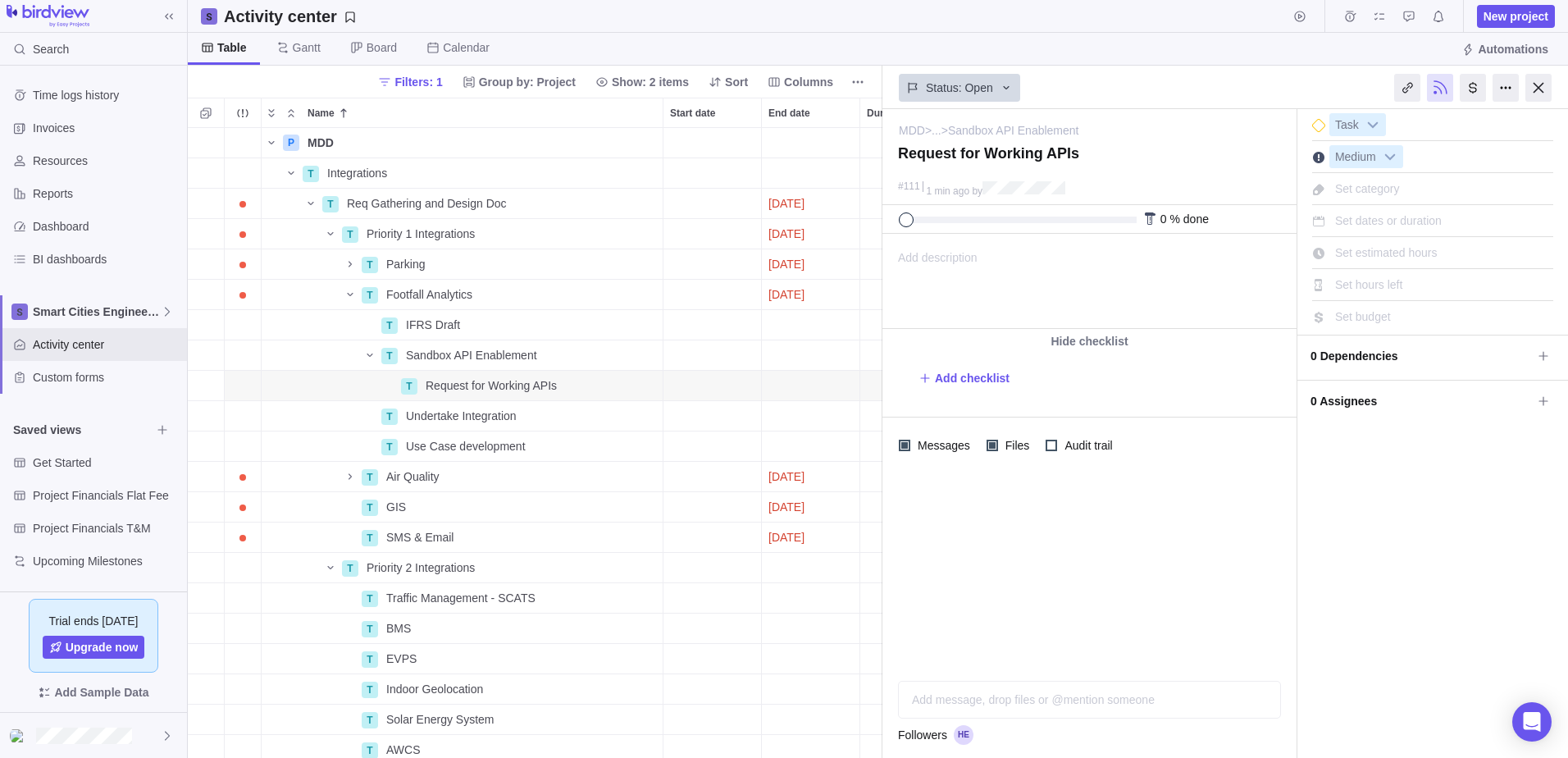
click at [975, 690] on div "Add message, drop files or @mention someone" at bounding box center [1090, 699] width 382 height 36
click at [1256, 695] on icon "Post" at bounding box center [1262, 700] width 13 height 13
click at [718, 393] on div "Start date" at bounding box center [712, 385] width 98 height 29
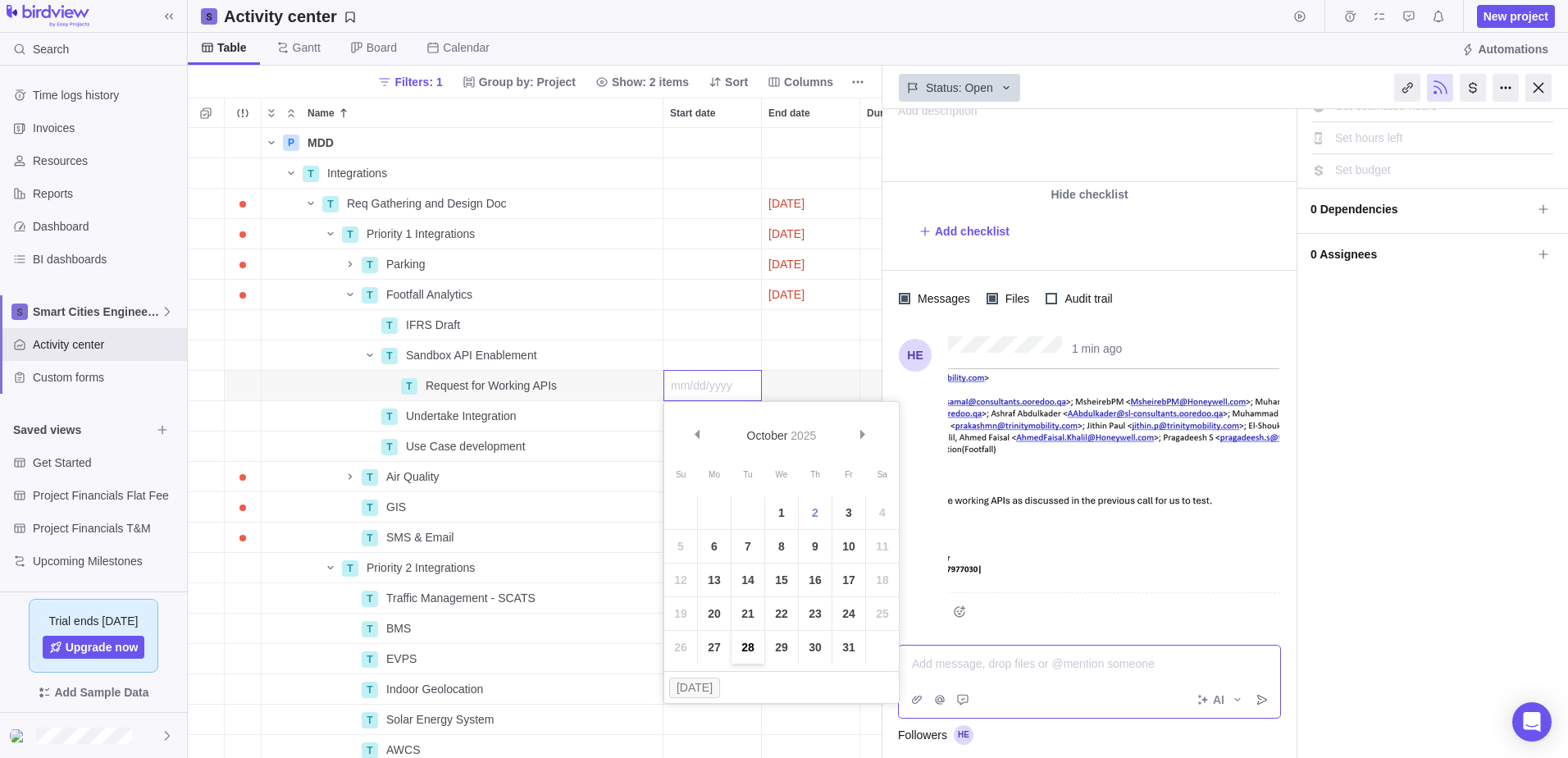
scroll to position [147, 0]
click at [699, 438] on span "Prev" at bounding box center [696, 434] width 9 height 9
click at [847, 611] on link "26" at bounding box center [848, 613] width 33 height 33
click at [1156, 52] on div "Table [PERSON_NAME] Board Calendar Automations" at bounding box center [878, 48] width 1380 height 33
click at [1540, 86] on div at bounding box center [1538, 87] width 26 height 28
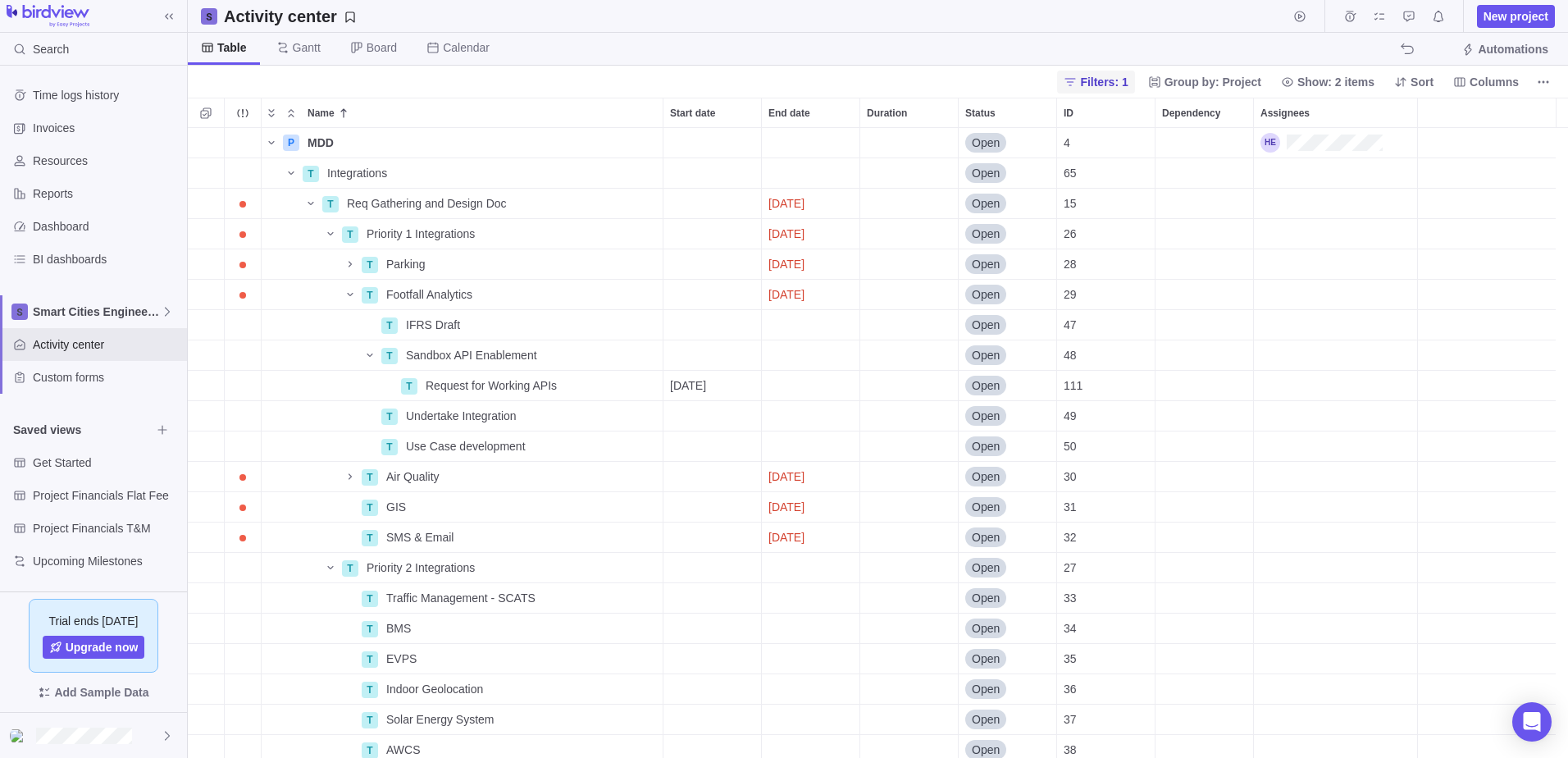
click at [1107, 80] on span "Filters: 1" at bounding box center [1104, 82] width 48 height 17
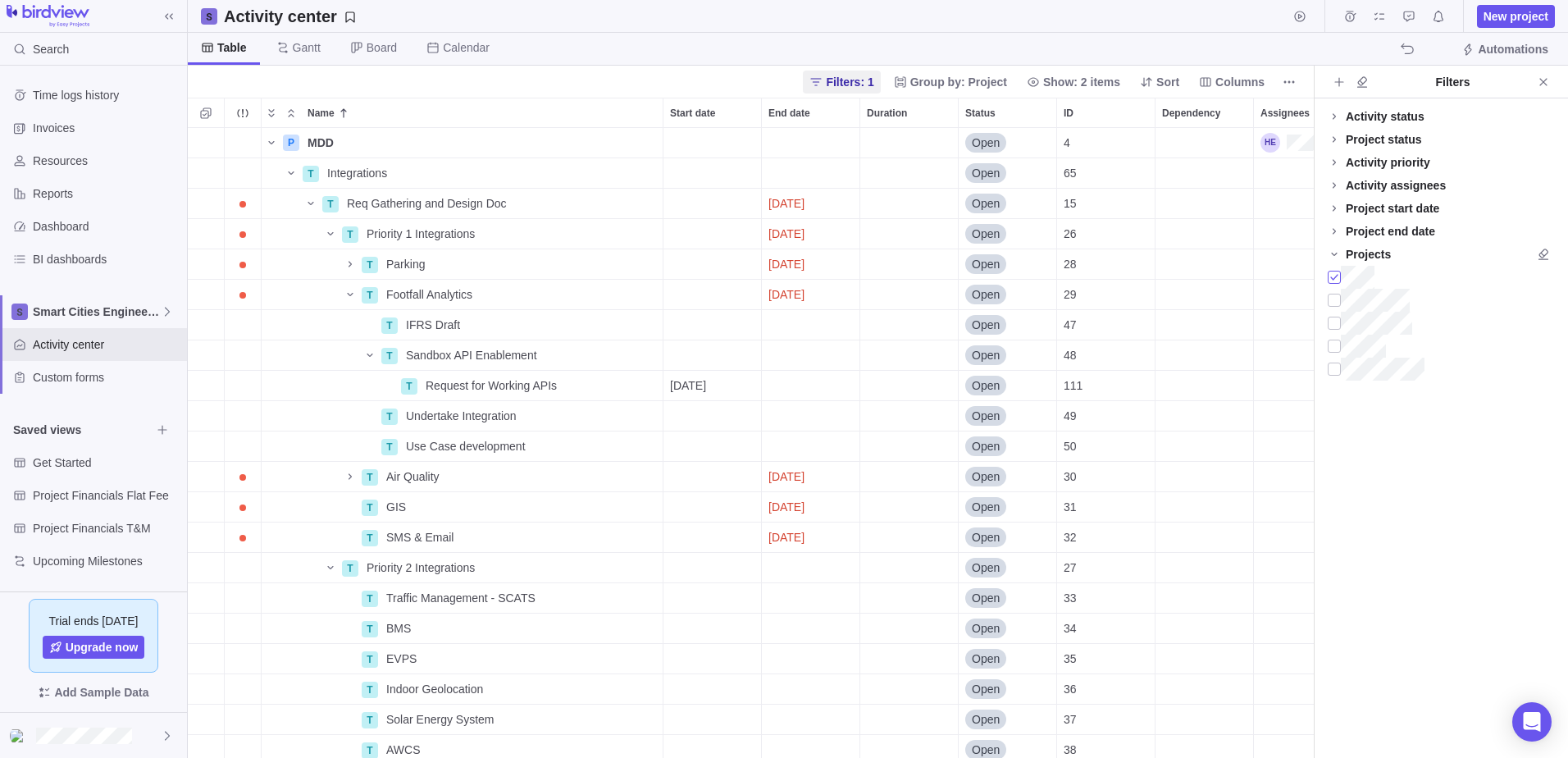
click at [1333, 274] on div at bounding box center [1334, 277] width 13 height 23
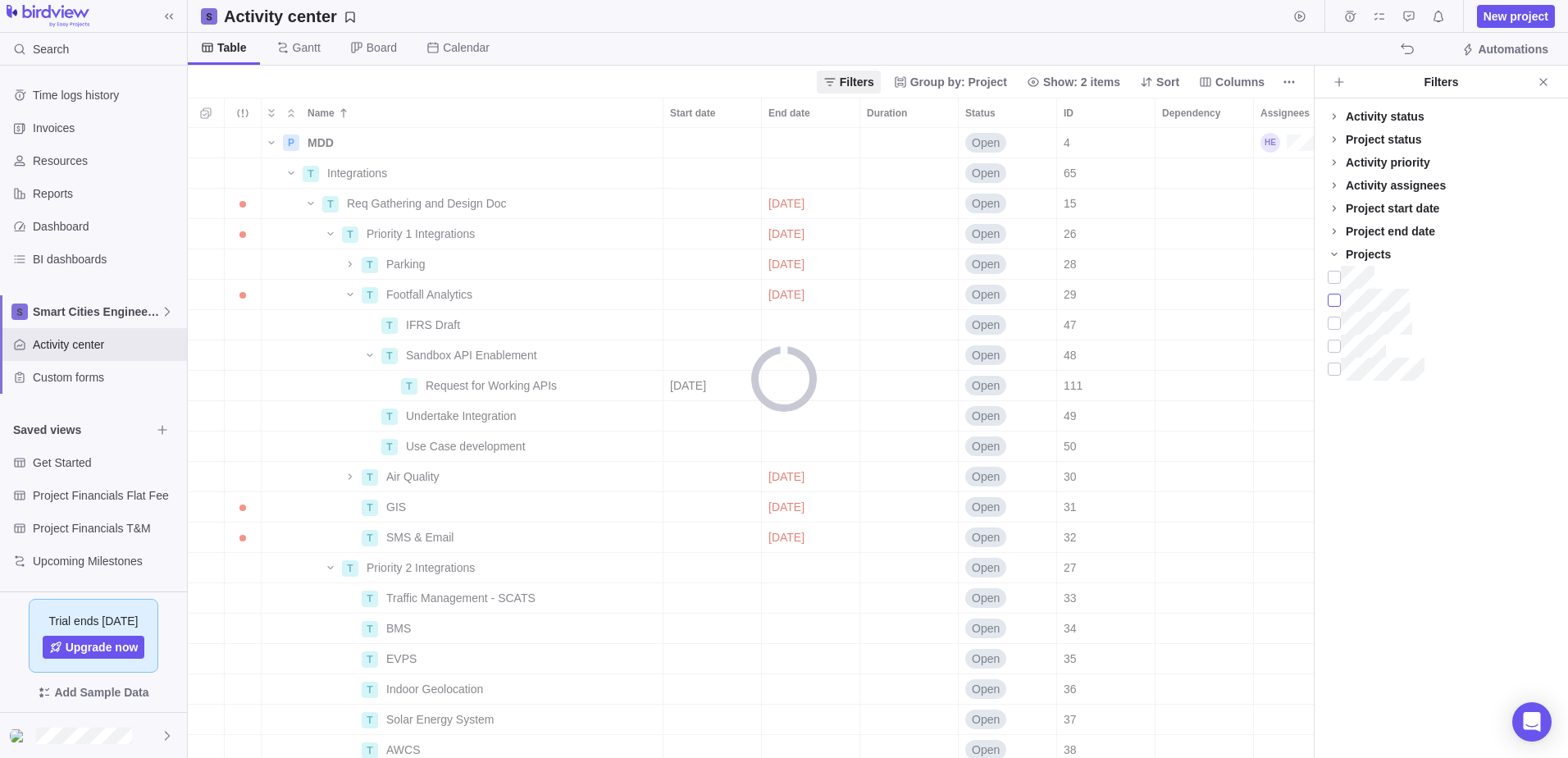
click at [1338, 302] on div at bounding box center [1334, 301] width 13 height 23
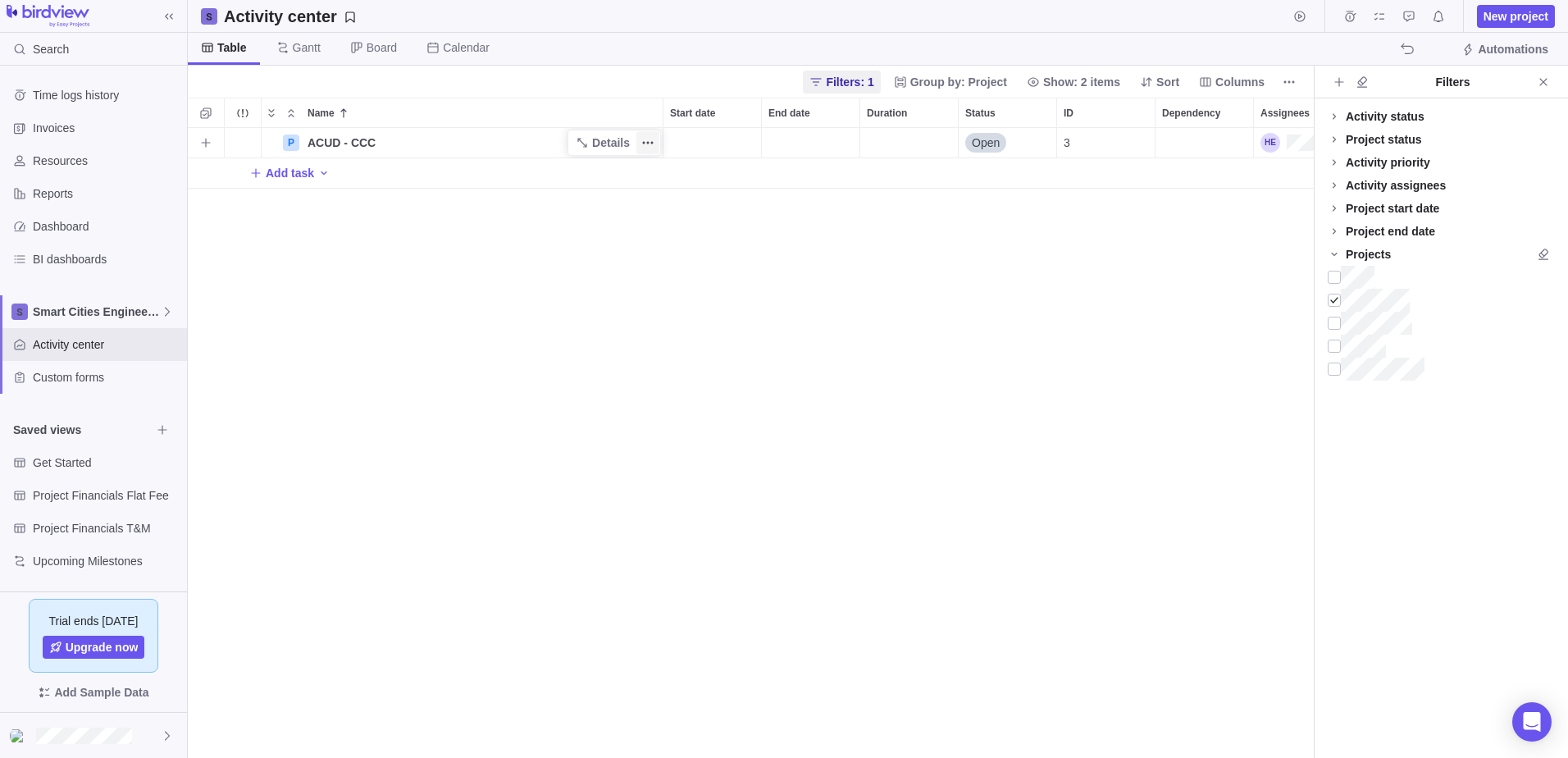
click at [643, 137] on icon "More actions" at bounding box center [648, 143] width 13 height 13
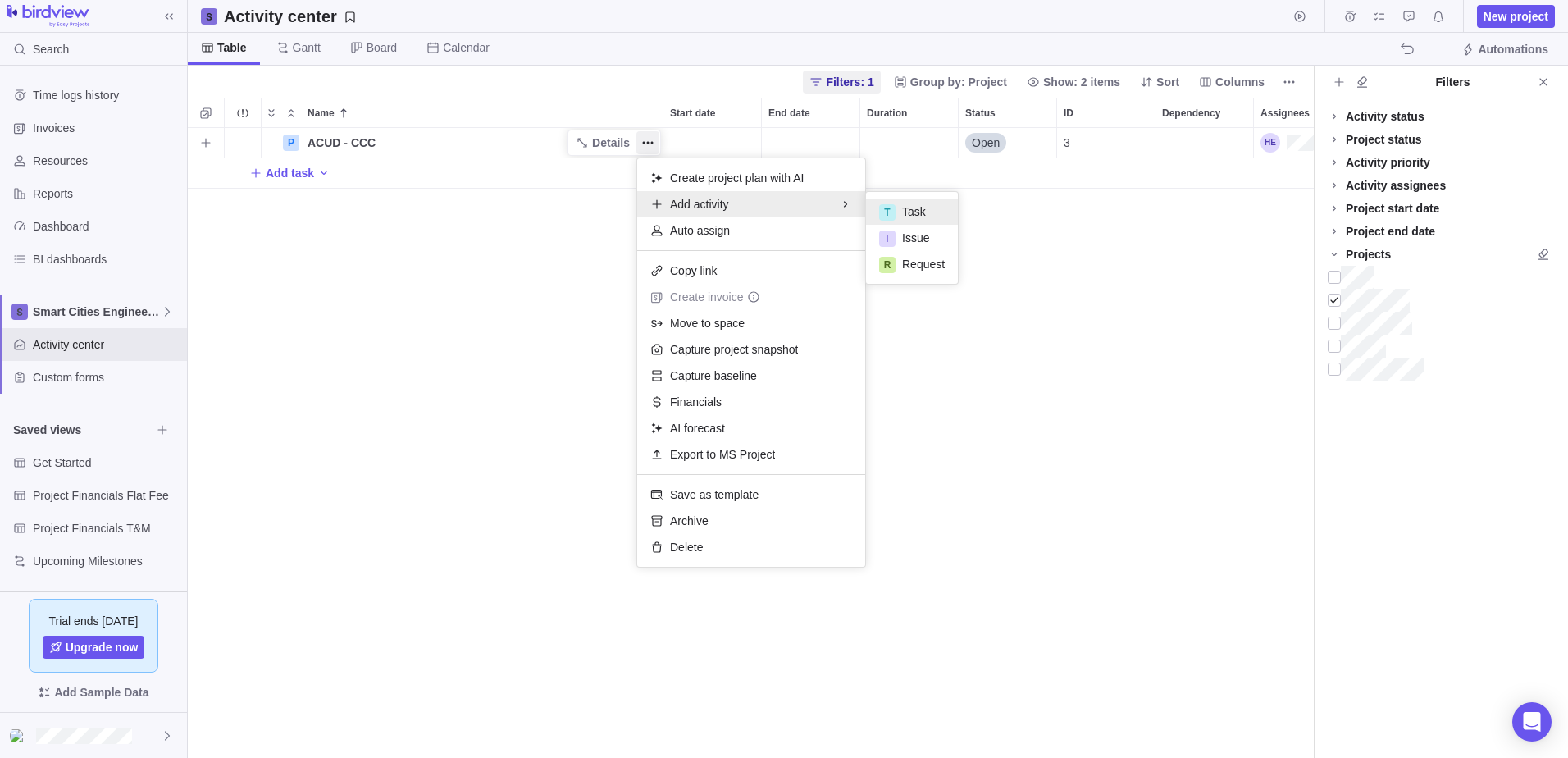
click at [940, 202] on div "T Task" at bounding box center [912, 211] width 92 height 26
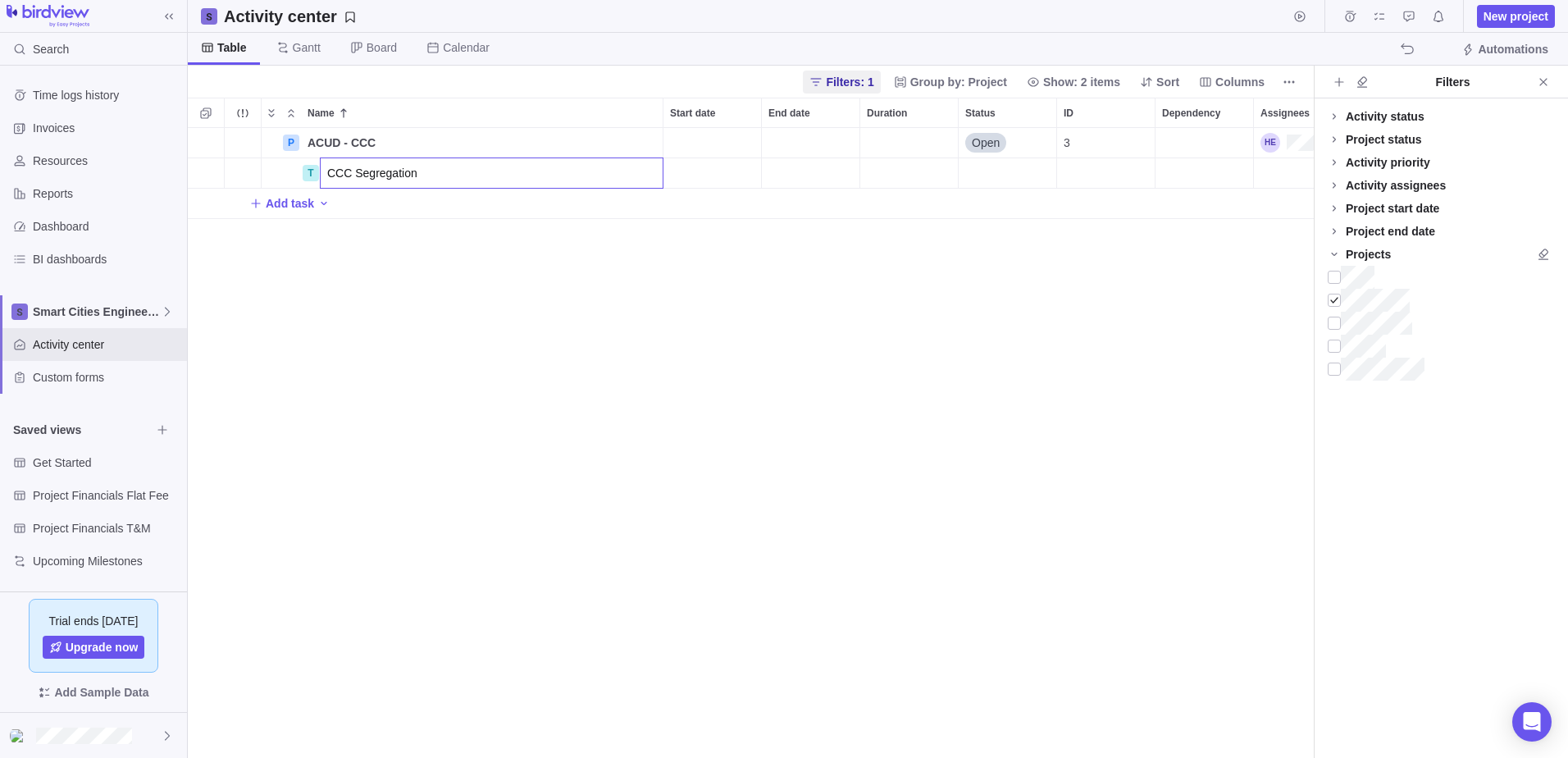
type input "CCC Segregation"
click at [831, 182] on div "P ACUD - CCC Details Open 3 T CCC Segregation Add task" at bounding box center [751, 442] width 1126 height 629
click at [832, 174] on div "End date" at bounding box center [810, 173] width 98 height 29
click at [957, 225] on span "Next" at bounding box center [960, 221] width 9 height 9
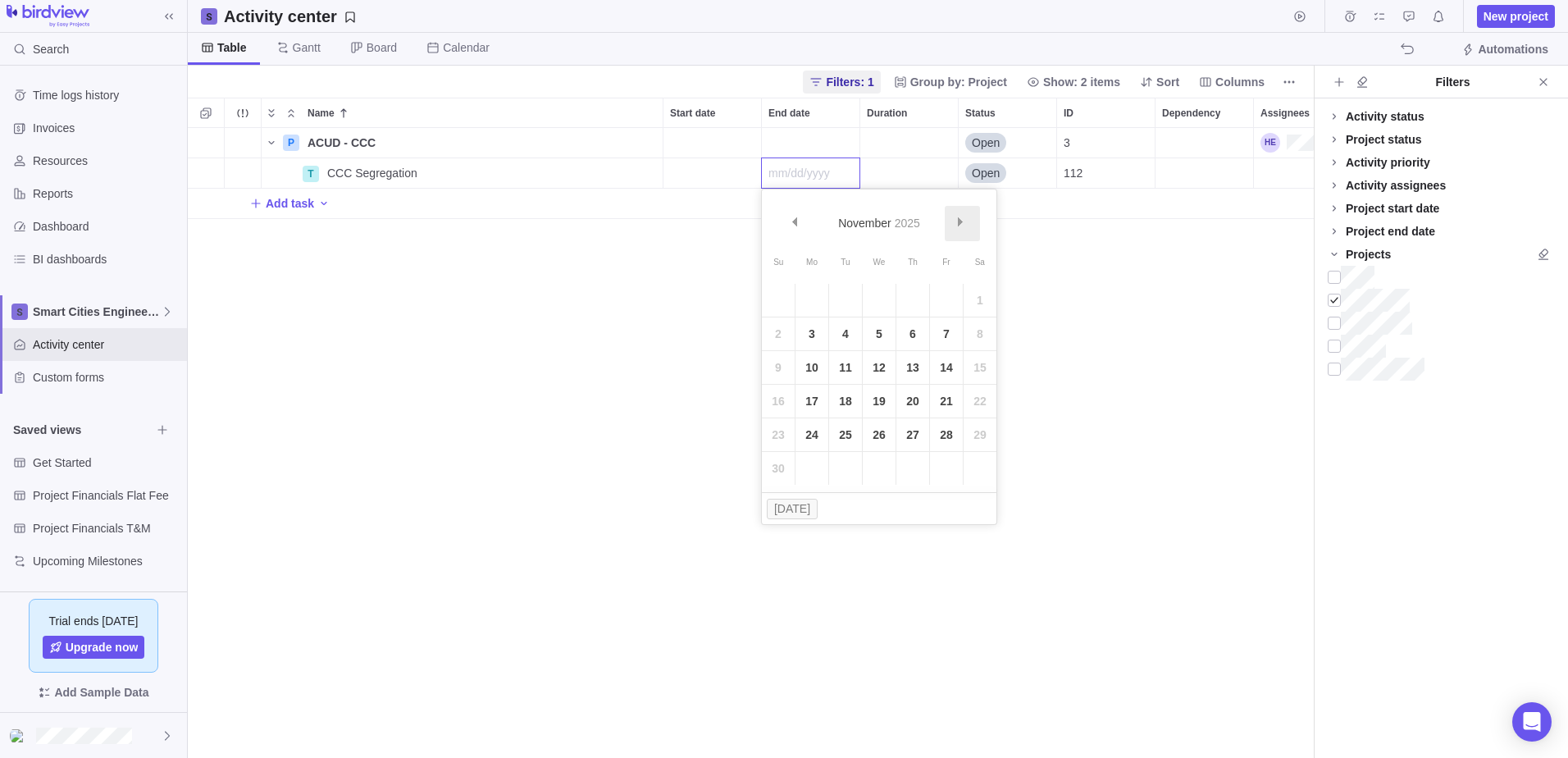
click at [957, 225] on span "Next" at bounding box center [960, 221] width 9 height 9
click at [908, 364] on link "15" at bounding box center [913, 366] width 33 height 33
click at [768, 384] on div "P ACUD - CCC Details Open 3 T CCC Segregation Details [DATE] Open 112 Add task" at bounding box center [751, 442] width 1126 height 629
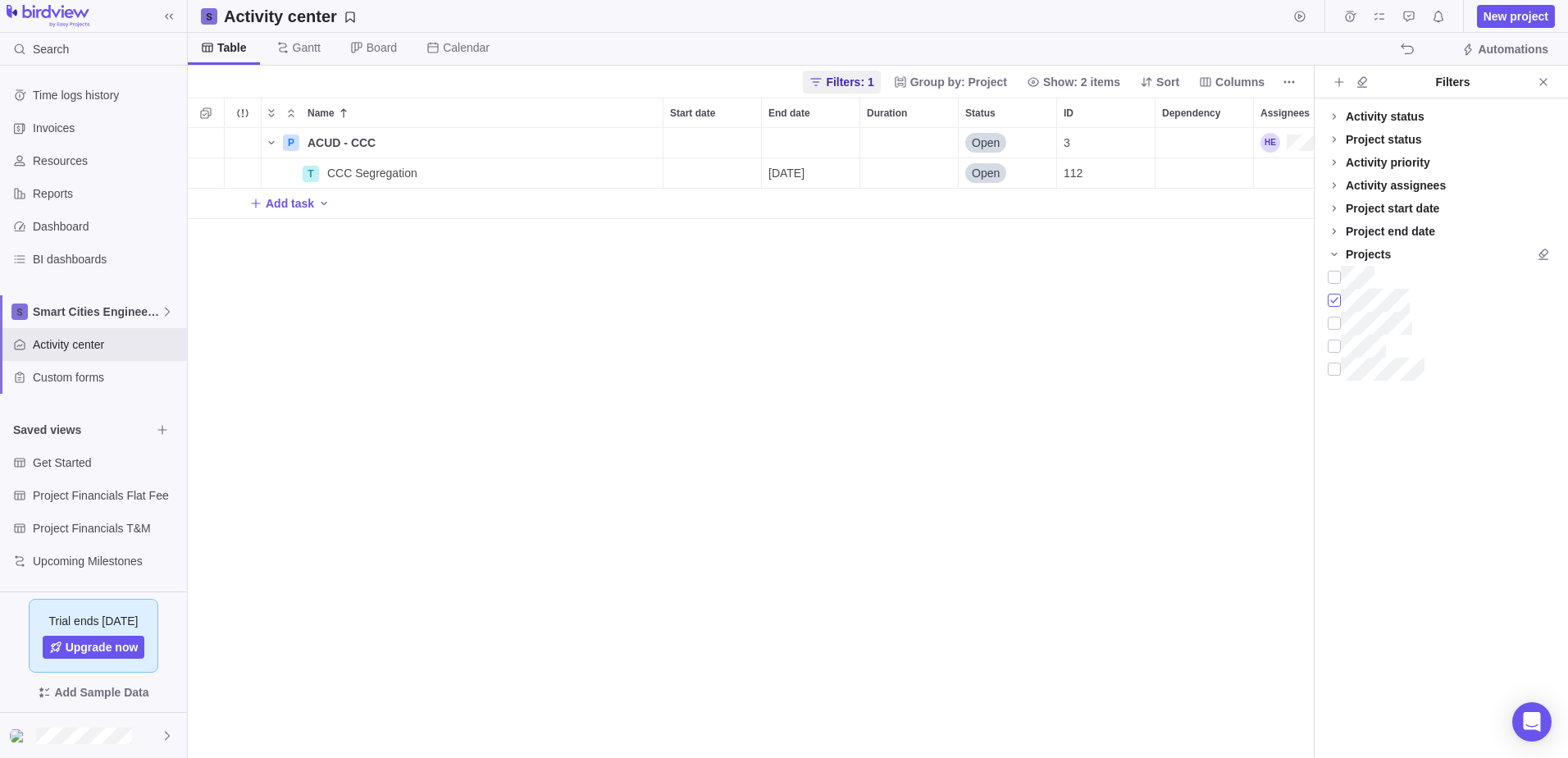
click at [1338, 300] on div at bounding box center [1334, 301] width 13 height 23
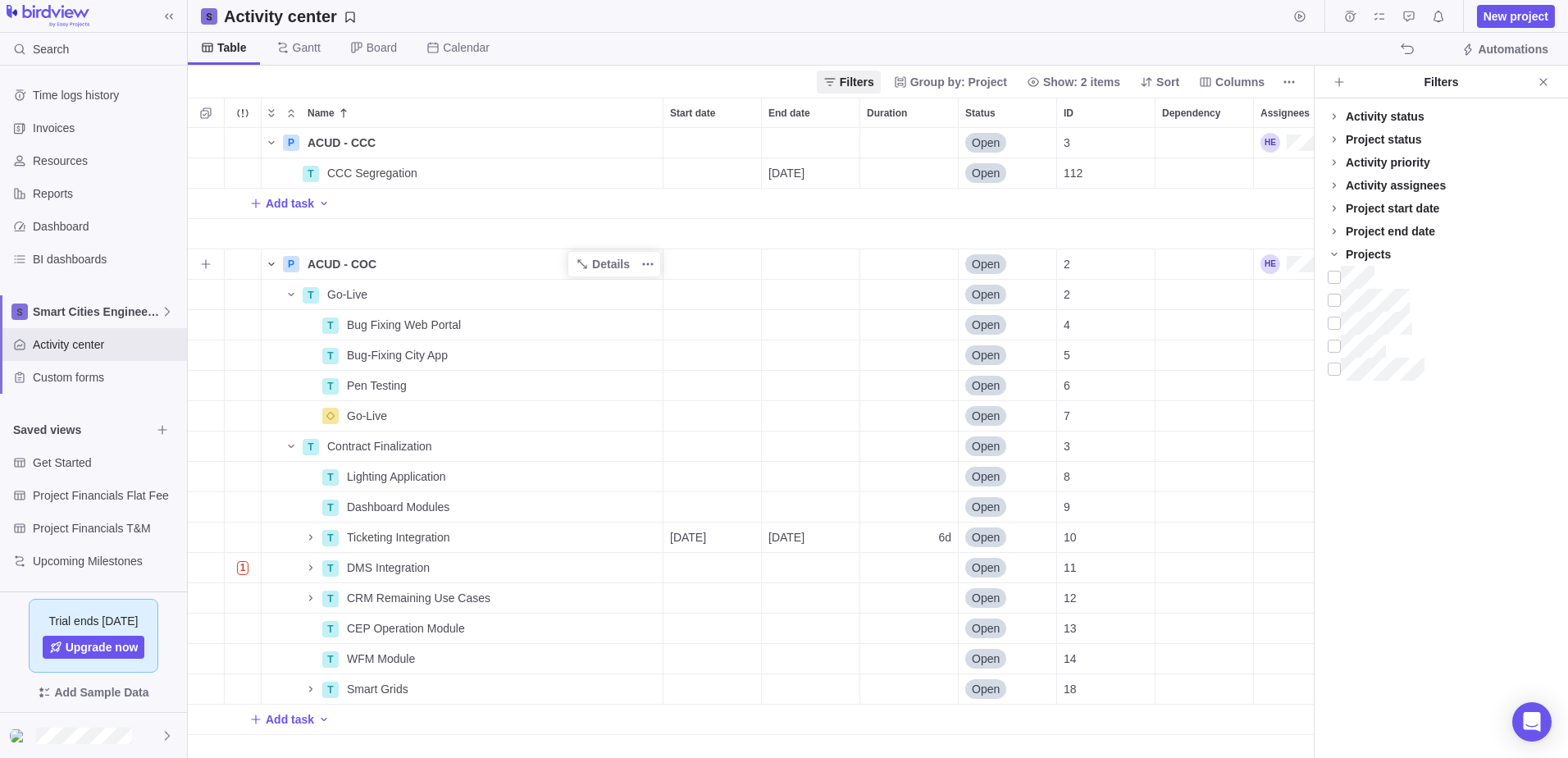
click at [273, 265] on icon "Name" at bounding box center [271, 264] width 13 height 13
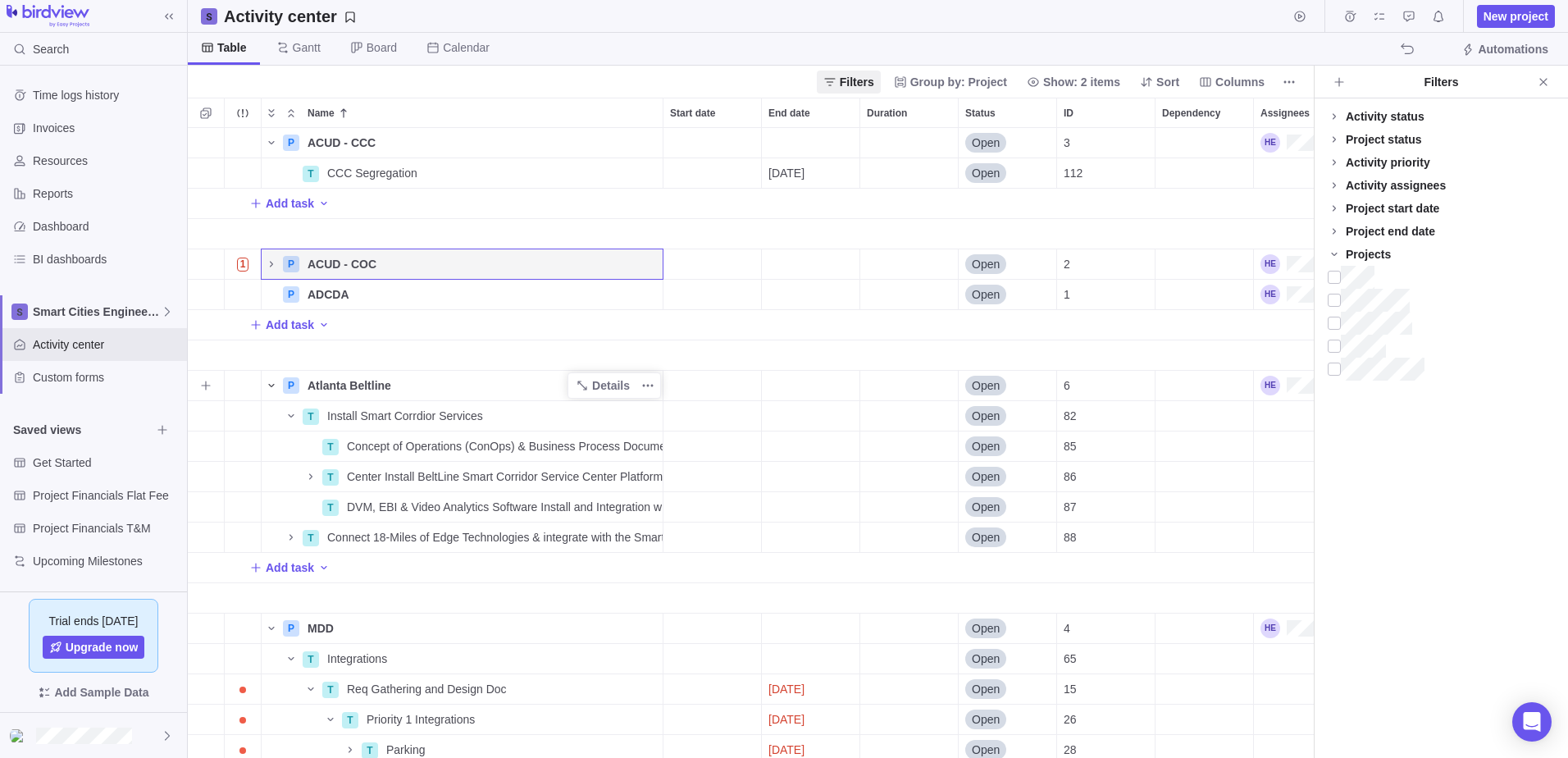
click at [271, 387] on icon "Name" at bounding box center [271, 386] width 6 height 3
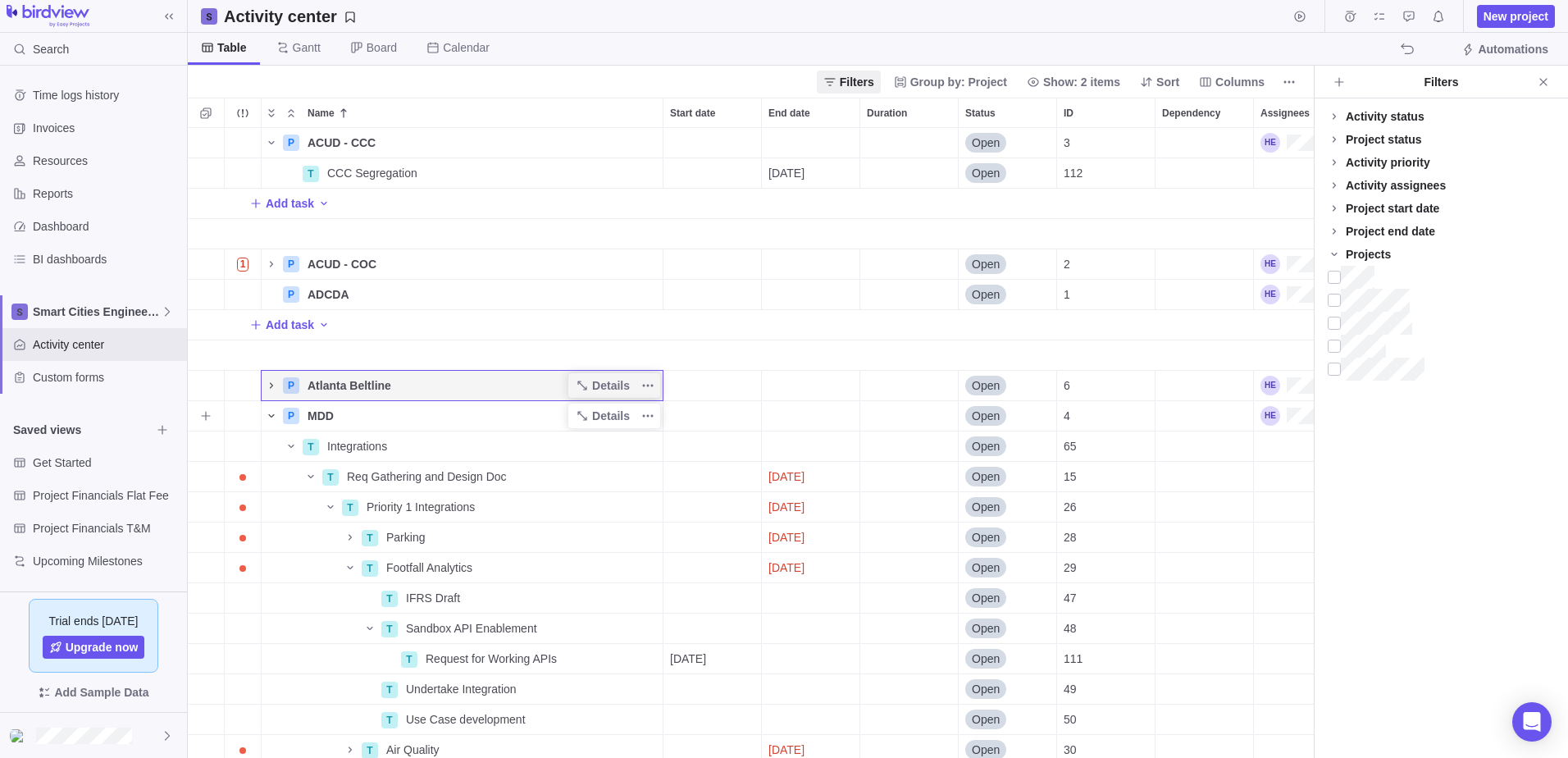
click at [273, 415] on icon "Name" at bounding box center [271, 416] width 6 height 3
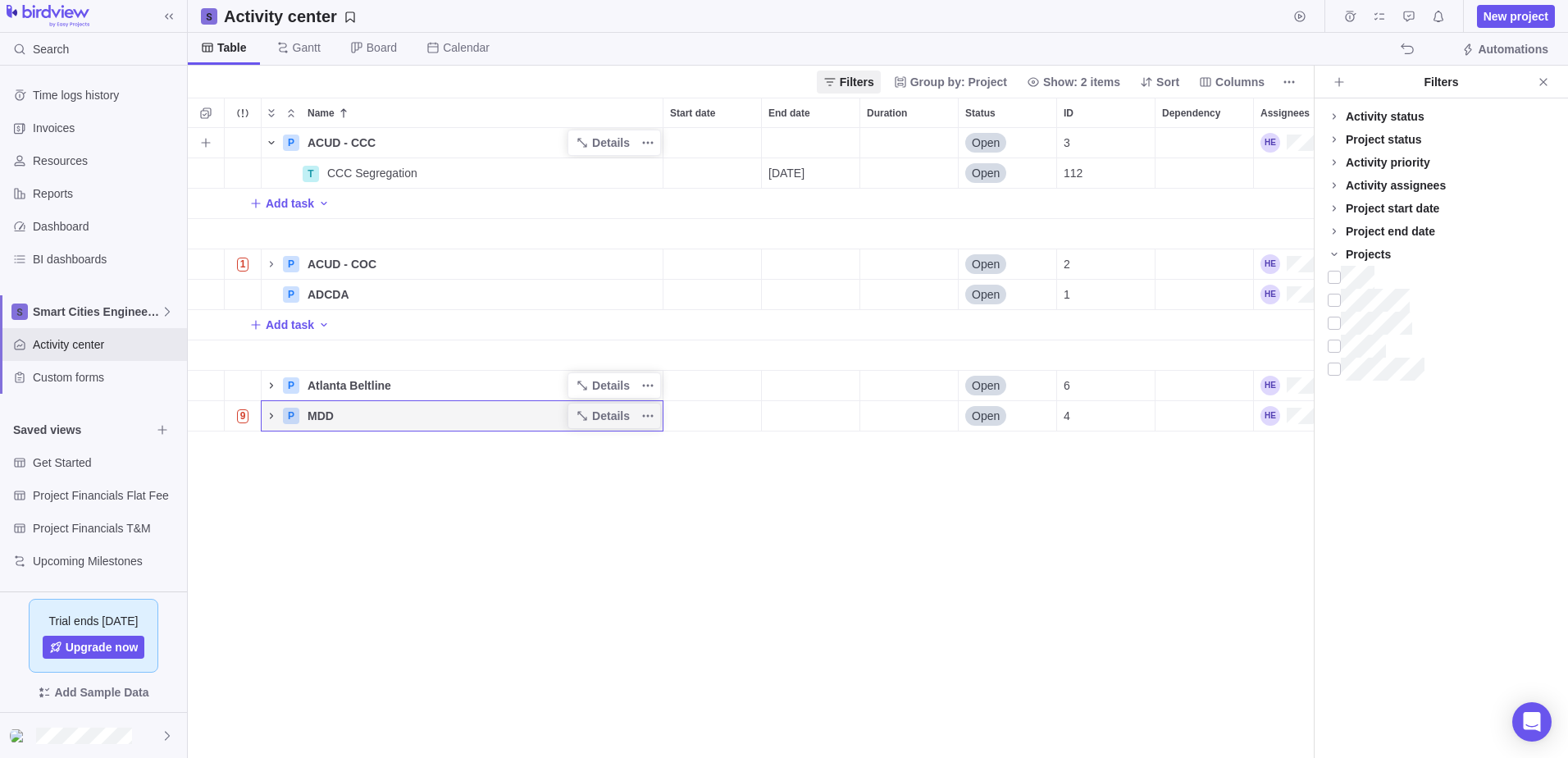
click at [272, 142] on icon "Name" at bounding box center [271, 143] width 13 height 13
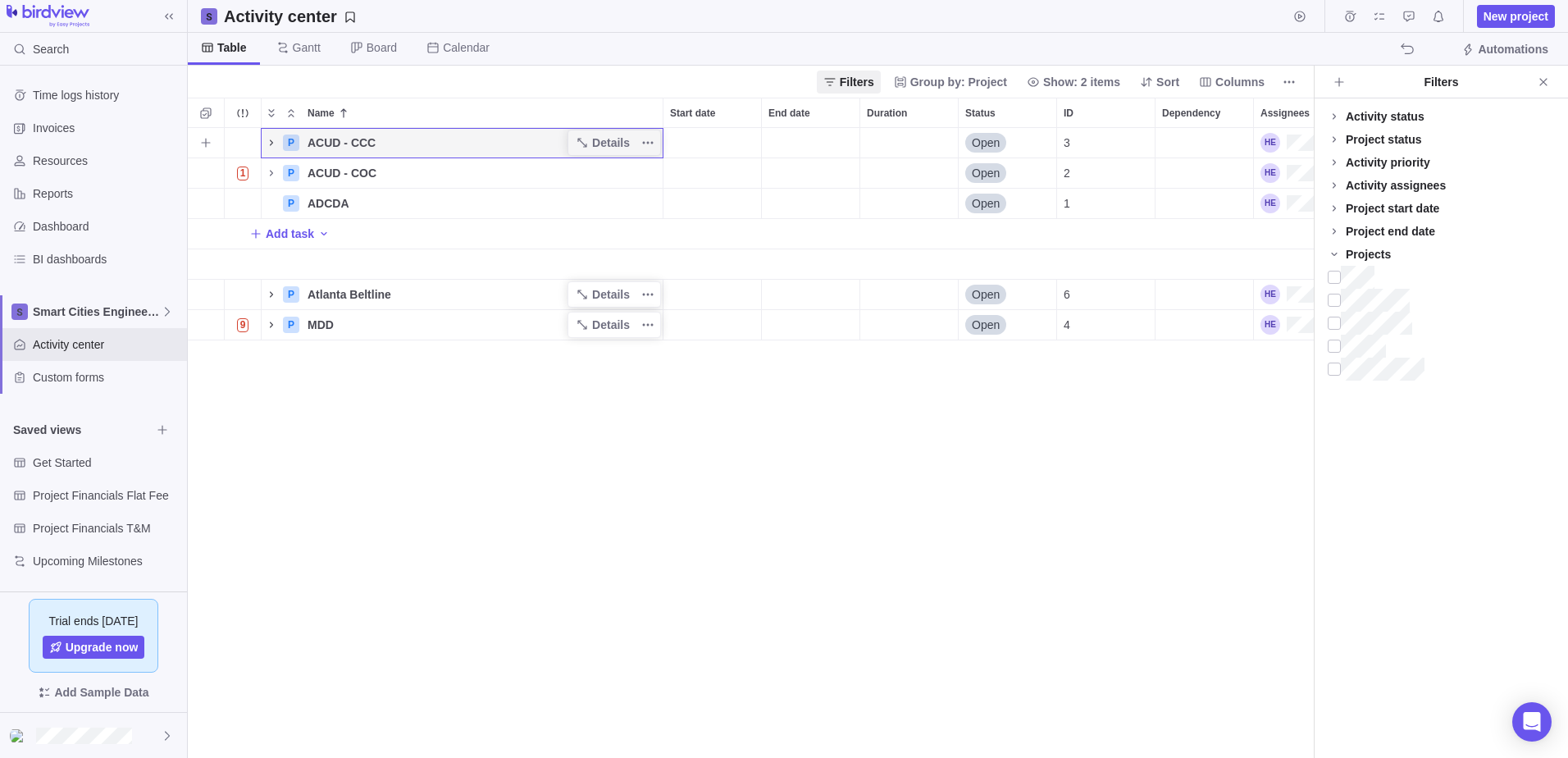
click at [271, 144] on icon "Name" at bounding box center [271, 142] width 3 height 6
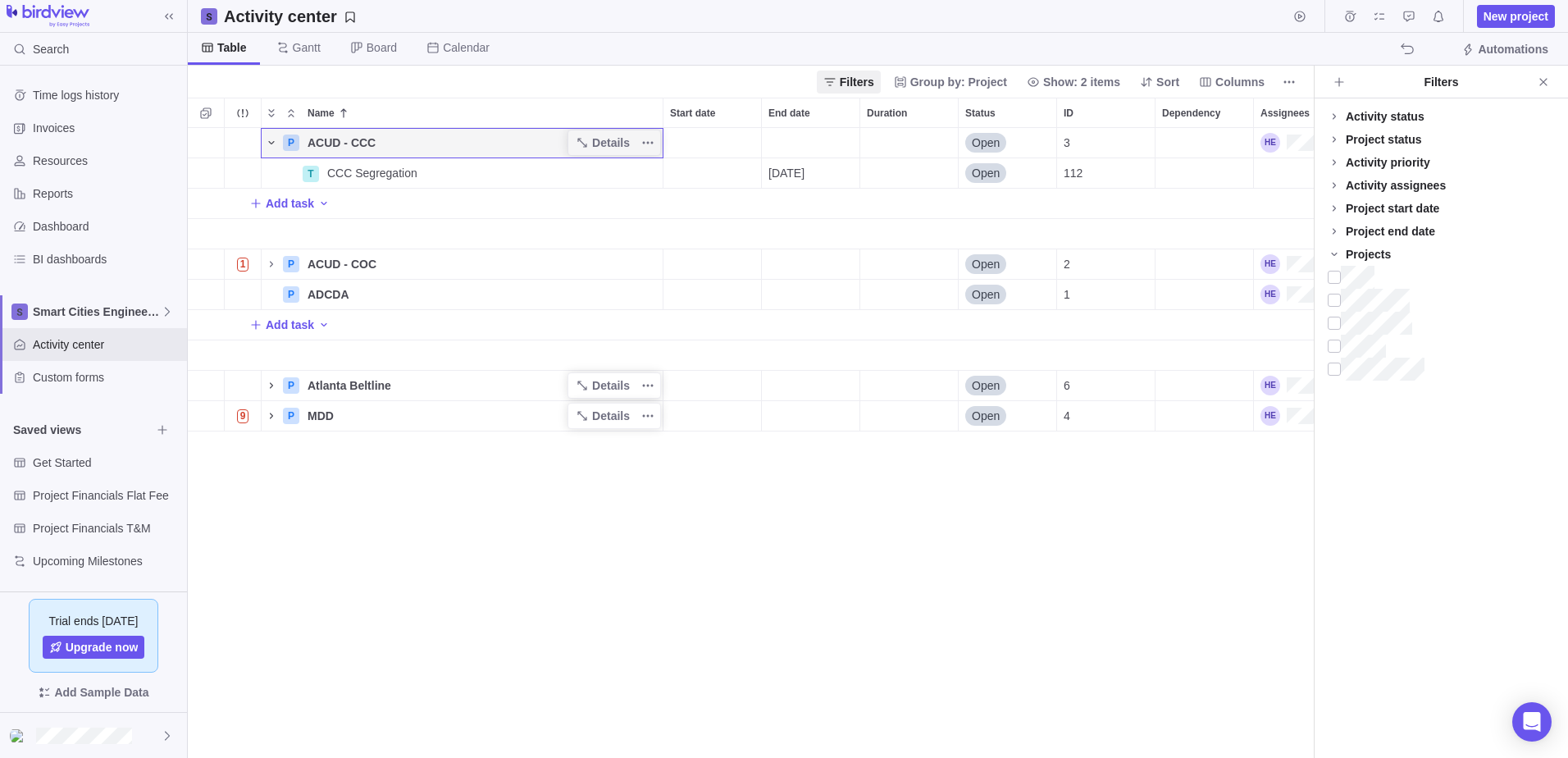
scroll to position [618, 1114]
